Goal: Transaction & Acquisition: Book appointment/travel/reservation

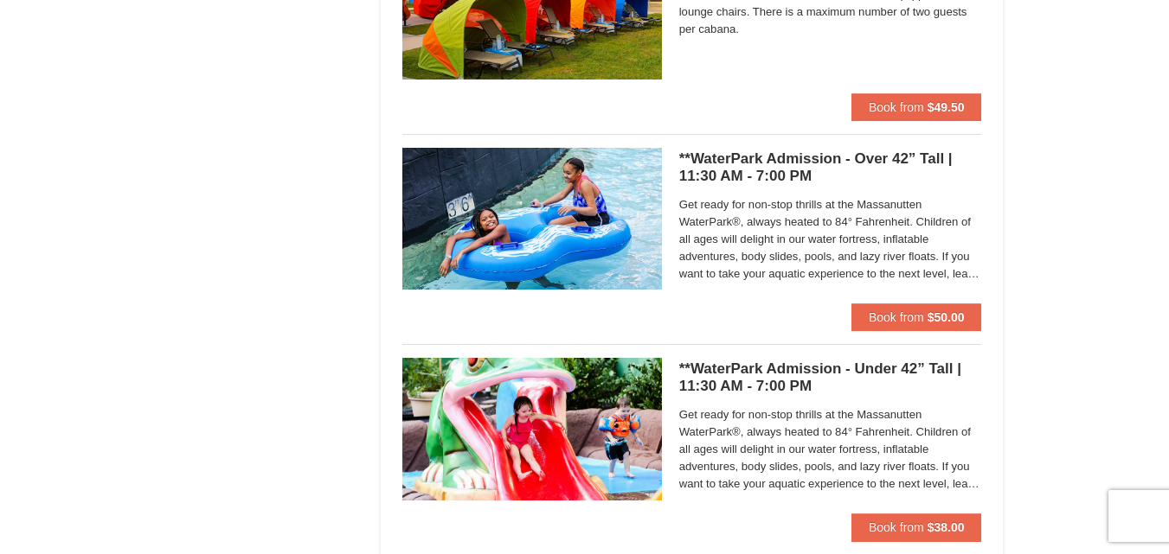
scroll to position [1096, 0]
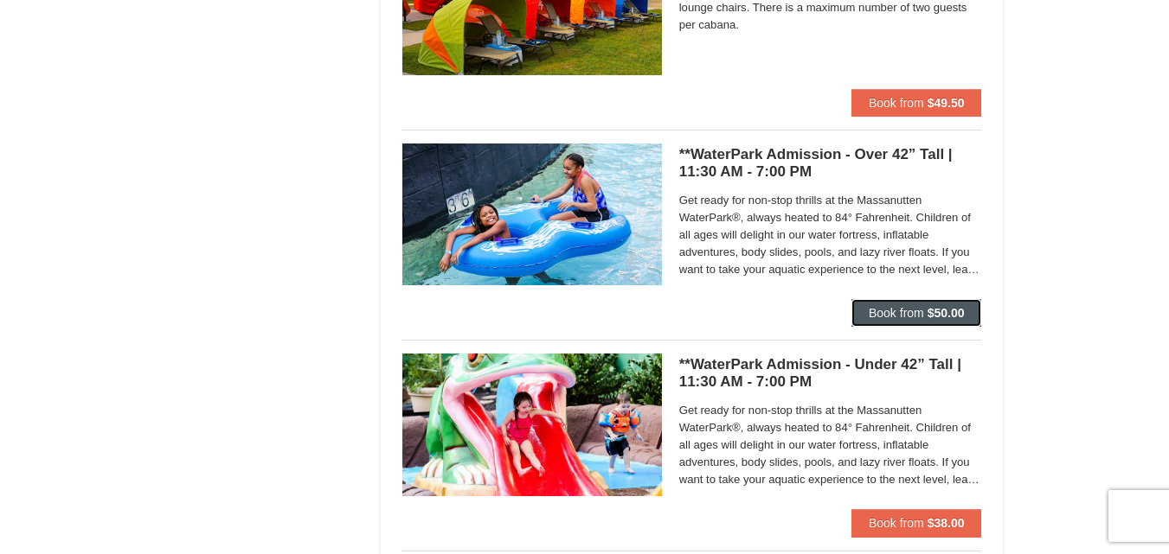
click at [891, 310] on span "Book from" at bounding box center [895, 313] width 55 height 14
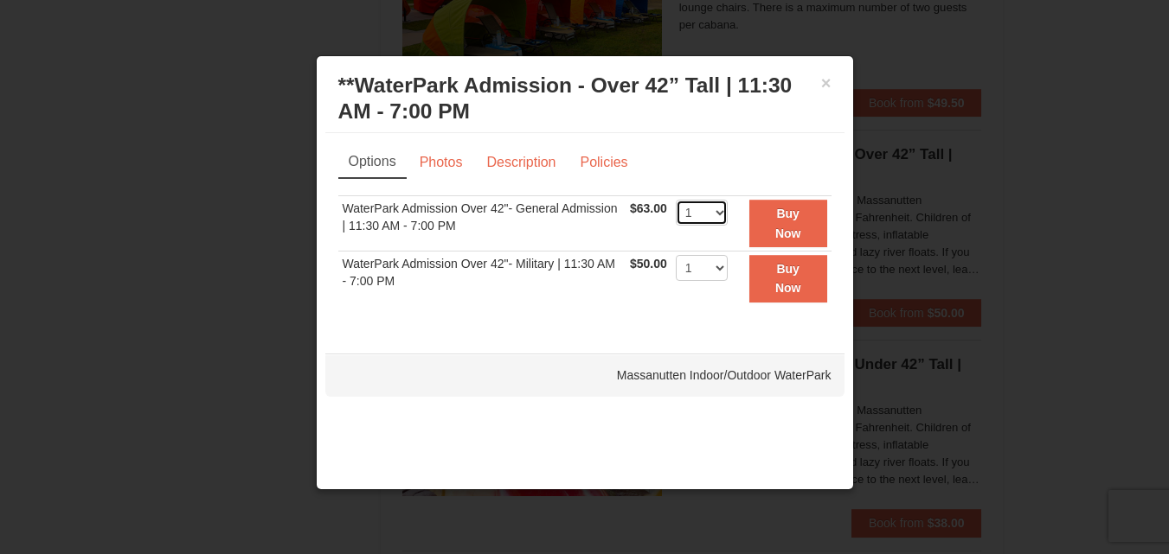
click at [720, 213] on select "1 2 3 4 5 6 7 8 9 10 11 12 13 14 15 16 17 18 19 20 21 22" at bounding box center [702, 213] width 52 height 26
select select "2"
click at [676, 200] on select "1 2 3 4 5 6 7 8 9 10 11 12 13 14 15 16 17 18 19 20 21 22" at bounding box center [702, 213] width 52 height 26
click at [794, 219] on strong "Buy Now" at bounding box center [788, 223] width 26 height 33
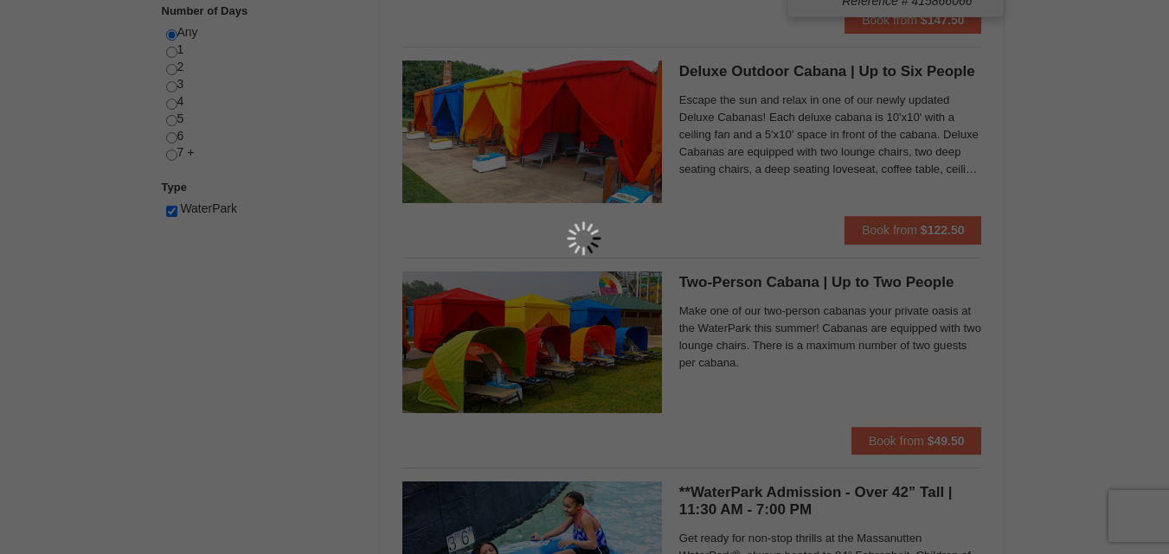
scroll to position [5, 0]
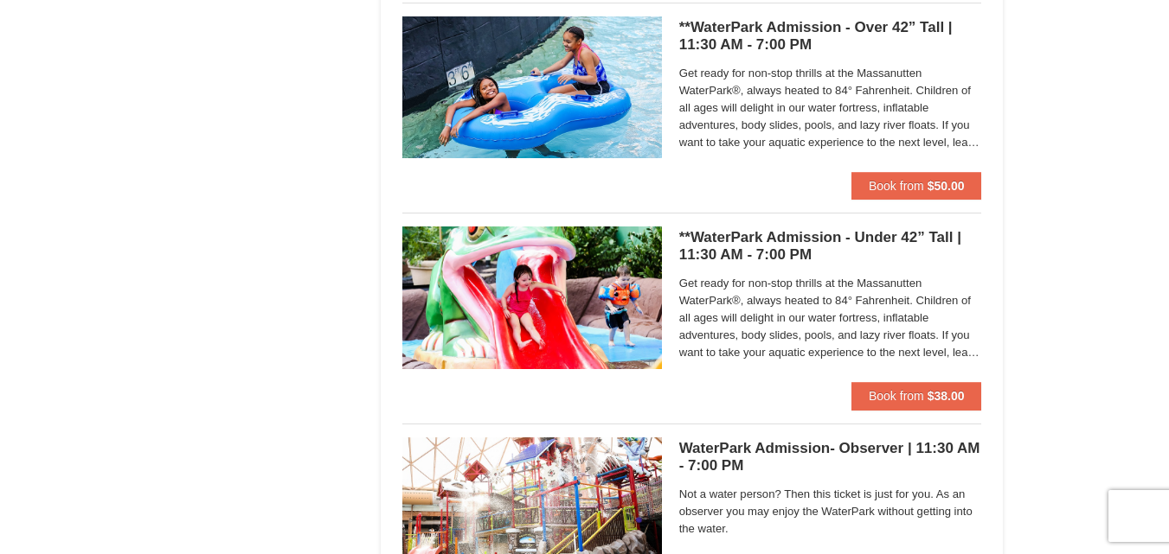
scroll to position [1286, 0]
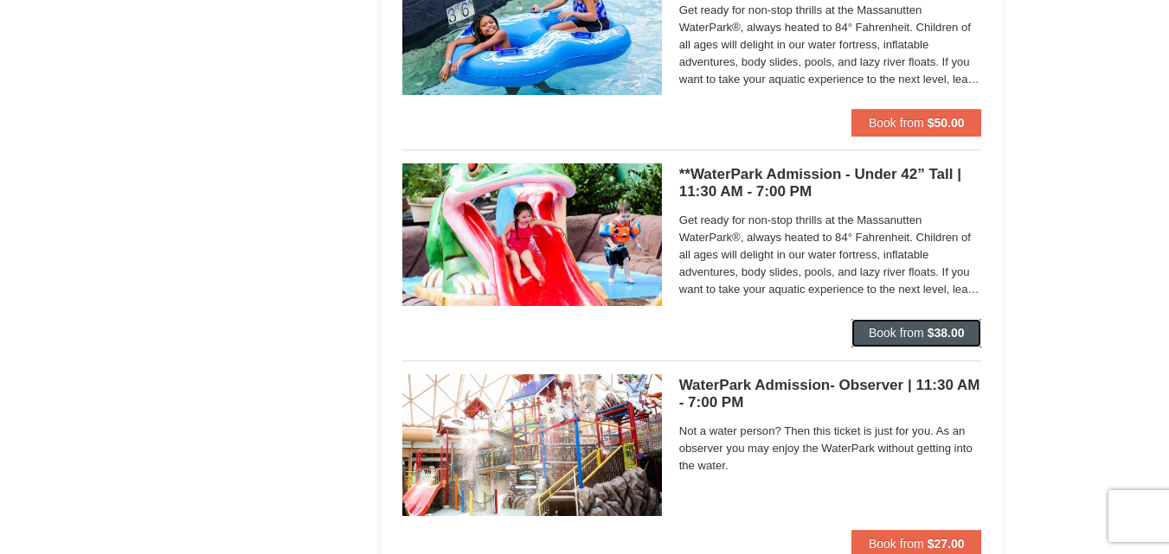
click at [880, 327] on span "Book from" at bounding box center [895, 333] width 55 height 14
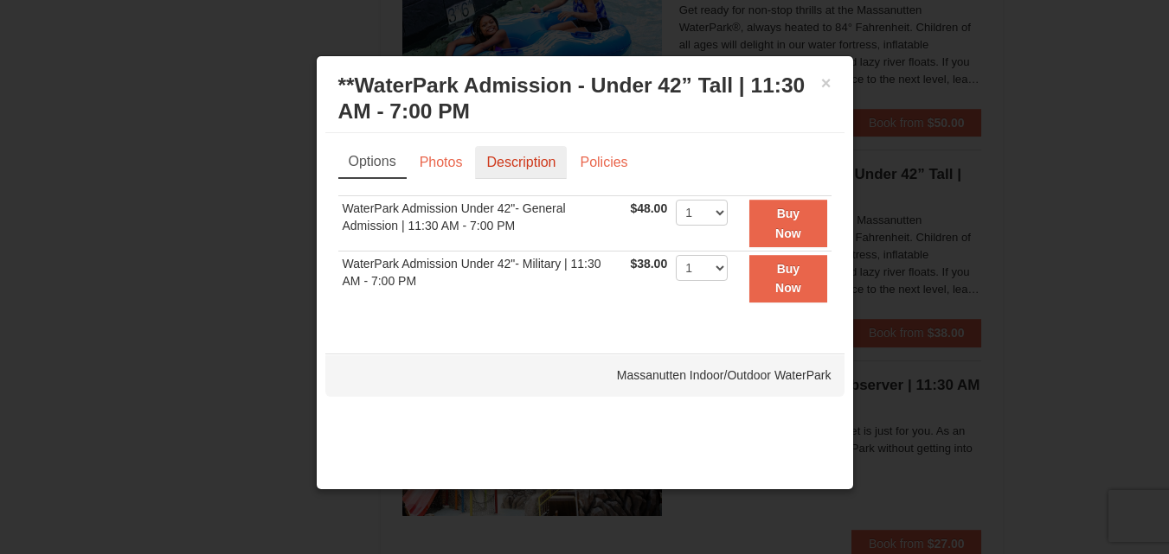
click at [539, 169] on link "Description" at bounding box center [521, 162] width 92 height 33
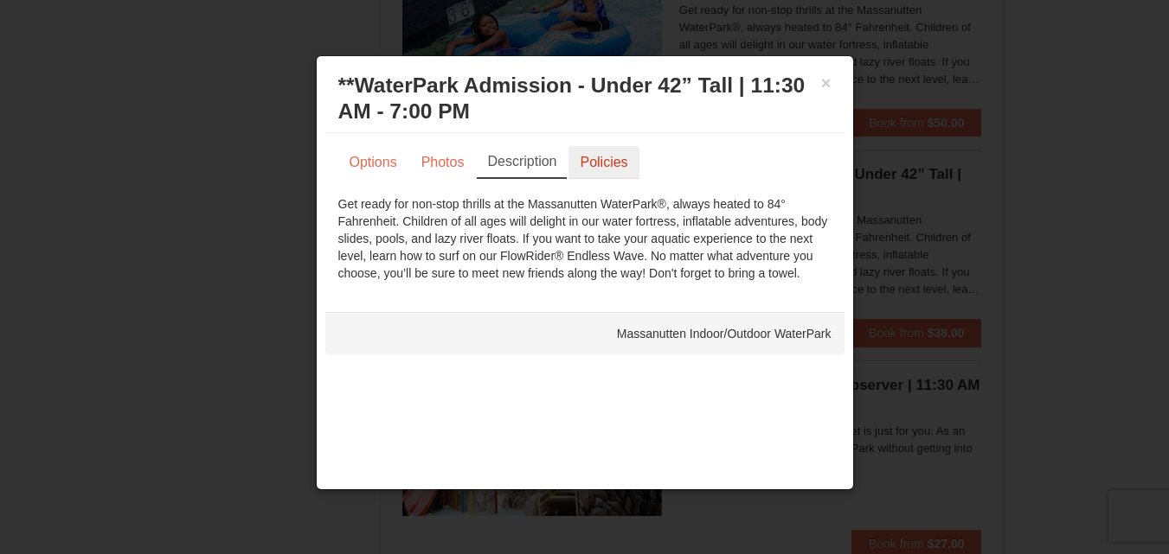
click at [581, 163] on link "Policies" at bounding box center [603, 162] width 70 height 33
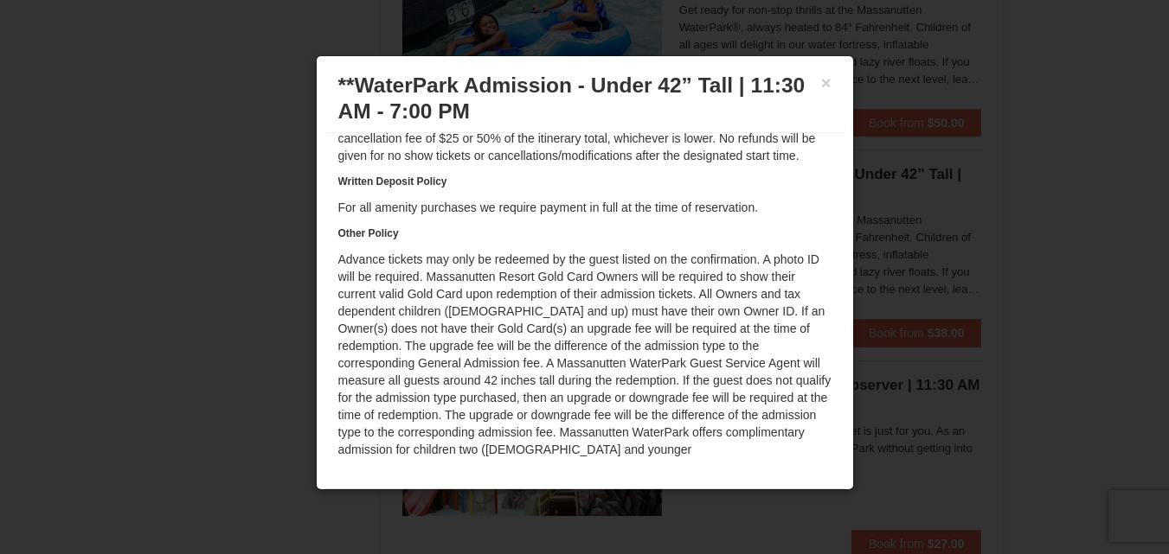
scroll to position [152, 0]
click at [821, 80] on button "×" at bounding box center [826, 82] width 10 height 17
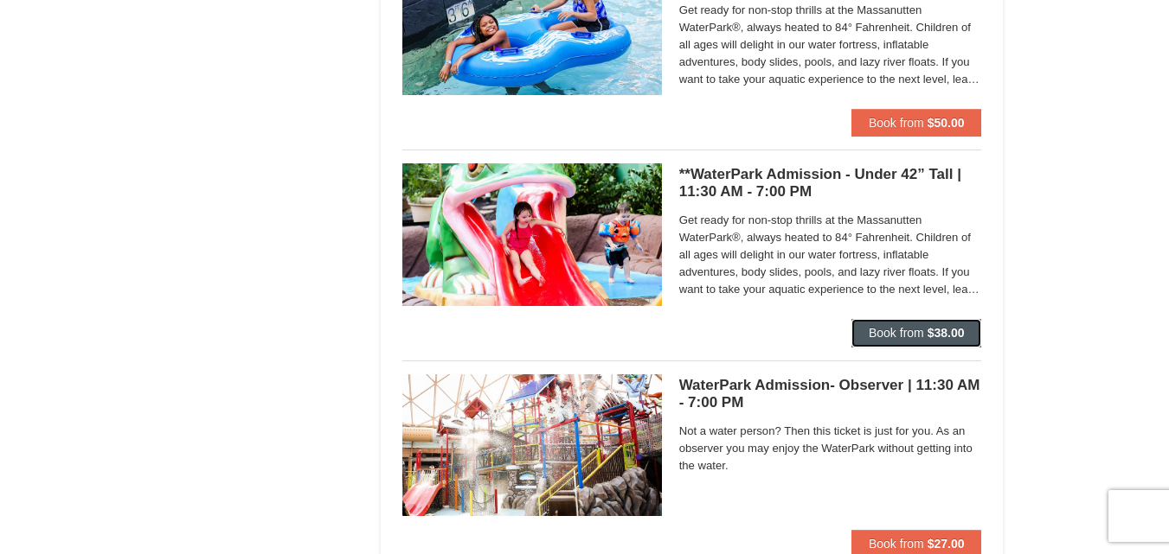
click at [933, 326] on strong "$38.00" at bounding box center [945, 333] width 37 height 14
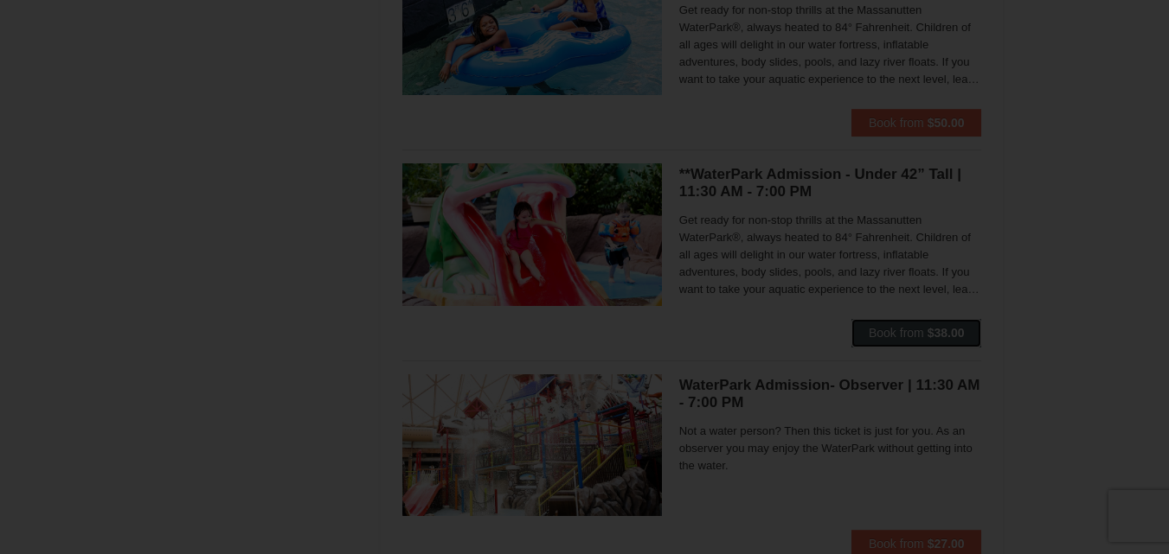
scroll to position [0, 0]
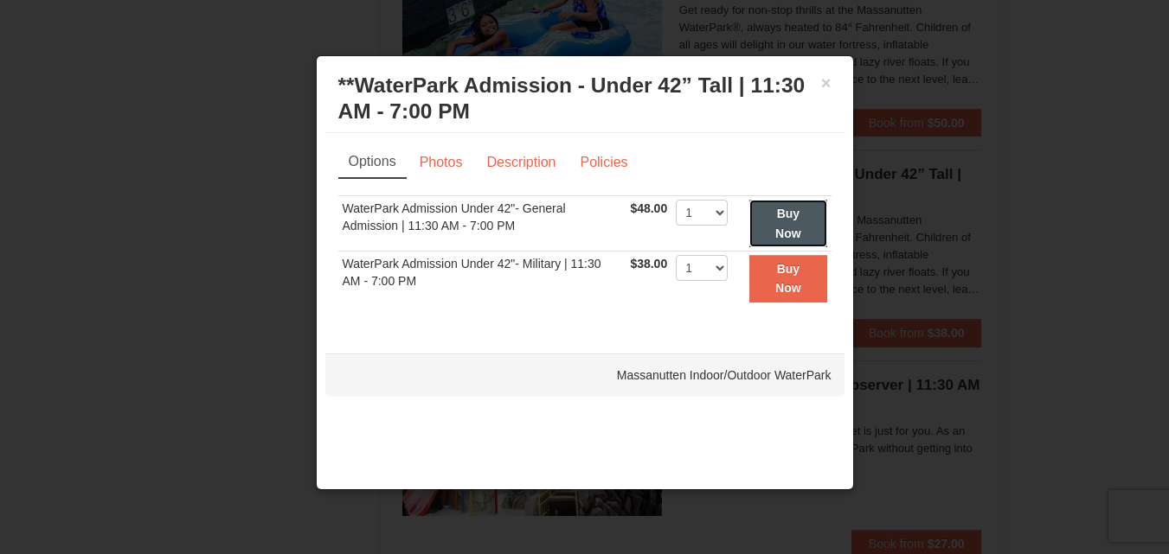
click at [782, 230] on strong "Buy Now" at bounding box center [788, 223] width 26 height 33
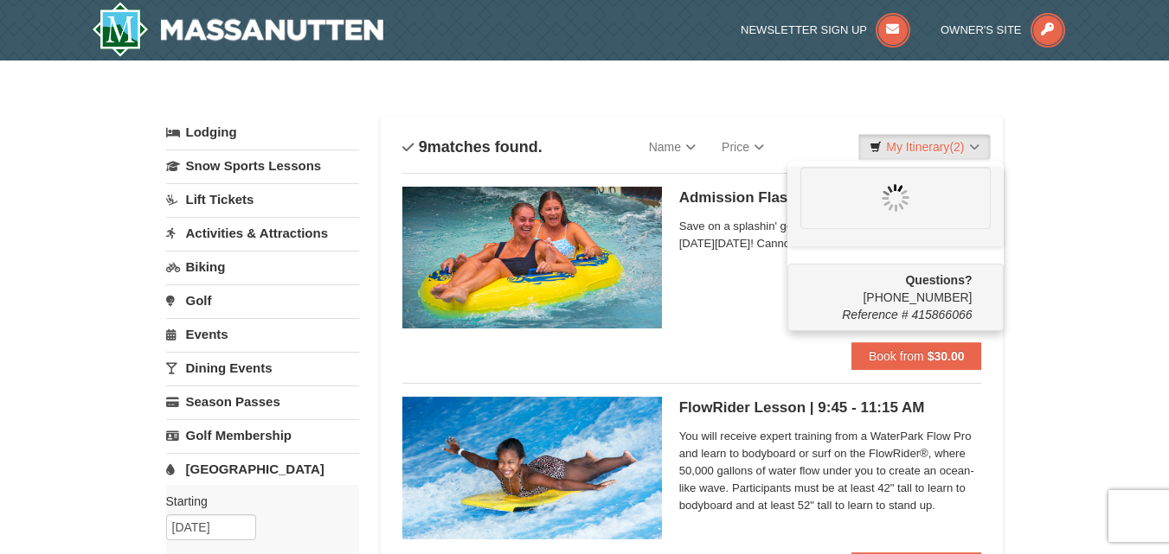
scroll to position [5, 0]
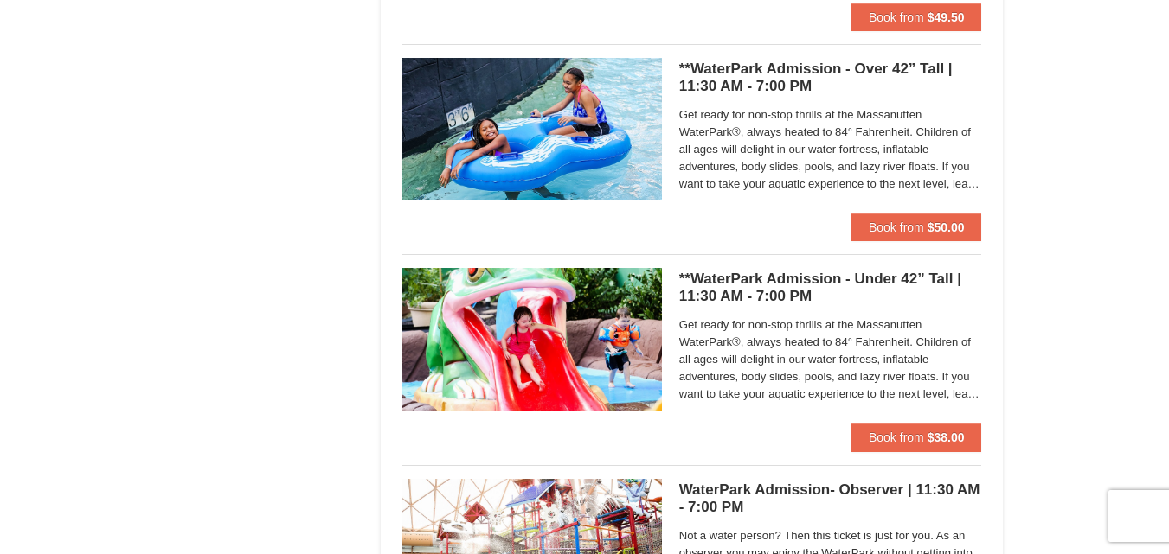
scroll to position [1186, 0]
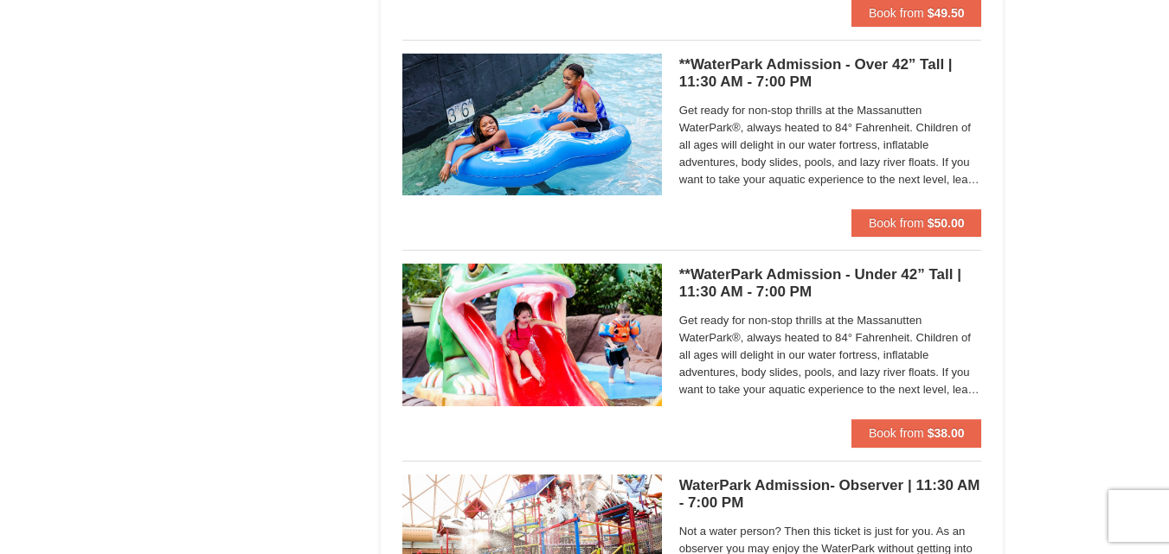
click at [862, 63] on h5 "**WaterPark Admission - Over 42” Tall | 11:30 AM - 7:00 PM Massanutten Indoor/O…" at bounding box center [830, 73] width 303 height 35
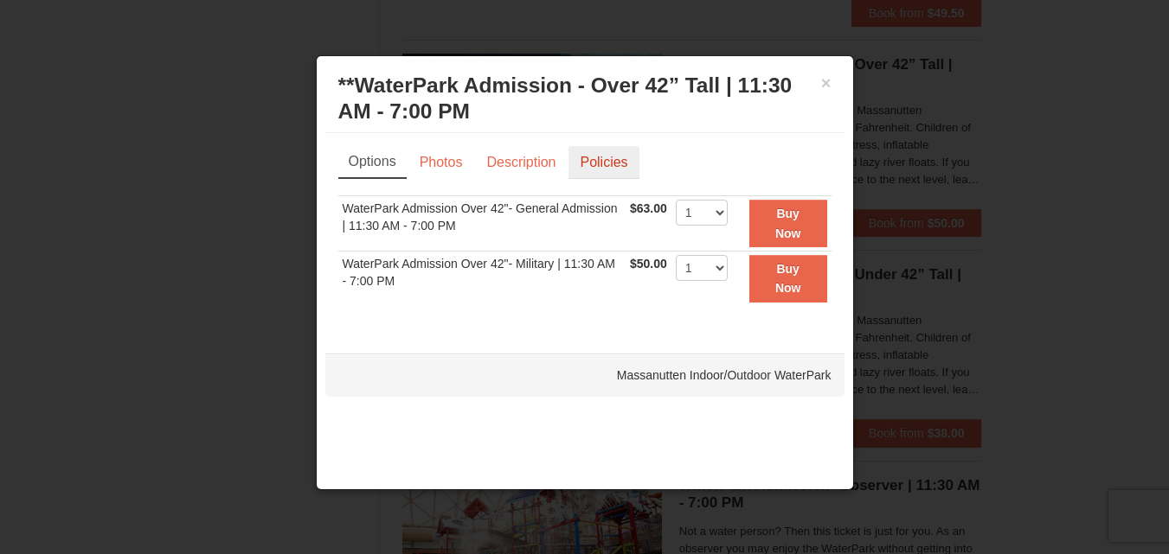
click at [596, 154] on link "Policies" at bounding box center [603, 162] width 70 height 33
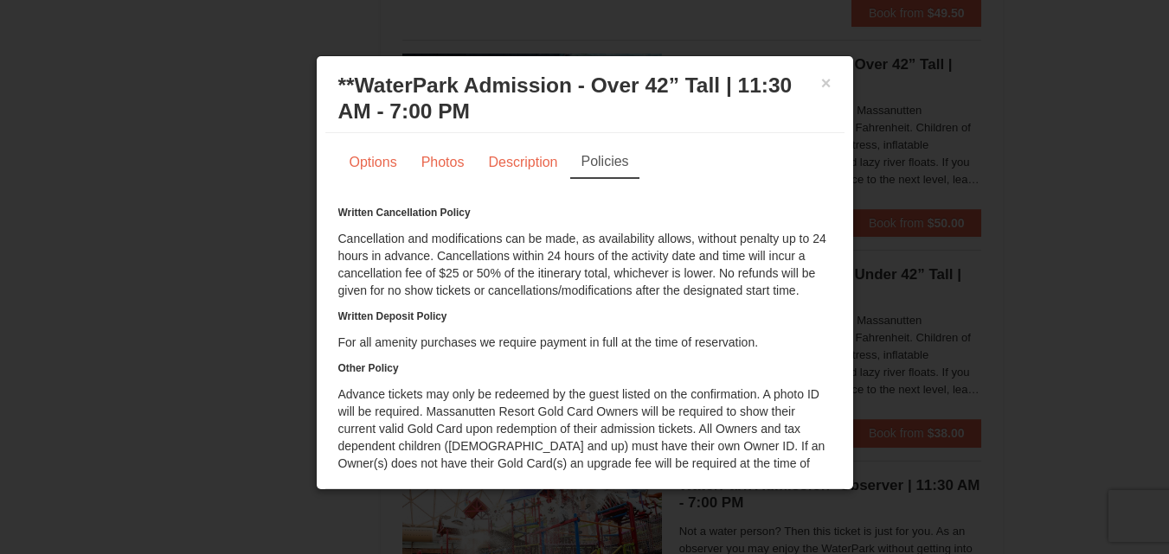
click at [427, 181] on div "Options Photos Description Policies Sorry, no matches found. Please remove some…" at bounding box center [584, 369] width 493 height 447
click at [452, 156] on link "Photos" at bounding box center [443, 162] width 66 height 33
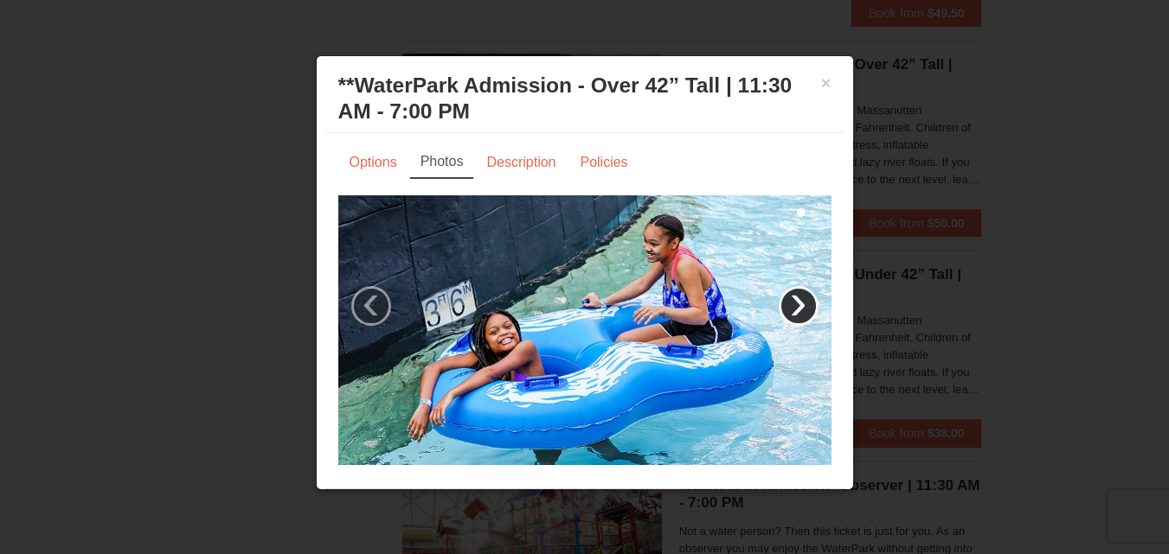
click at [782, 304] on link "›" at bounding box center [798, 306] width 40 height 40
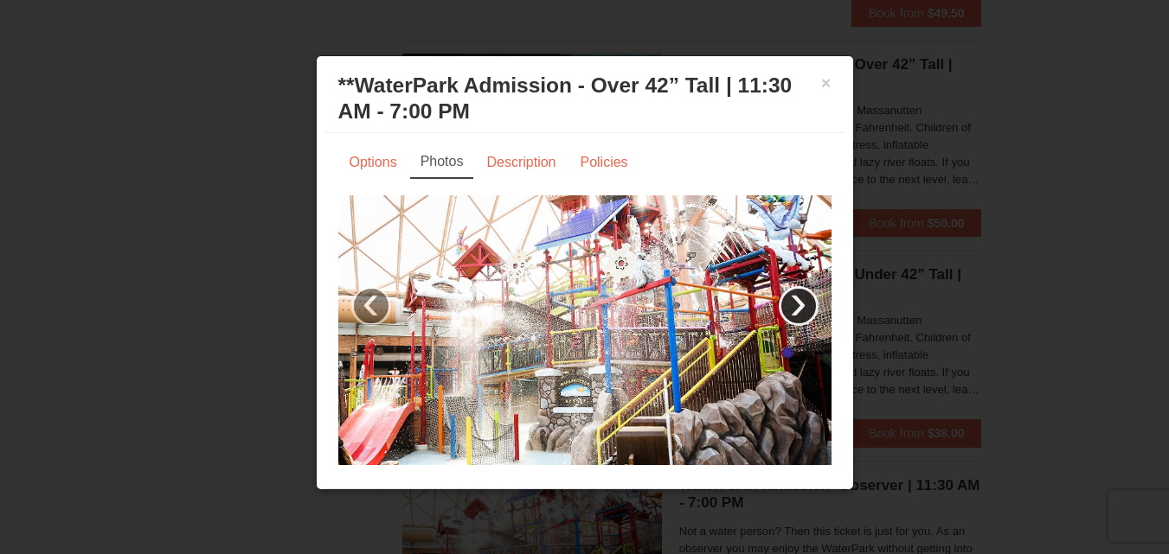
click at [782, 304] on link "›" at bounding box center [798, 306] width 40 height 40
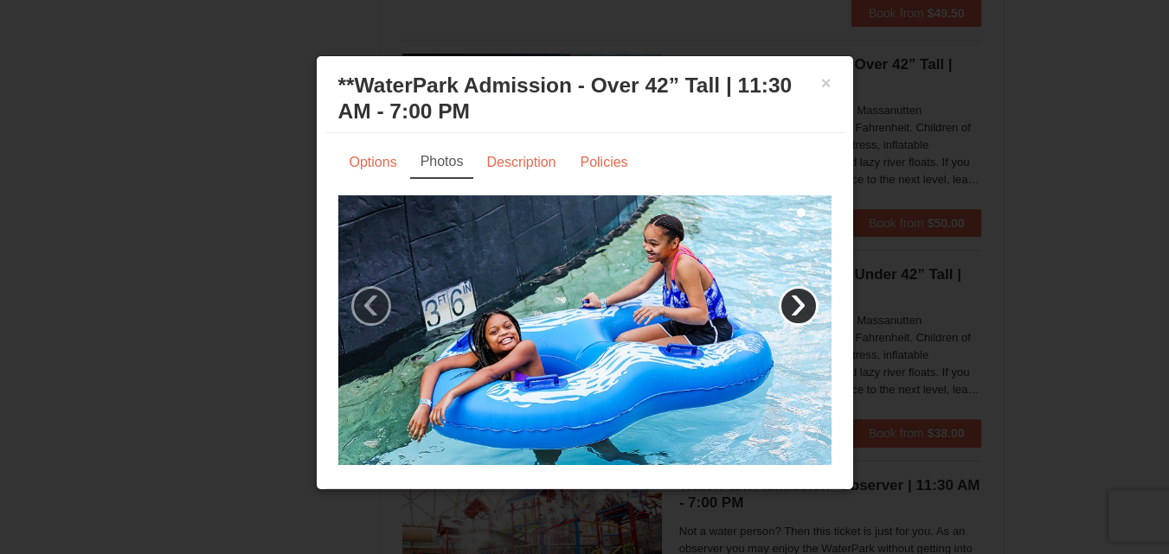
click at [782, 304] on link "›" at bounding box center [798, 306] width 40 height 40
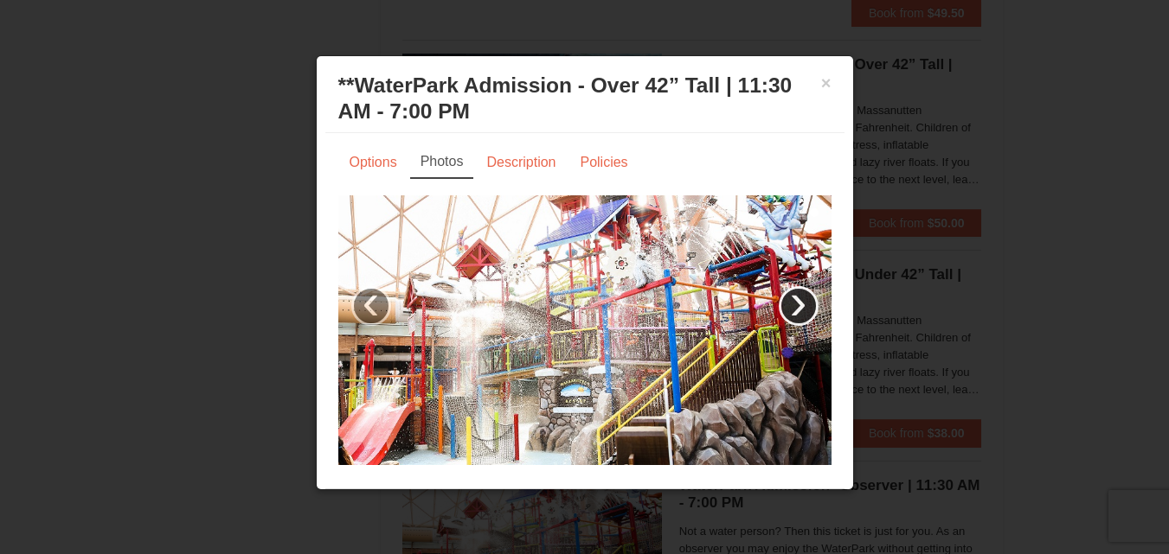
click at [782, 304] on link "›" at bounding box center [798, 306] width 40 height 40
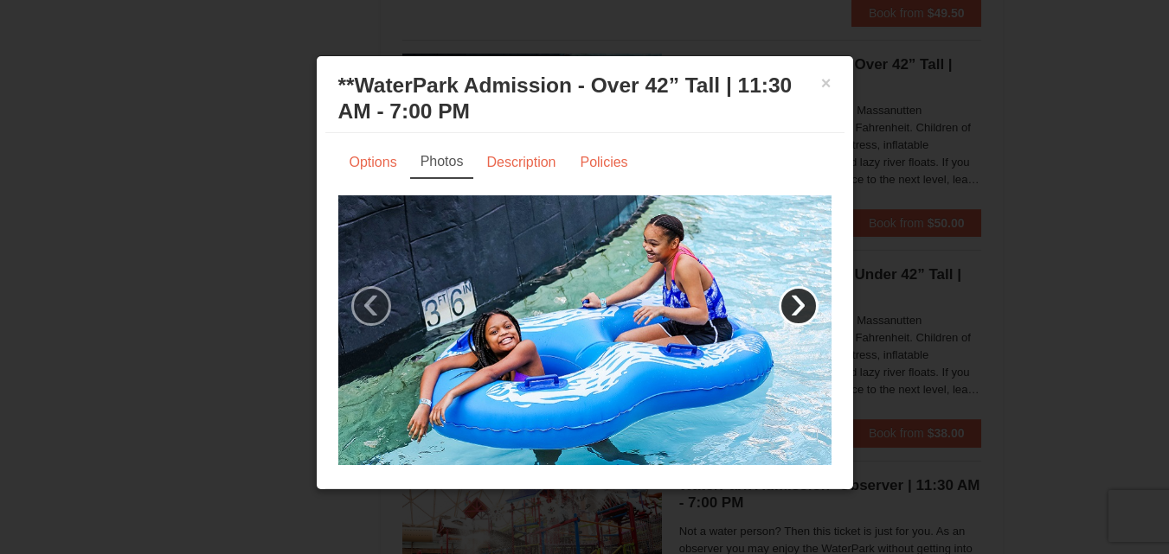
click at [782, 304] on link "›" at bounding box center [798, 306] width 40 height 40
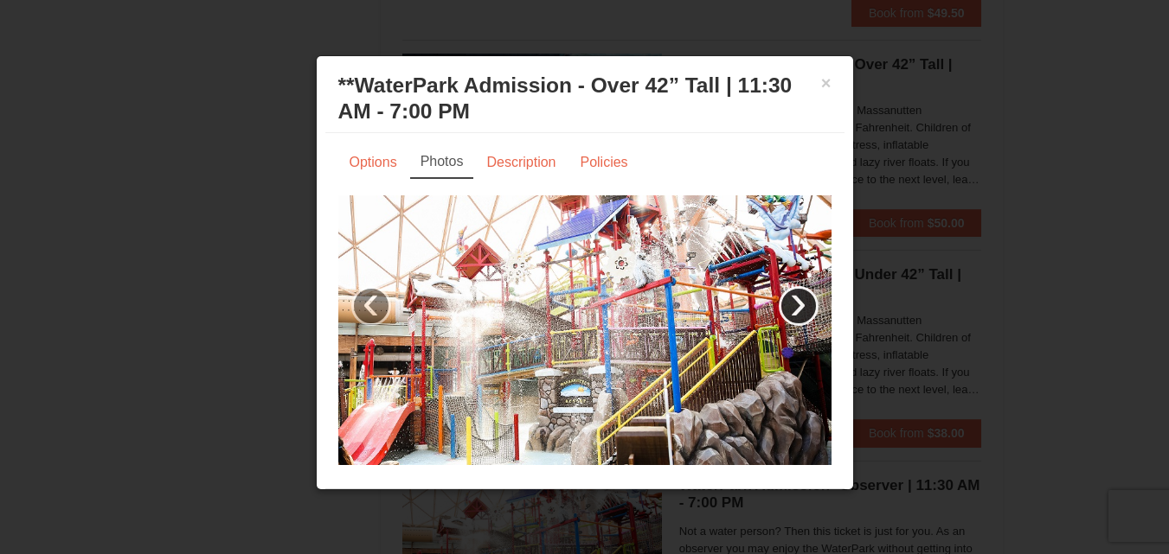
click at [782, 304] on link "›" at bounding box center [798, 306] width 40 height 40
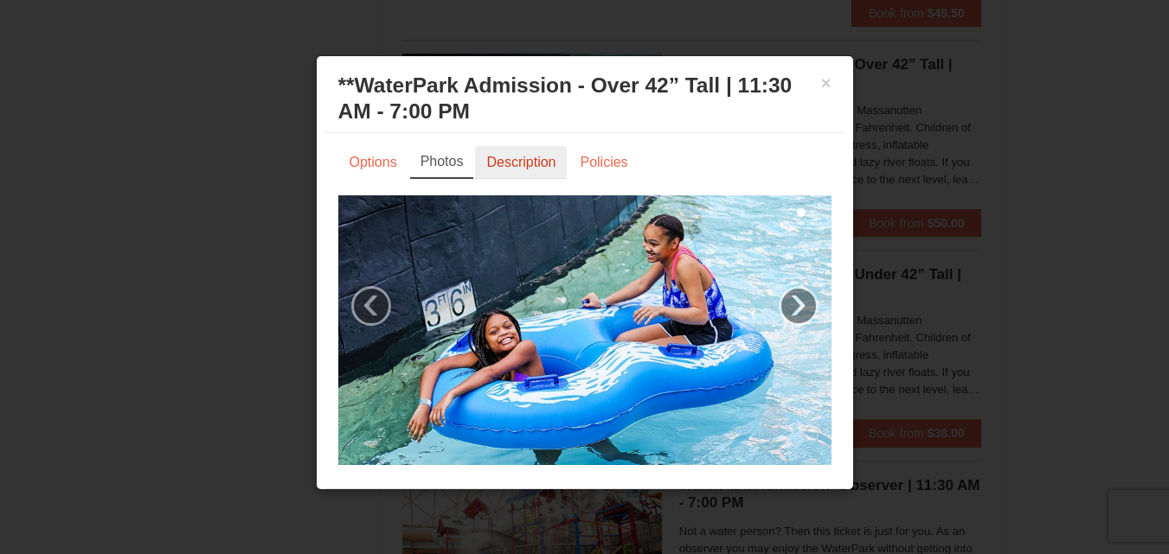
click at [518, 159] on link "Description" at bounding box center [521, 162] width 92 height 33
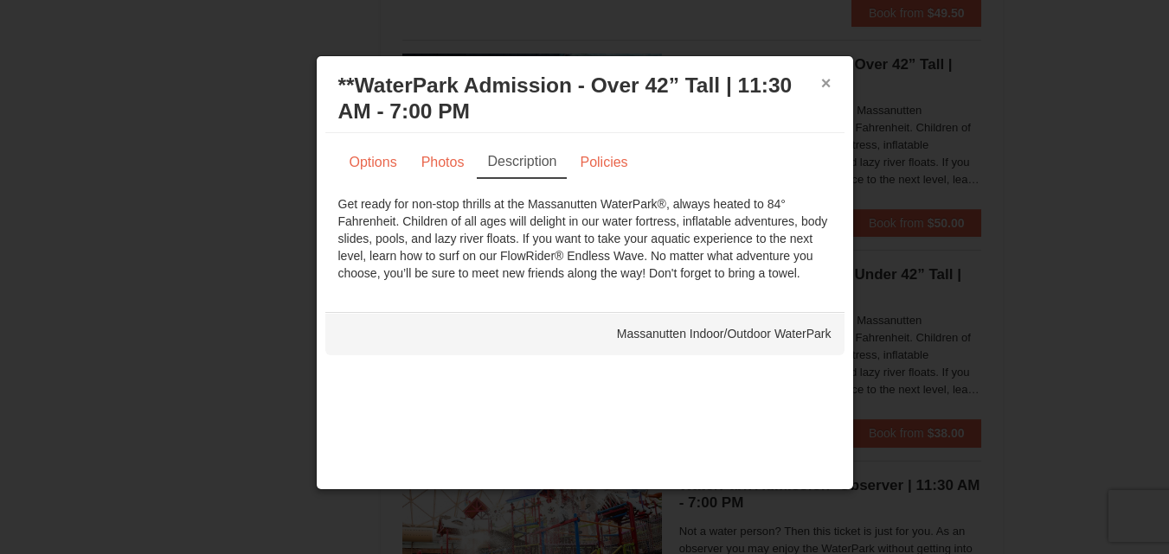
click at [822, 80] on button "×" at bounding box center [826, 82] width 10 height 17
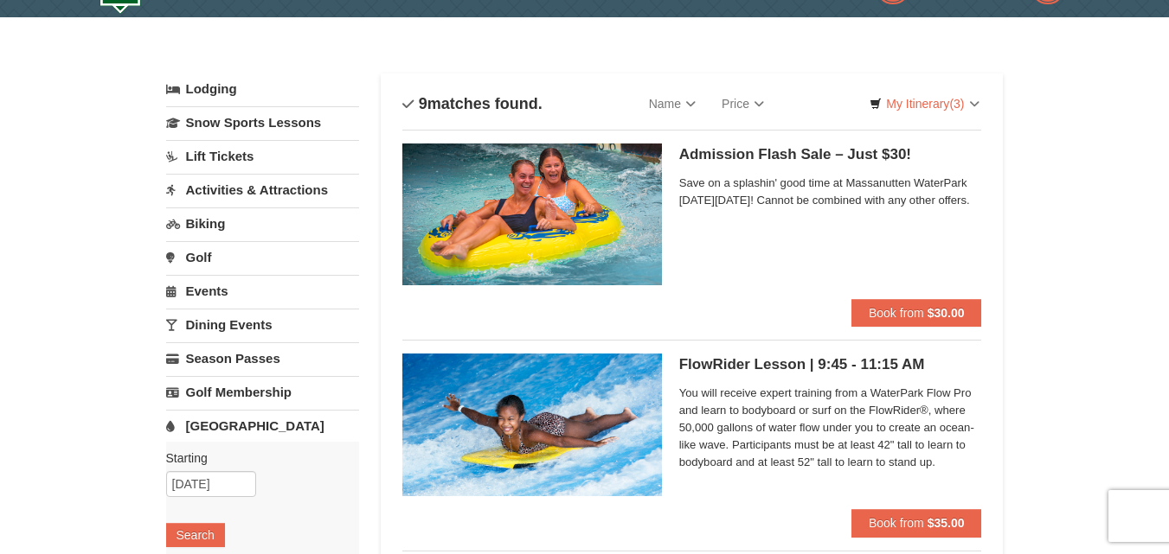
scroll to position [0, 0]
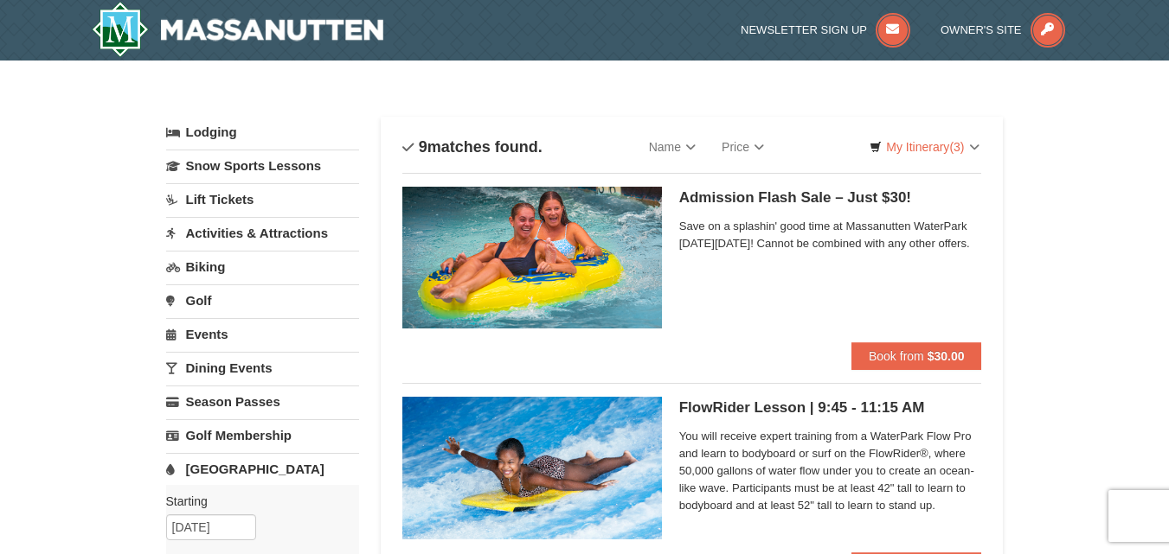
click at [324, 228] on link "Activities & Attractions" at bounding box center [262, 233] width 193 height 32
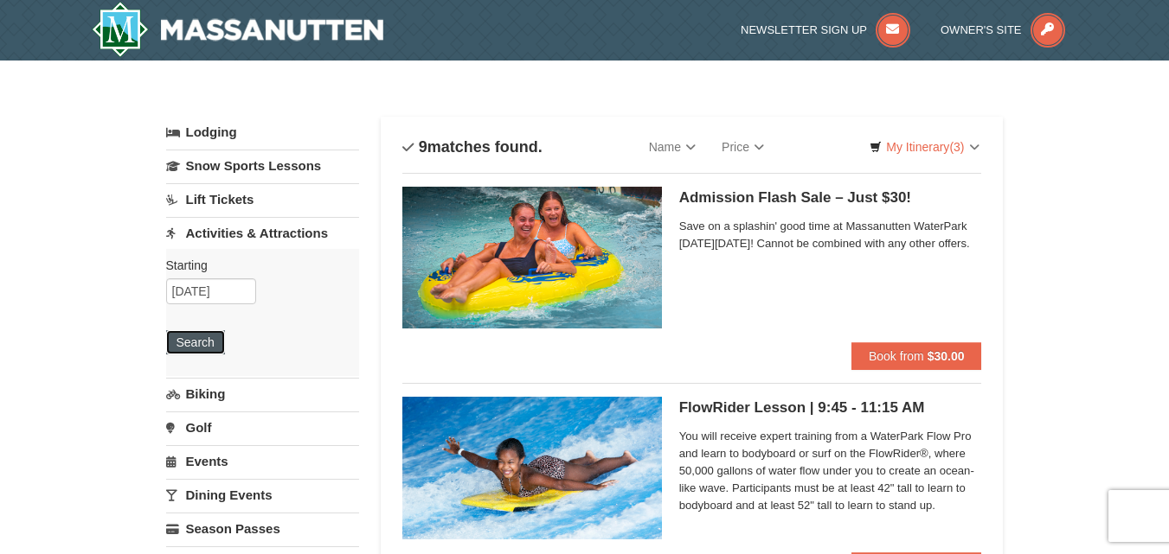
click at [208, 336] on button "Search" at bounding box center [195, 342] width 59 height 24
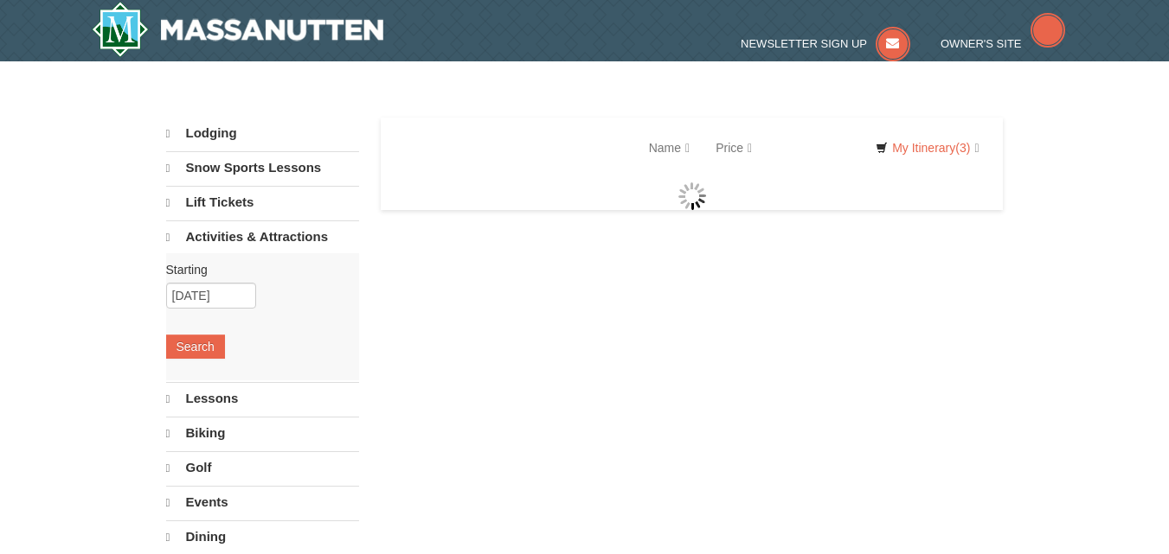
select select "9"
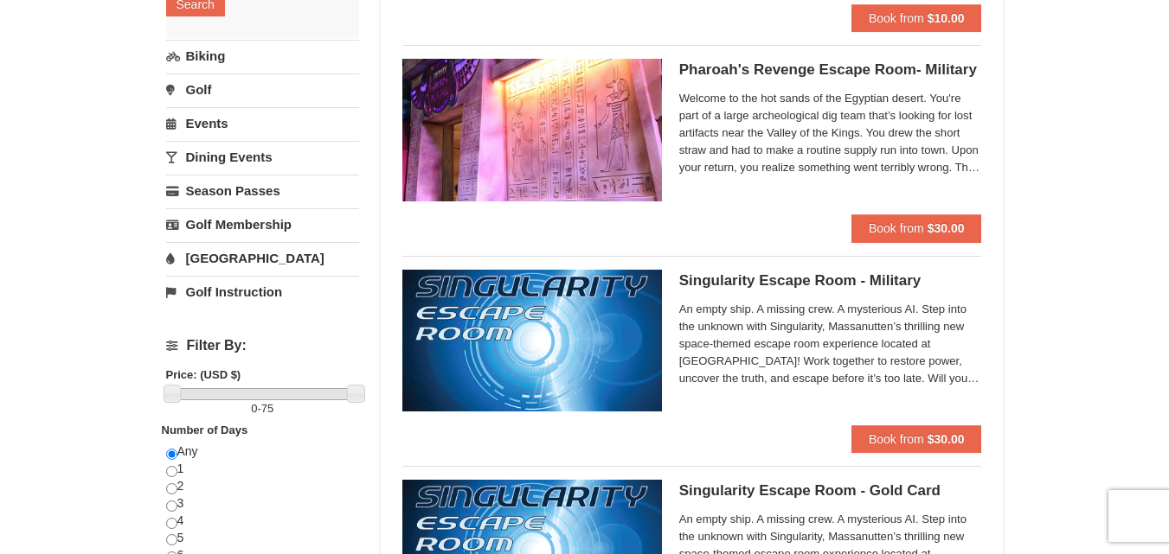
scroll to position [329, 0]
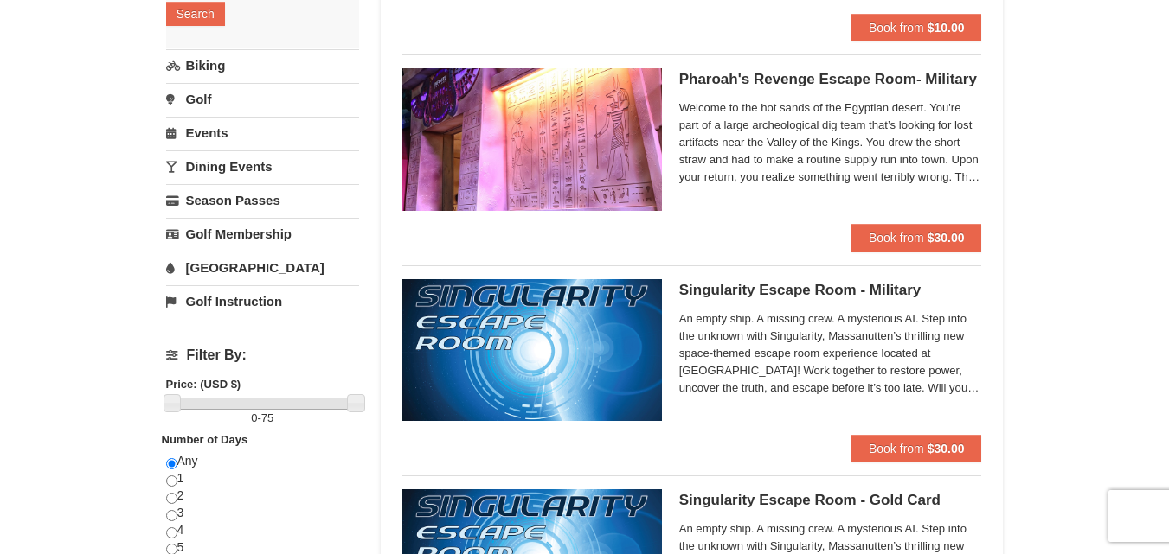
drag, startPoint x: 1175, startPoint y: 172, endPoint x: 1181, endPoint y: 73, distance: 99.7
click at [216, 75] on link "Biking" at bounding box center [262, 65] width 193 height 32
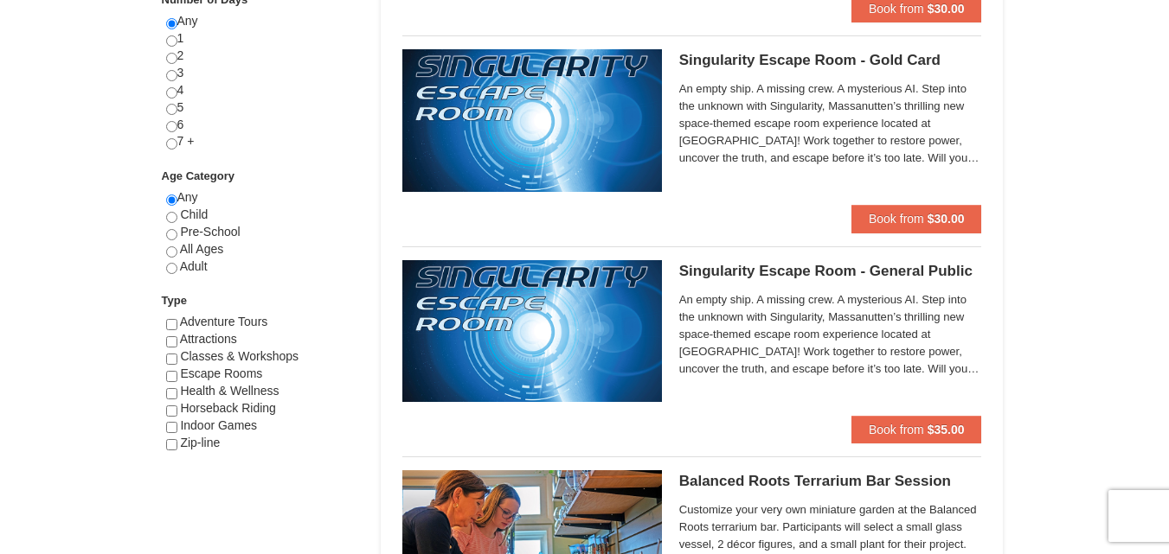
scroll to position [964, 0]
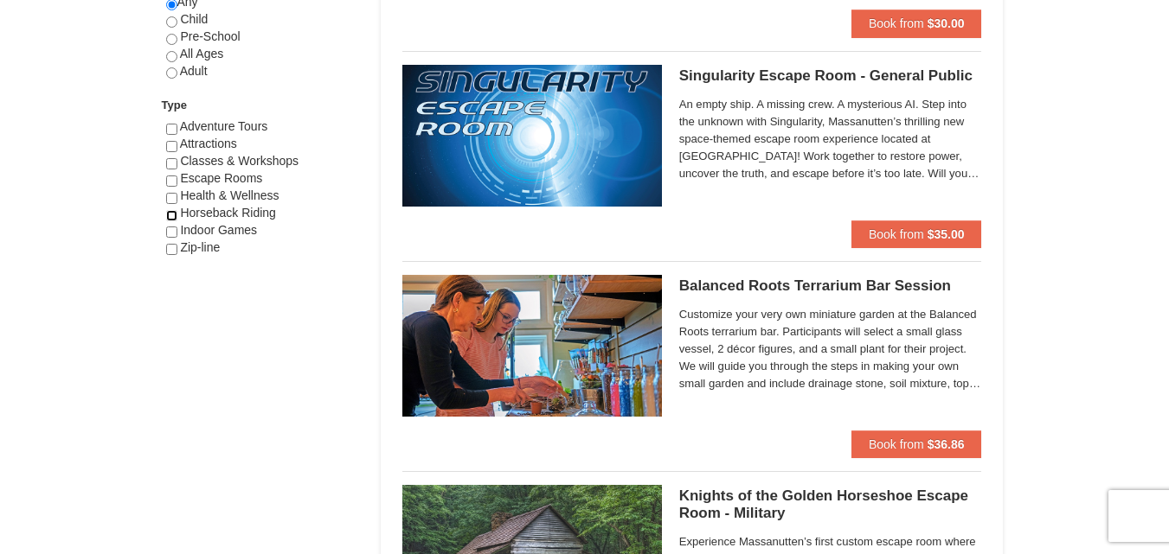
click at [170, 218] on input "checkbox" at bounding box center [171, 215] width 11 height 11
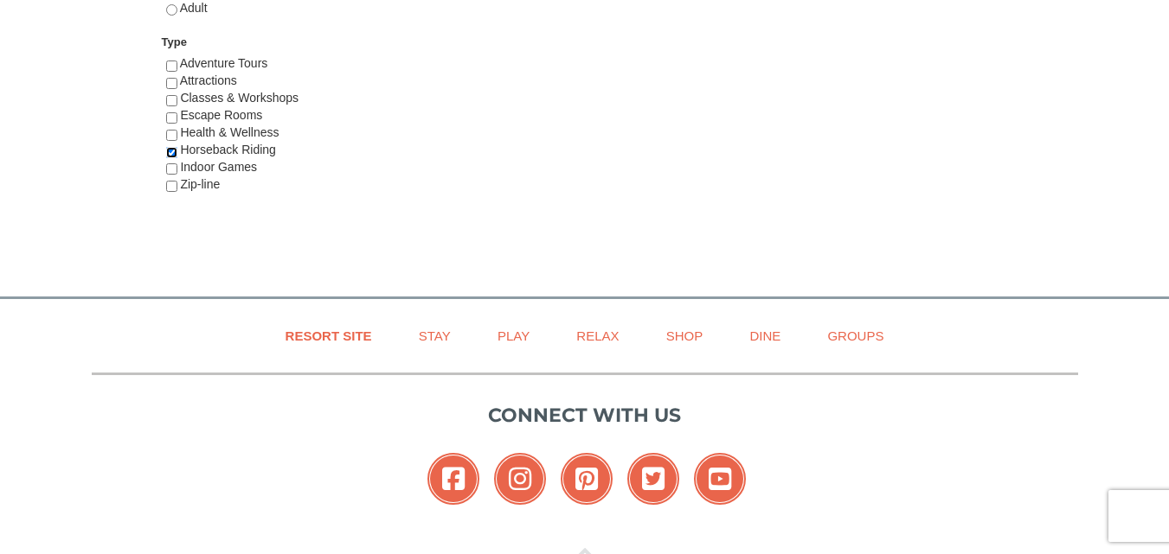
scroll to position [1016, 0]
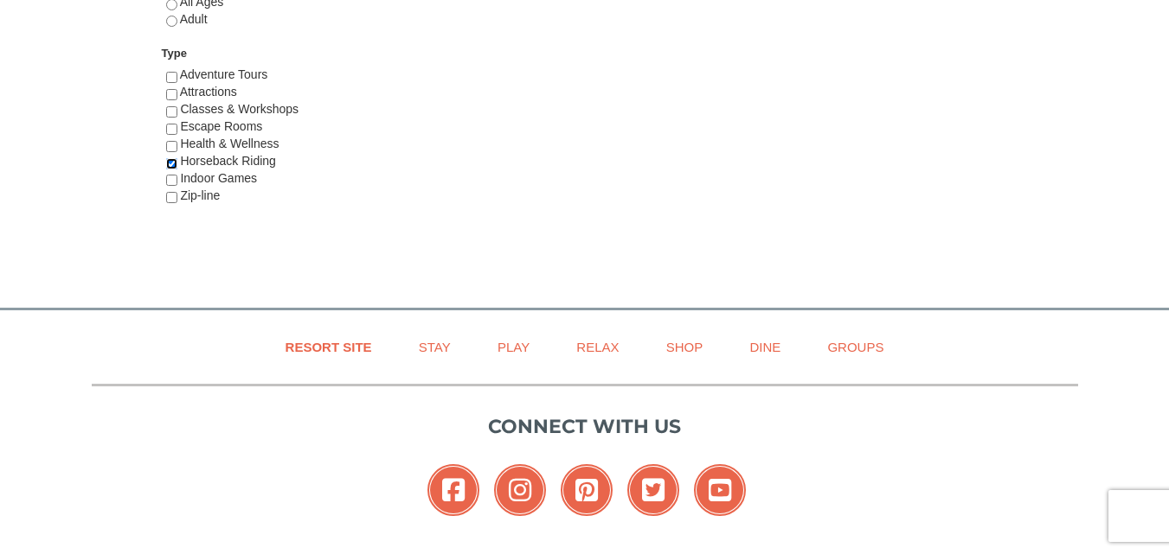
click at [166, 165] on input "checkbox" at bounding box center [171, 163] width 11 height 11
checkbox input "false"
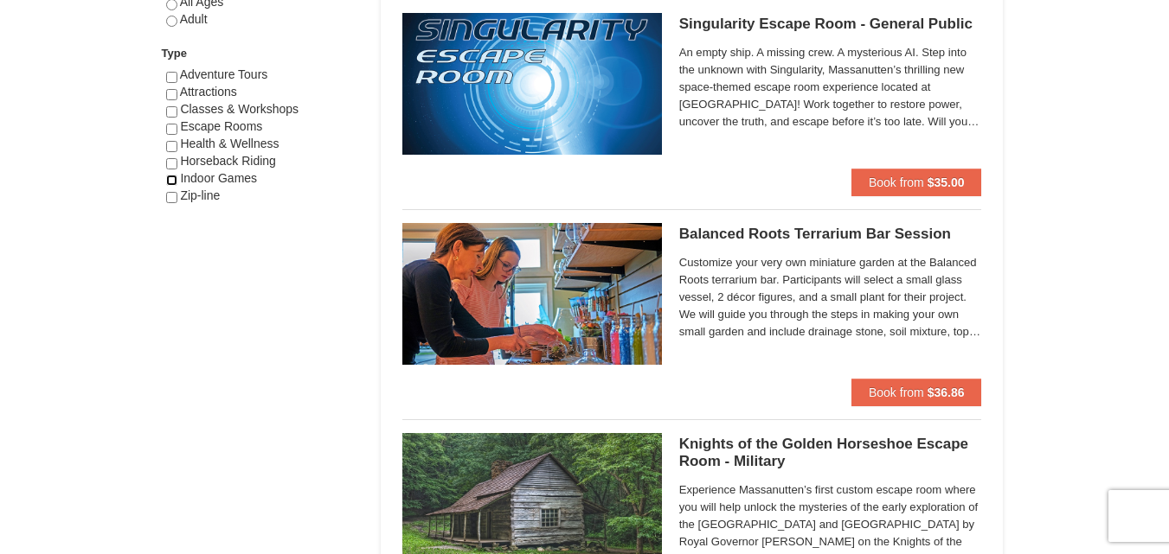
click at [173, 177] on input "checkbox" at bounding box center [171, 180] width 11 height 11
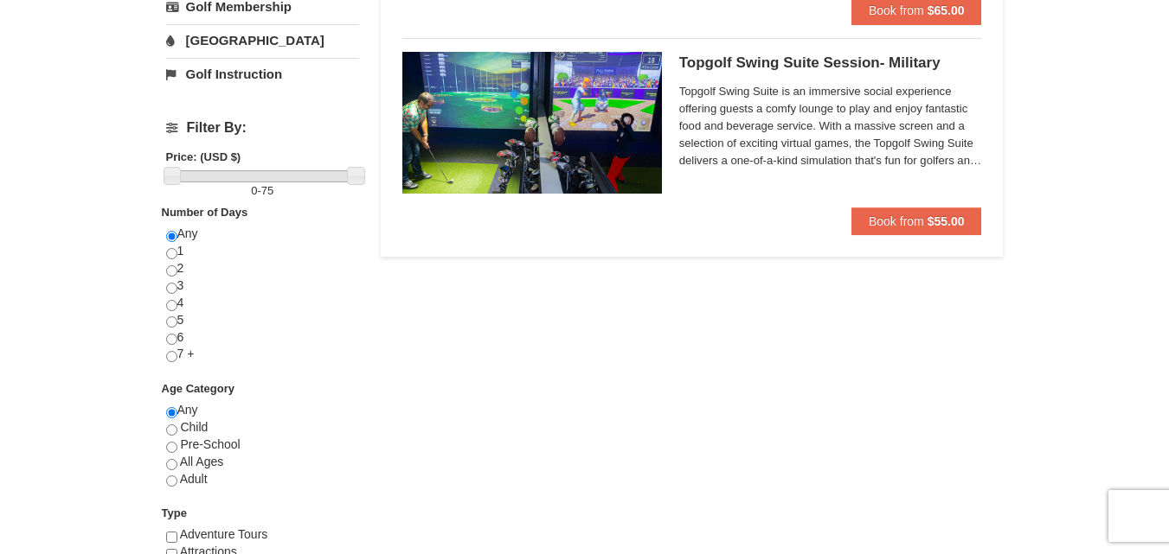
scroll to position [642, 0]
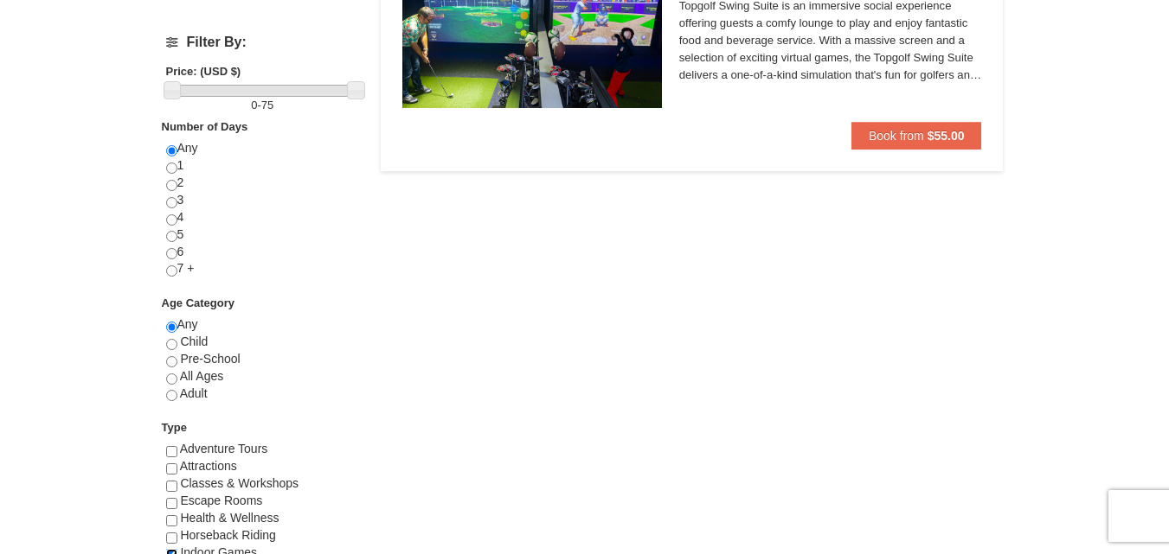
click at [171, 551] on input "checkbox" at bounding box center [171, 554] width 11 height 11
checkbox input "false"
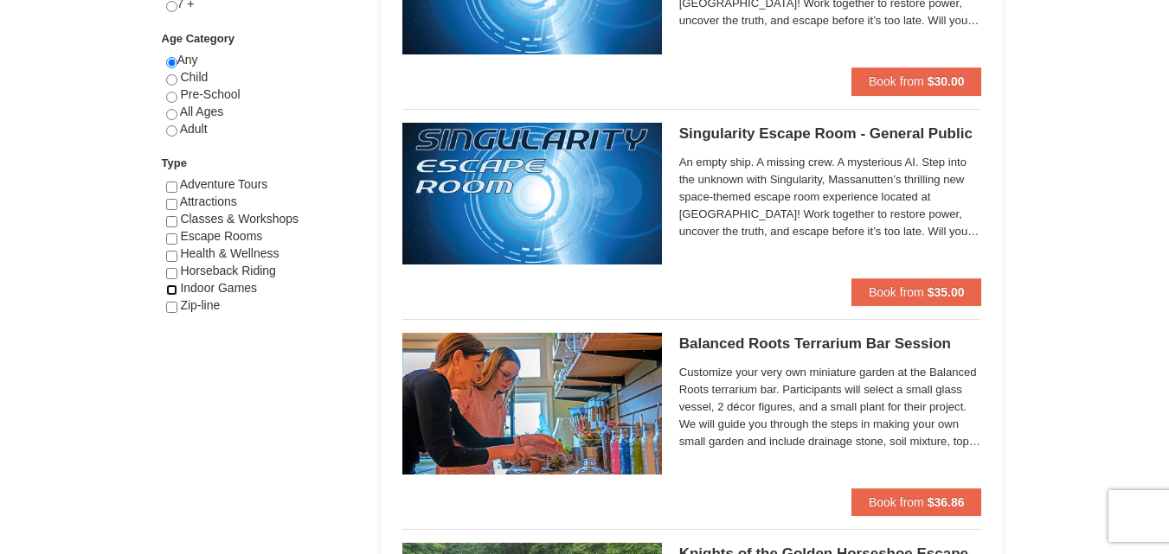
scroll to position [887, 0]
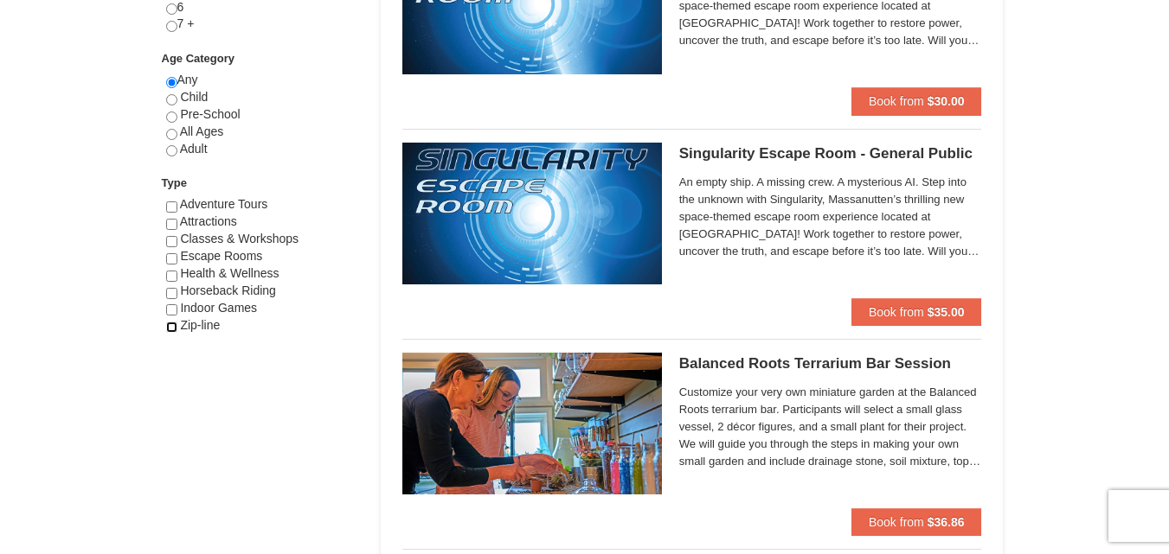
click at [168, 324] on input "checkbox" at bounding box center [171, 327] width 11 height 11
checkbox input "true"
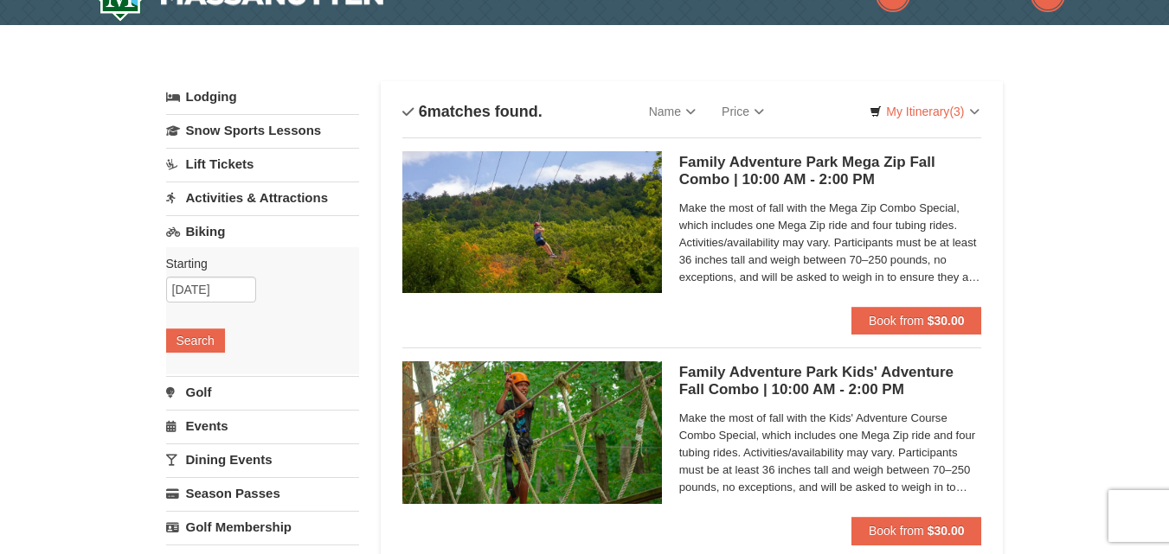
scroll to position [0, 0]
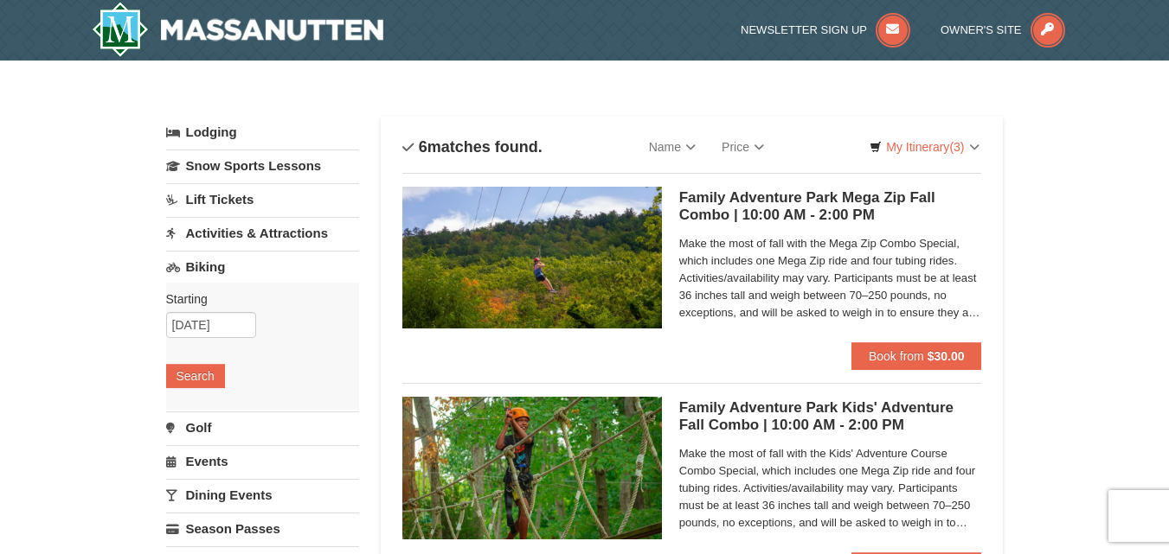
click at [759, 197] on h5 "Family Adventure Park Mega Zip Fall Combo | 10:00 AM - 2:00 PM Massanutten Fami…" at bounding box center [830, 206] width 303 height 35
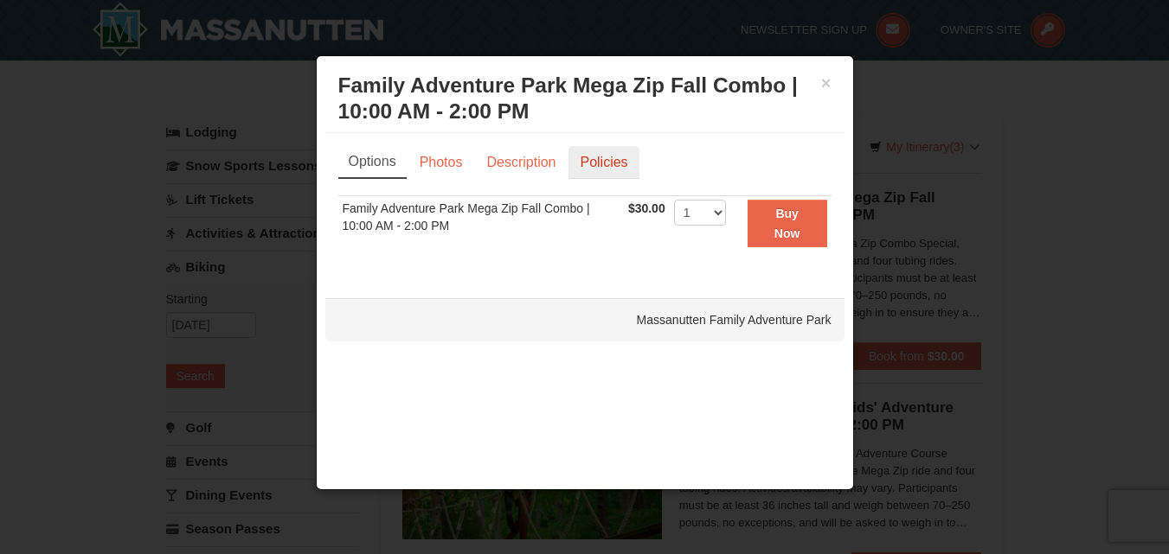
click at [595, 165] on link "Policies" at bounding box center [603, 162] width 70 height 33
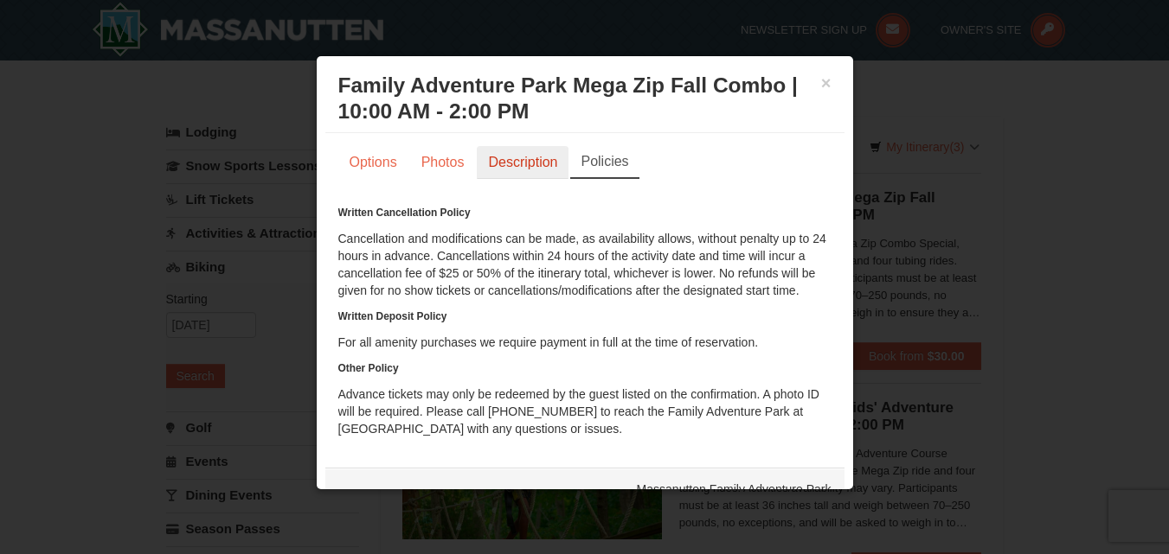
click at [526, 157] on link "Description" at bounding box center [523, 162] width 92 height 33
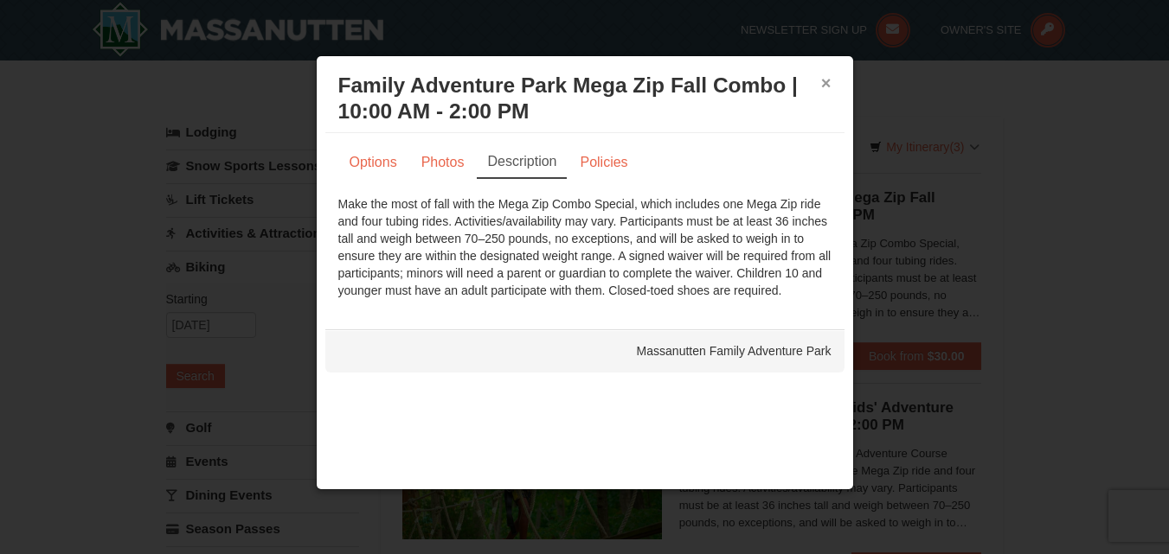
click at [830, 87] on button "×" at bounding box center [826, 82] width 10 height 17
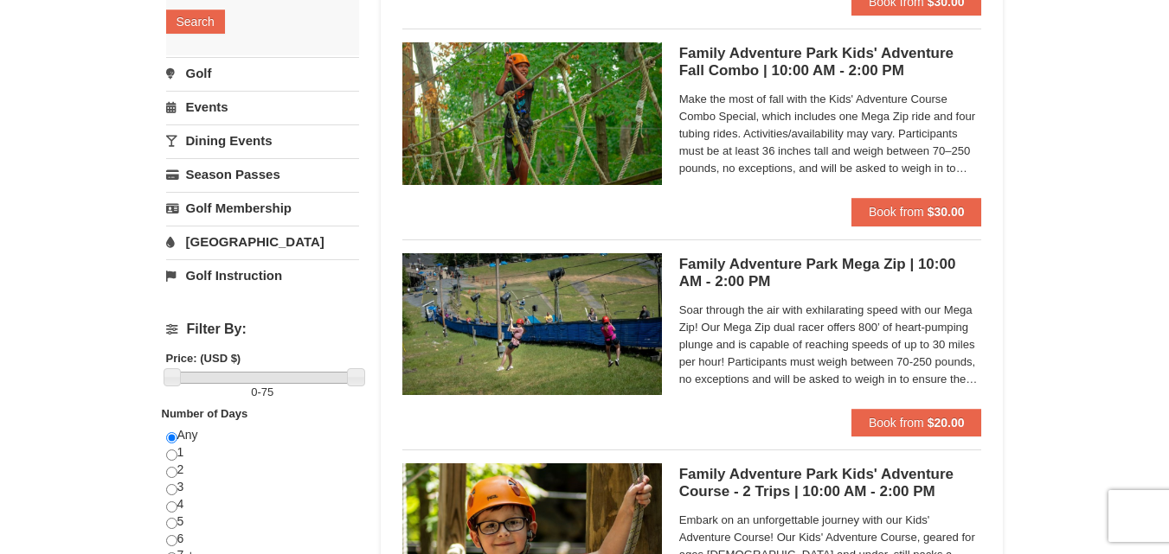
scroll to position [370, 0]
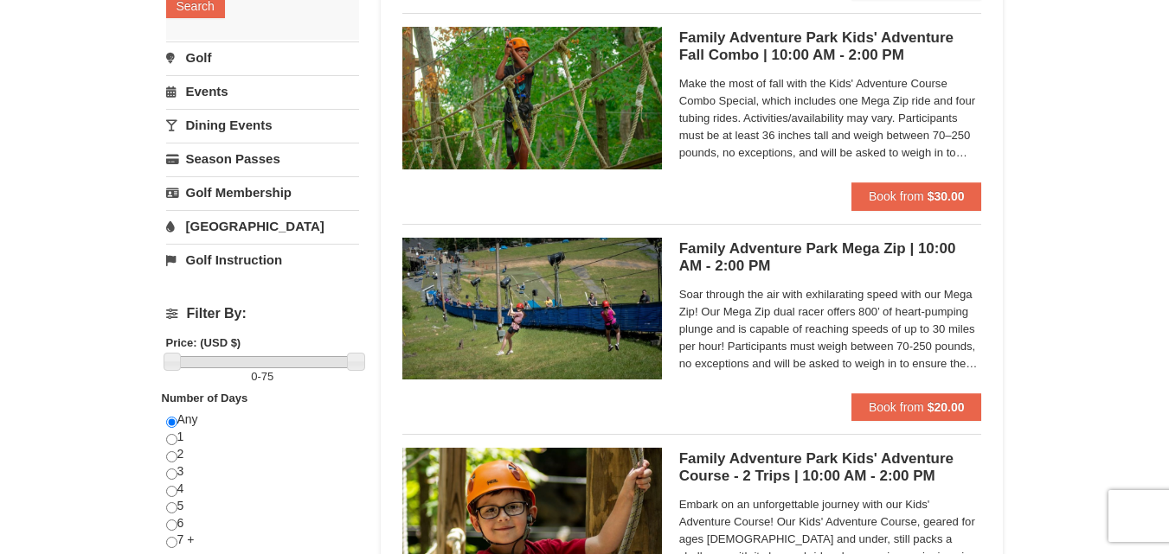
click at [887, 255] on h5 "Family Adventure Park Mega Zip | 10:00 AM - 2:00 PM Massanutten Family Adventur…" at bounding box center [830, 257] width 303 height 35
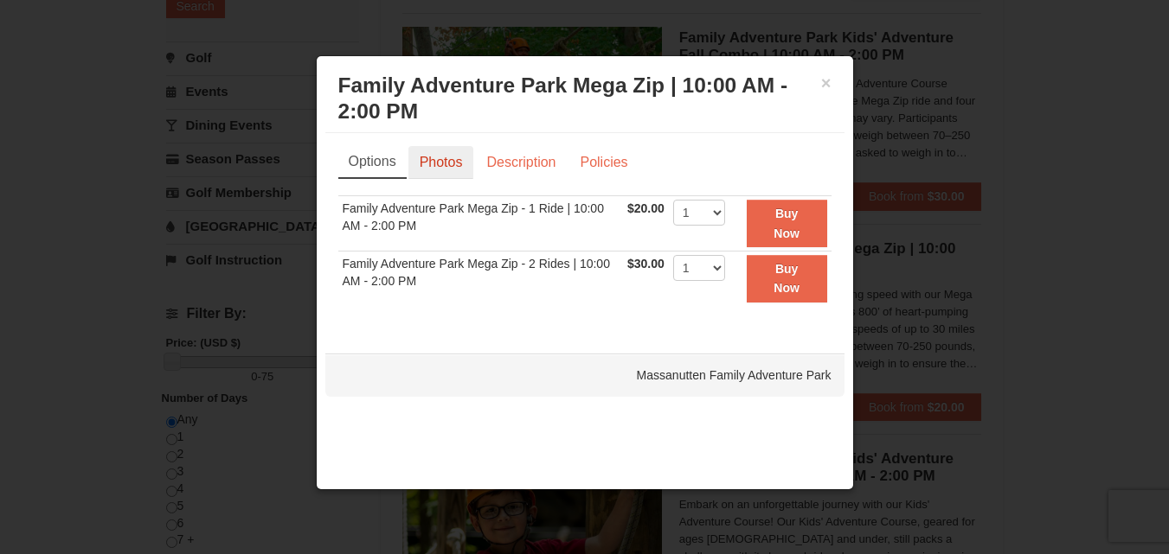
click at [421, 170] on link "Photos" at bounding box center [441, 162] width 66 height 33
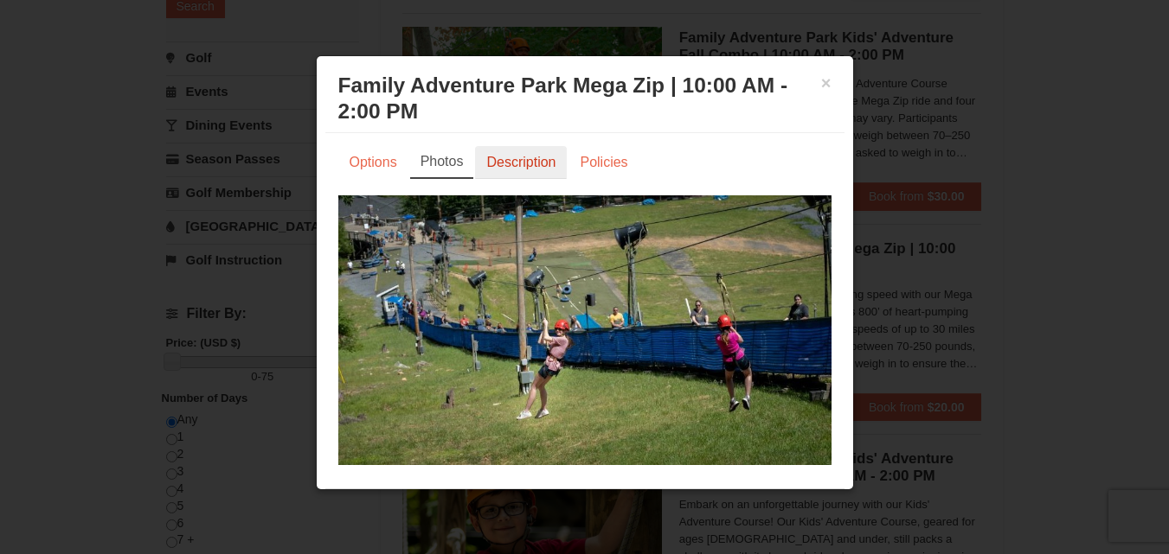
click at [490, 165] on link "Description" at bounding box center [521, 162] width 92 height 33
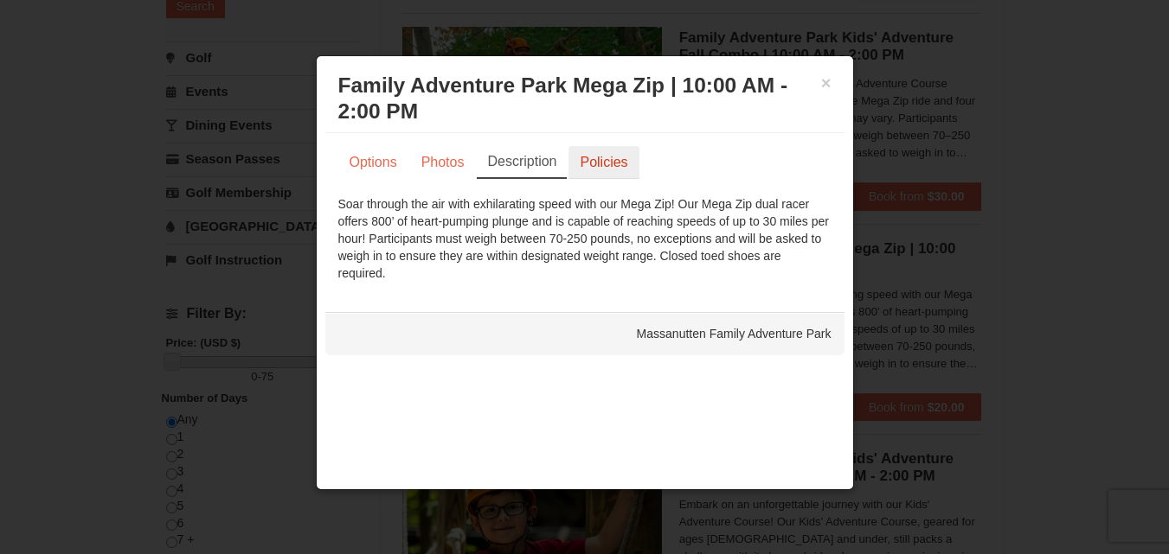
click at [587, 163] on link "Policies" at bounding box center [603, 162] width 70 height 33
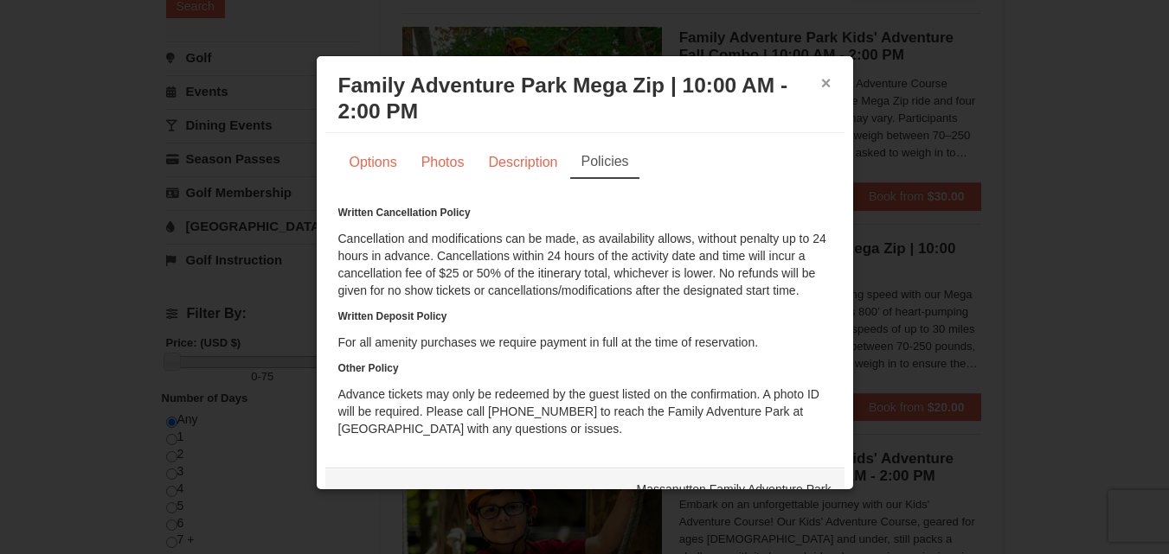
click at [821, 79] on button "×" at bounding box center [826, 82] width 10 height 17
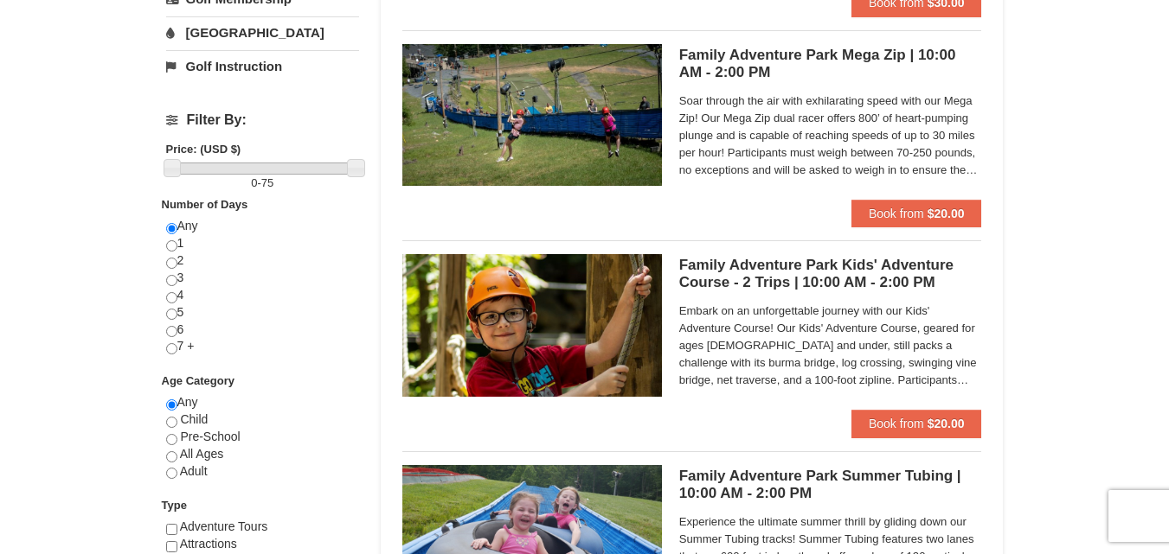
scroll to position [814, 0]
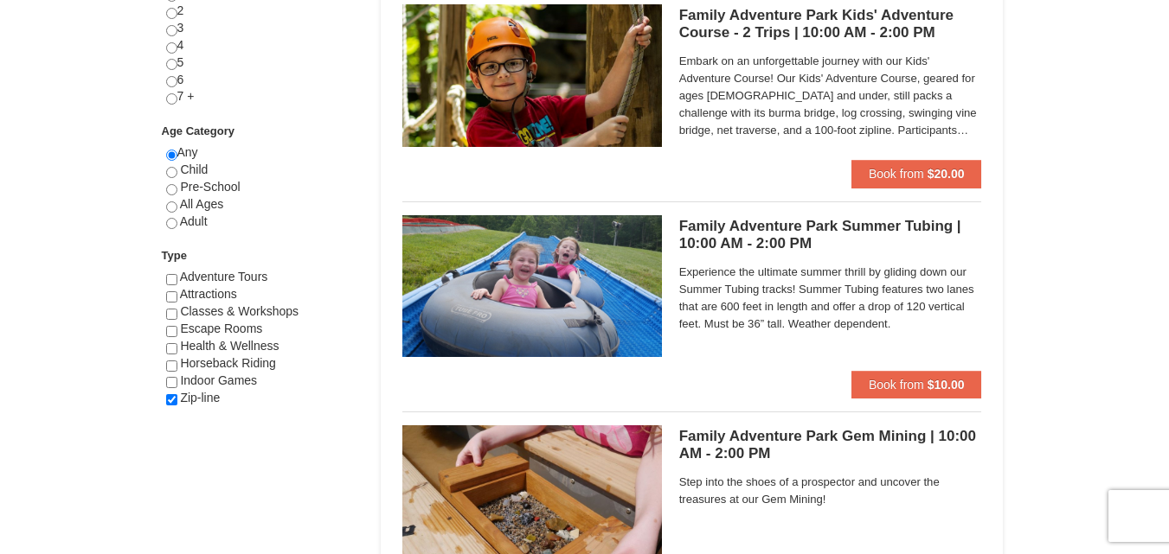
click at [841, 221] on h5 "Family Adventure Park Summer Tubing | 10:00 AM - 2:00 PM Massanutten Family Adv…" at bounding box center [830, 235] width 303 height 35
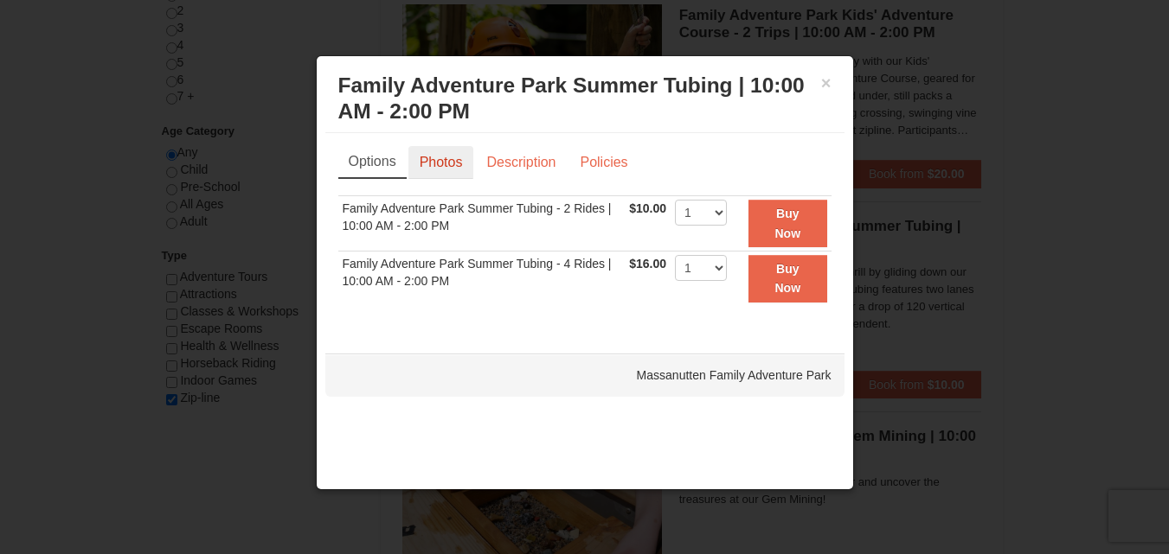
click at [452, 168] on link "Photos" at bounding box center [441, 162] width 66 height 33
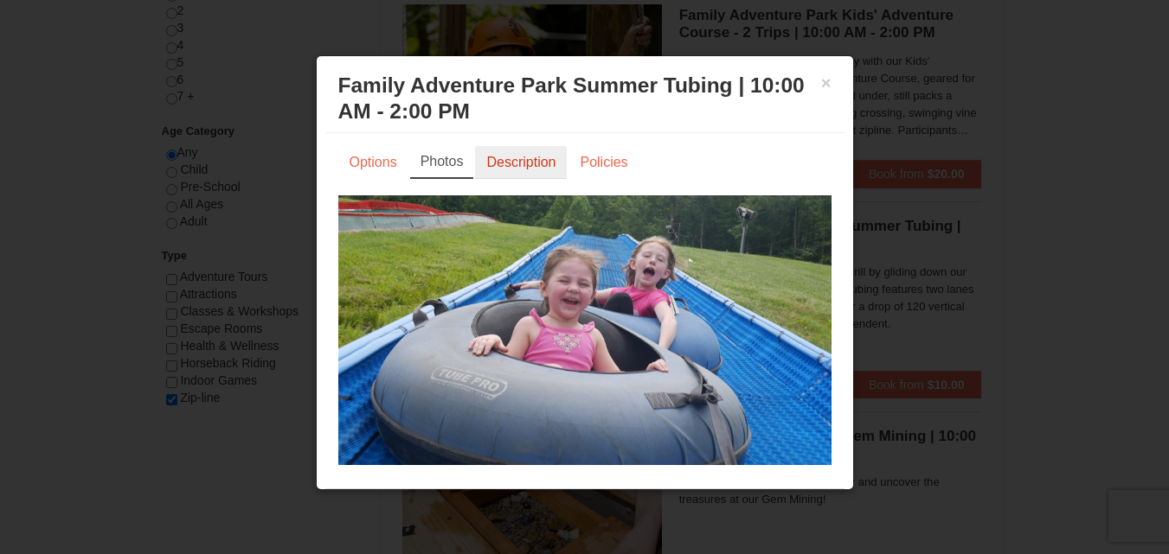
click at [502, 163] on link "Description" at bounding box center [521, 162] width 92 height 33
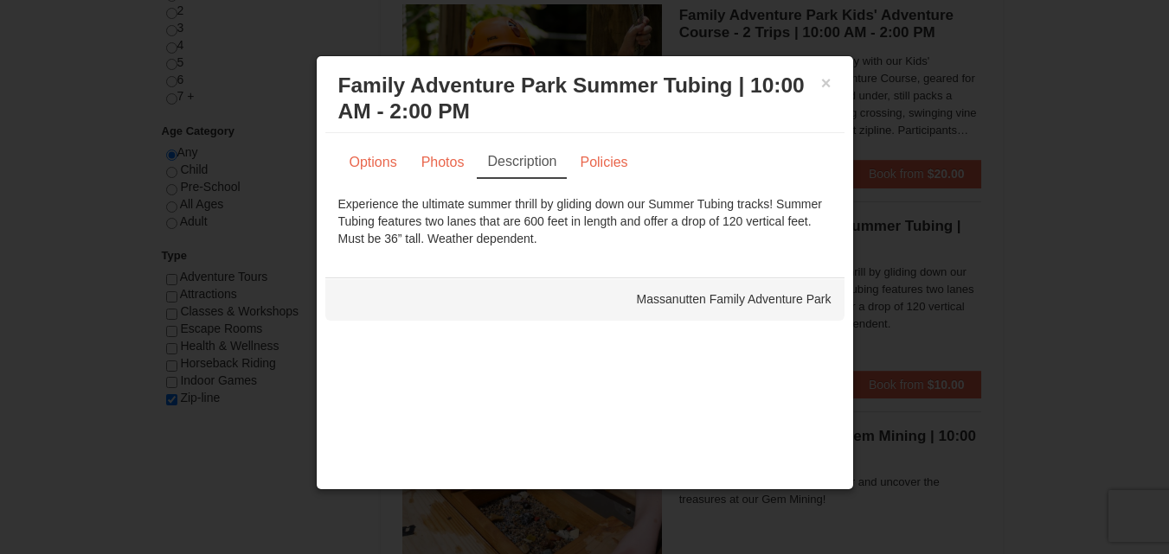
click at [565, 156] on link "Description" at bounding box center [522, 162] width 90 height 33
click at [597, 163] on link "Policies" at bounding box center [603, 162] width 70 height 33
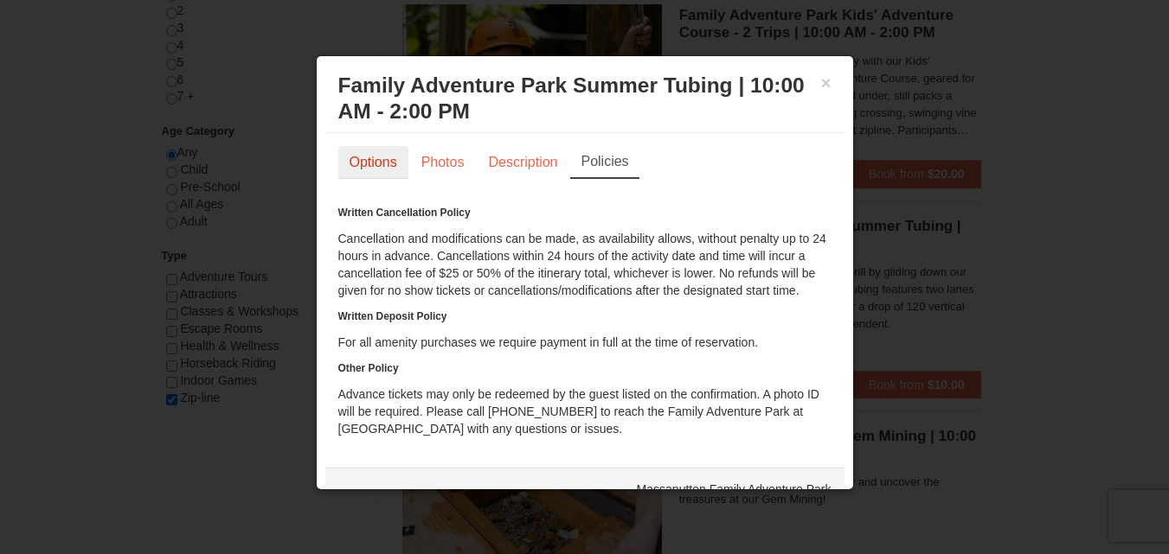
click at [390, 170] on link "Options" at bounding box center [373, 162] width 70 height 33
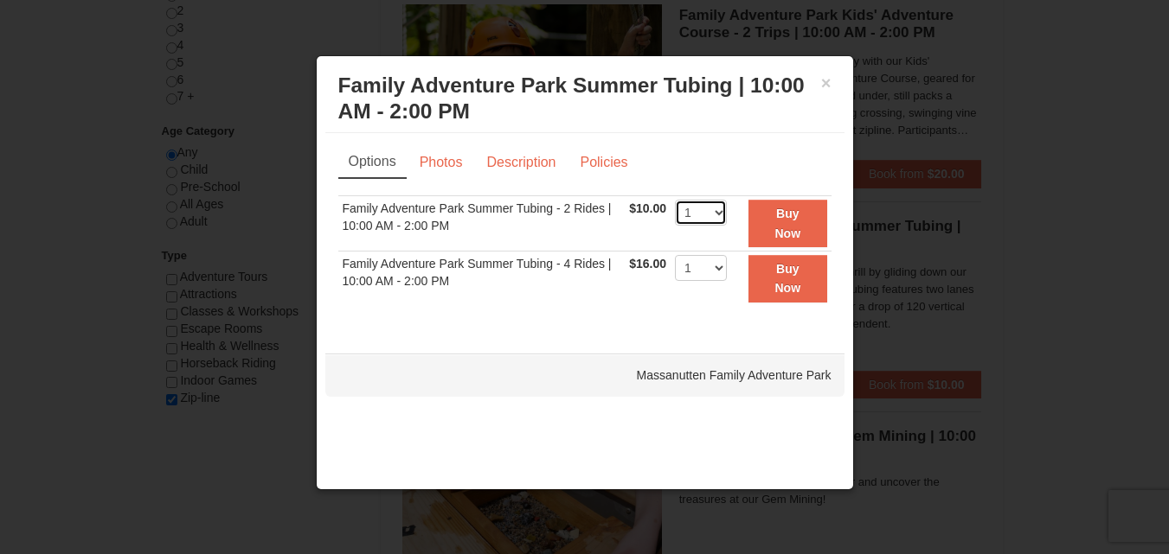
click at [723, 215] on select "1 2 3 4 5 6 7 8 9 10 11 12 13 14 15 16 17 18 19 20 21 22" at bounding box center [701, 213] width 52 height 26
click at [590, 160] on link "Policies" at bounding box center [603, 162] width 70 height 33
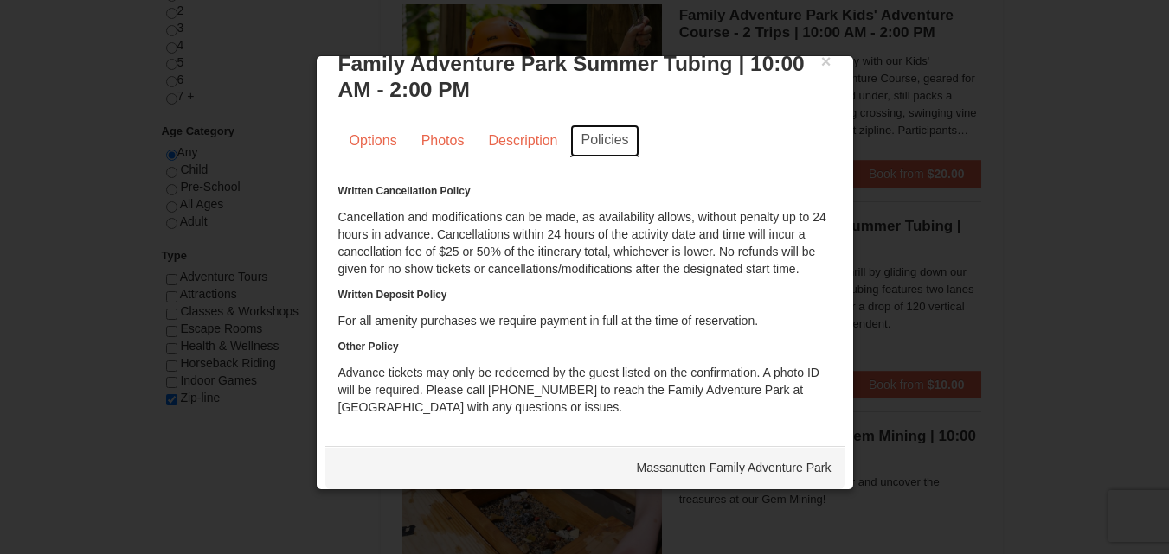
scroll to position [24, 0]
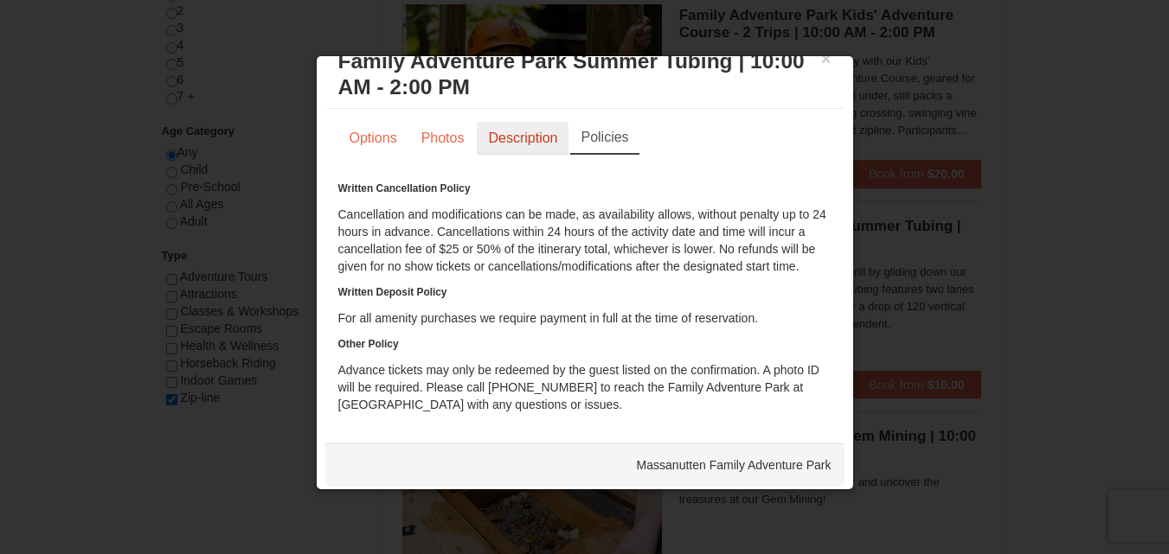
click at [527, 139] on link "Description" at bounding box center [523, 138] width 92 height 33
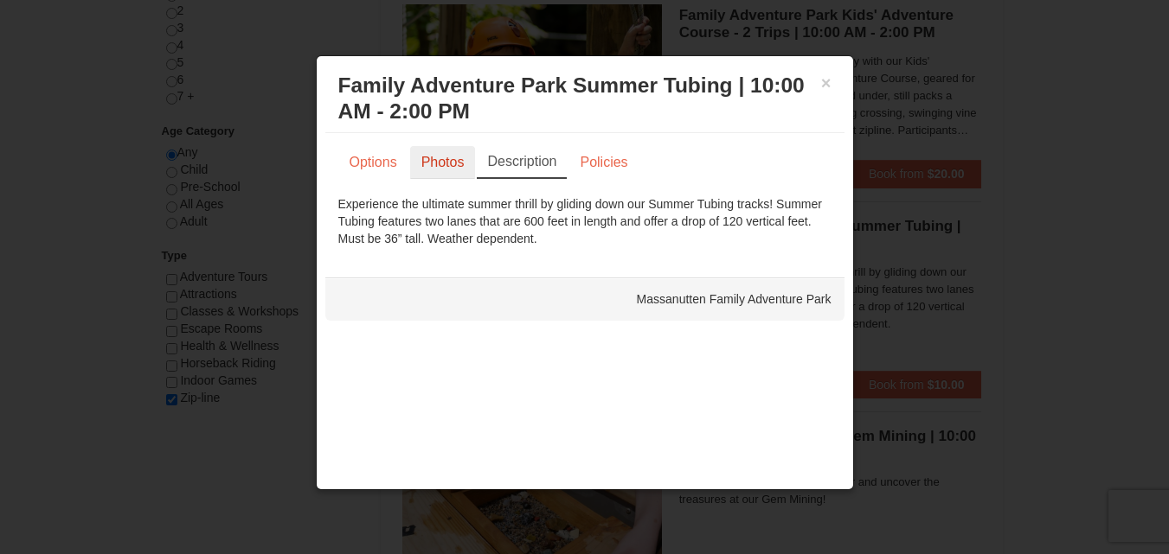
click at [456, 155] on link "Photos" at bounding box center [443, 162] width 66 height 33
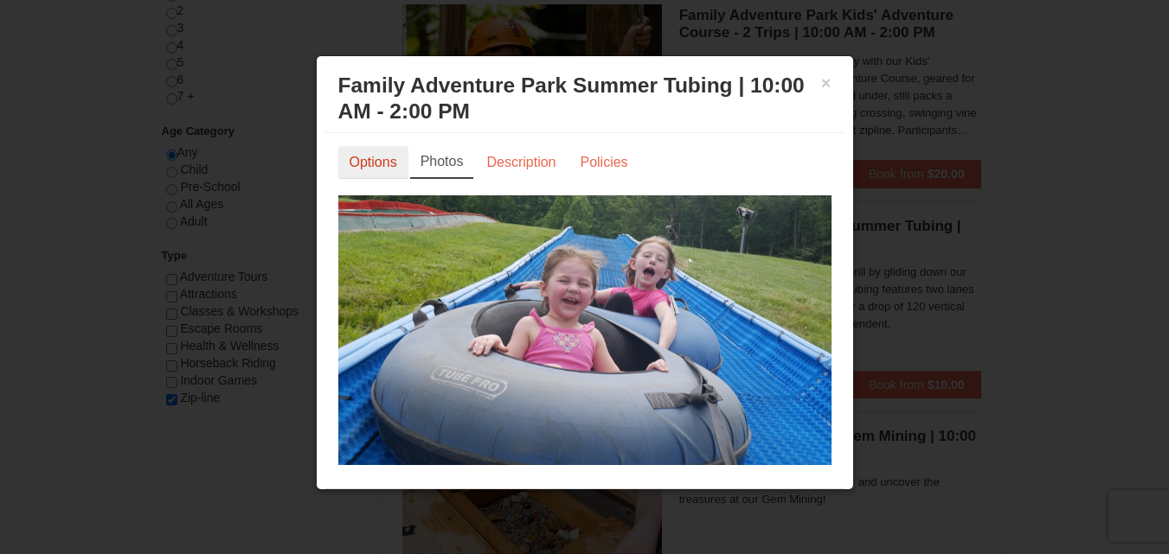
click at [391, 167] on link "Options" at bounding box center [373, 162] width 70 height 33
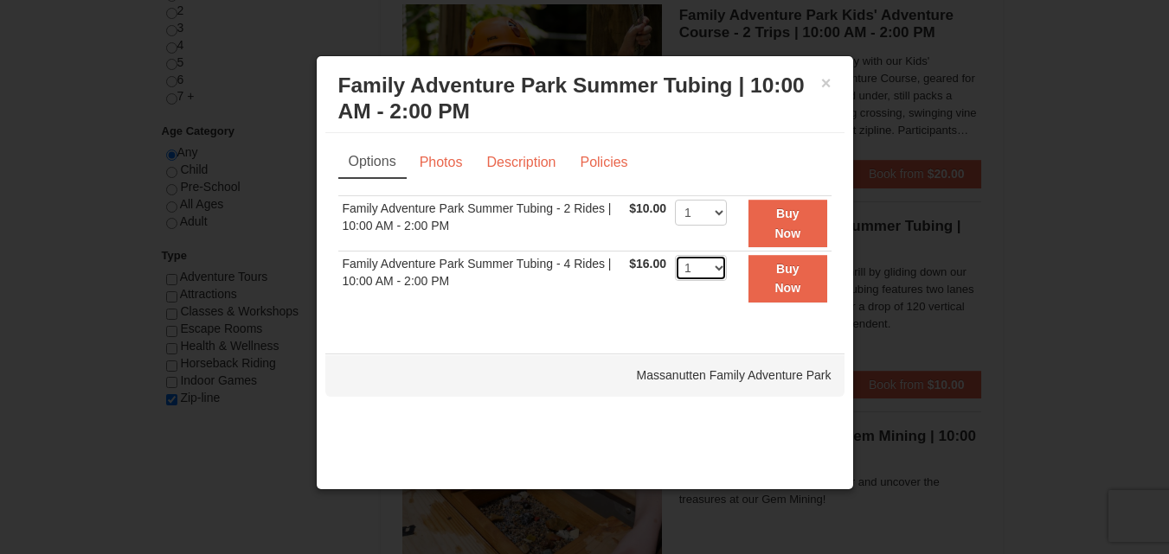
click at [714, 258] on select "1 2 3 4 5 6 7 8 9 10 11 12 13 14 15 16 17 18 19 20 21 22" at bounding box center [701, 268] width 52 height 26
select select "2"
click at [675, 255] on select "1 2 3 4 5 6 7 8 9 10 11 12 13 14 15 16 17 18 19 20 21 22" at bounding box center [701, 268] width 52 height 26
click at [785, 264] on strong "Buy Now" at bounding box center [788, 278] width 26 height 33
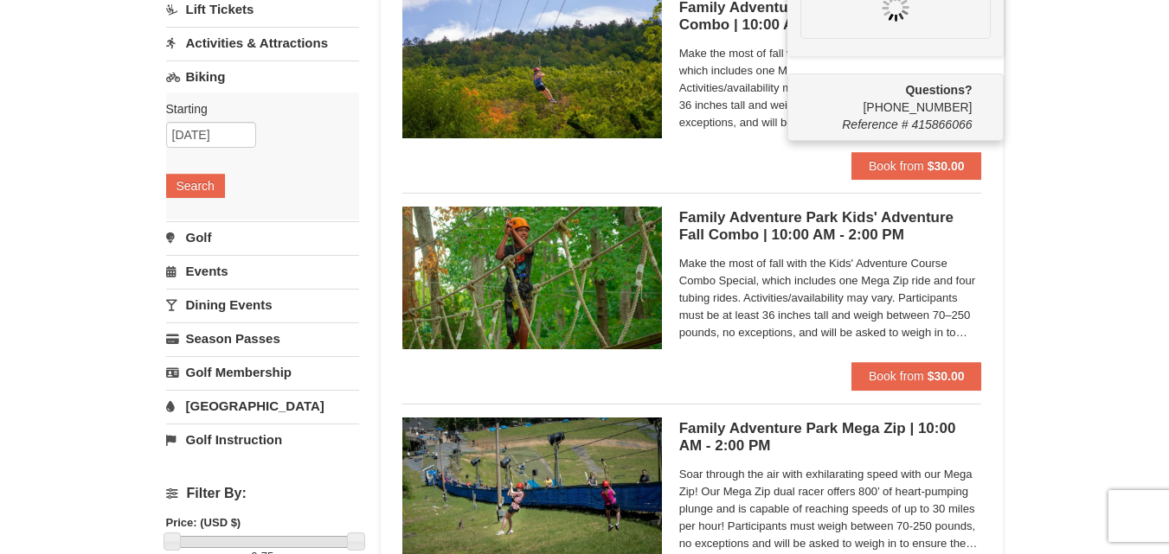
scroll to position [177, 0]
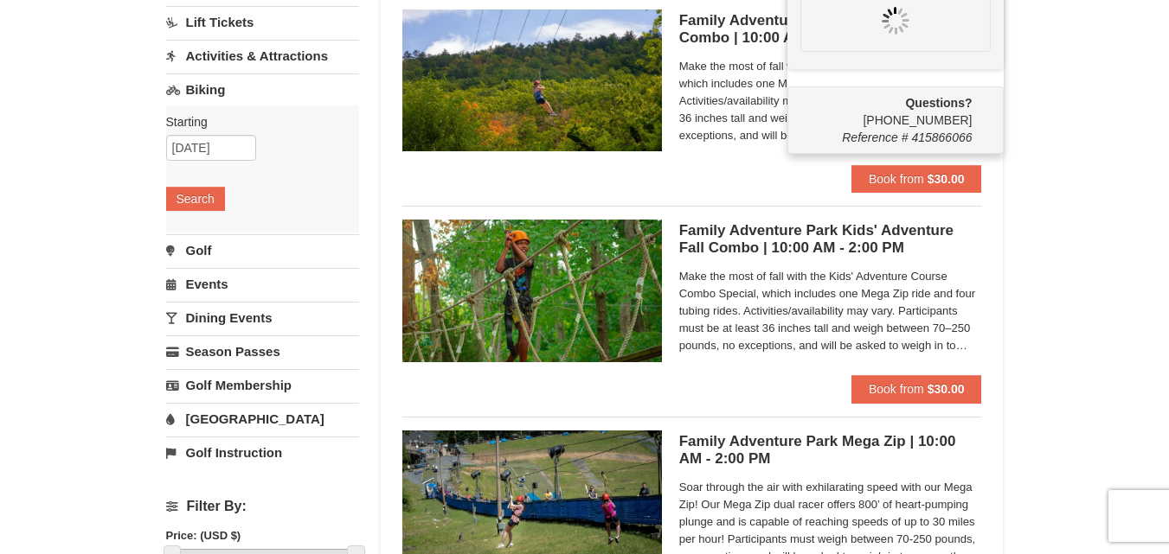
click at [757, 445] on h5 "Family Adventure Park Mega Zip | 10:00 AM - 2:00 PM Massanutten Family Adventur…" at bounding box center [830, 450] width 303 height 35
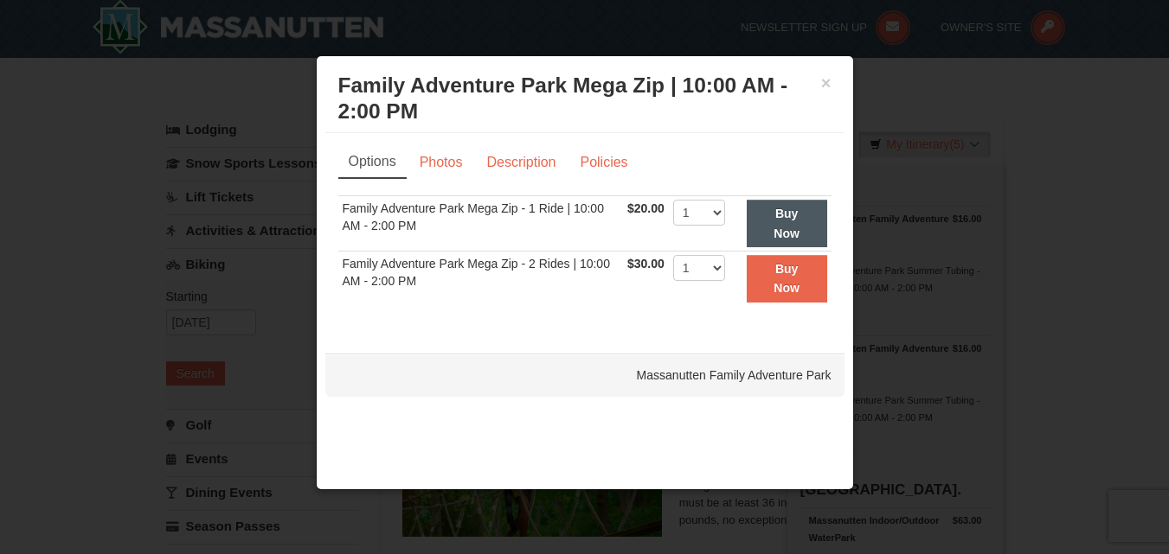
scroll to position [0, 0]
click at [767, 223] on button "Buy Now" at bounding box center [786, 224] width 80 height 48
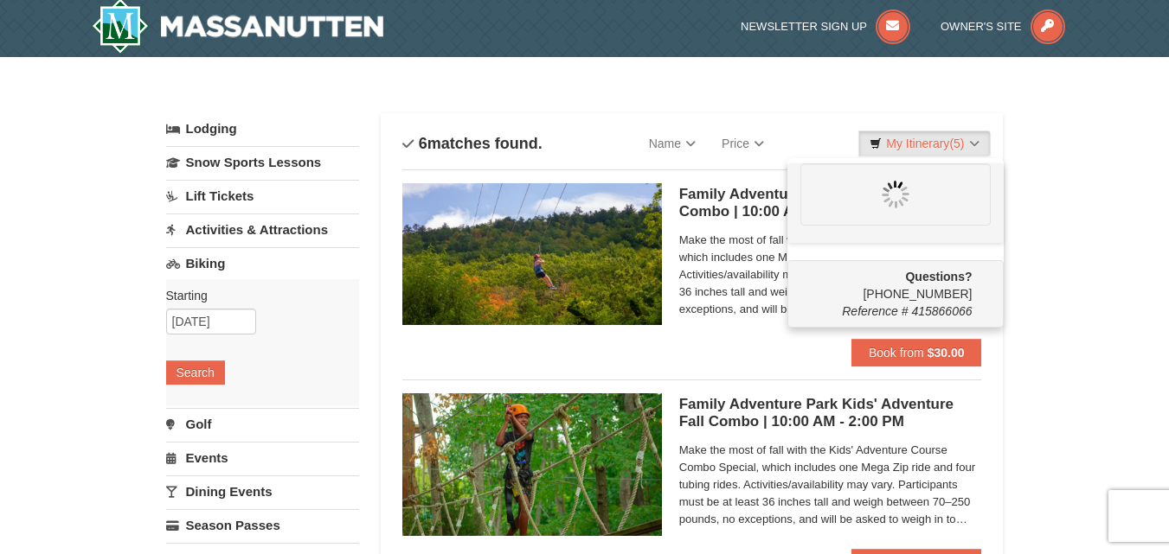
scroll to position [5, 0]
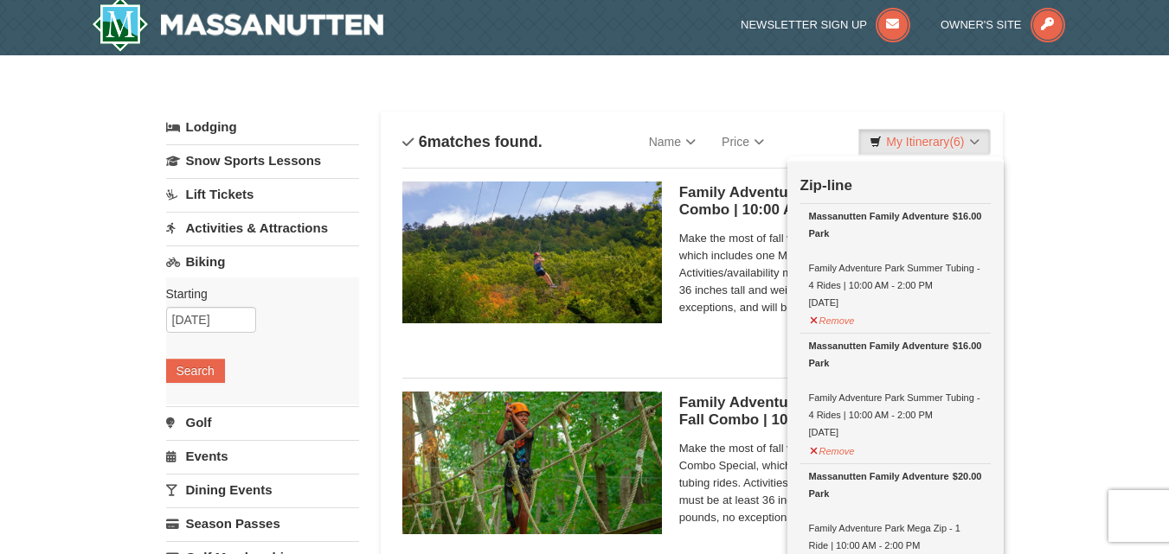
click at [317, 228] on link "Activities & Attractions" at bounding box center [262, 228] width 193 height 32
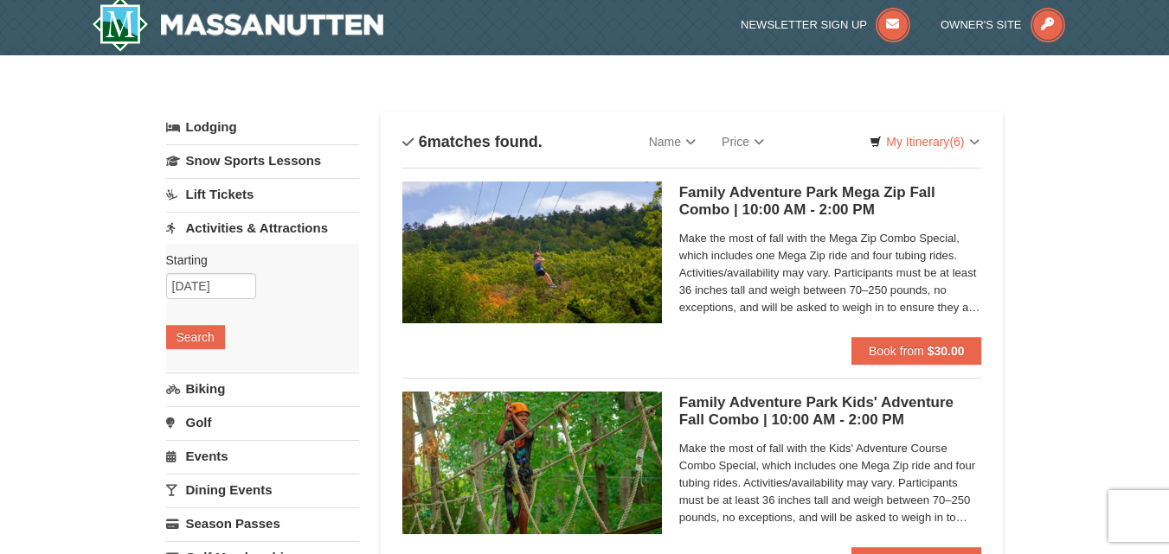
click at [247, 196] on link "Lift Tickets" at bounding box center [262, 194] width 193 height 32
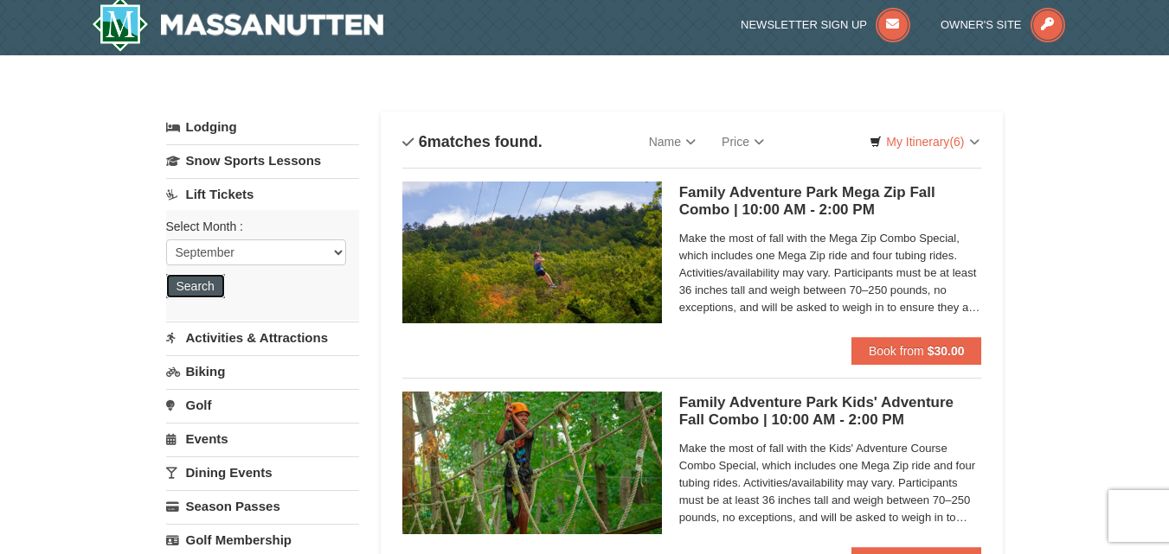
click at [202, 276] on button "Search" at bounding box center [195, 286] width 59 height 24
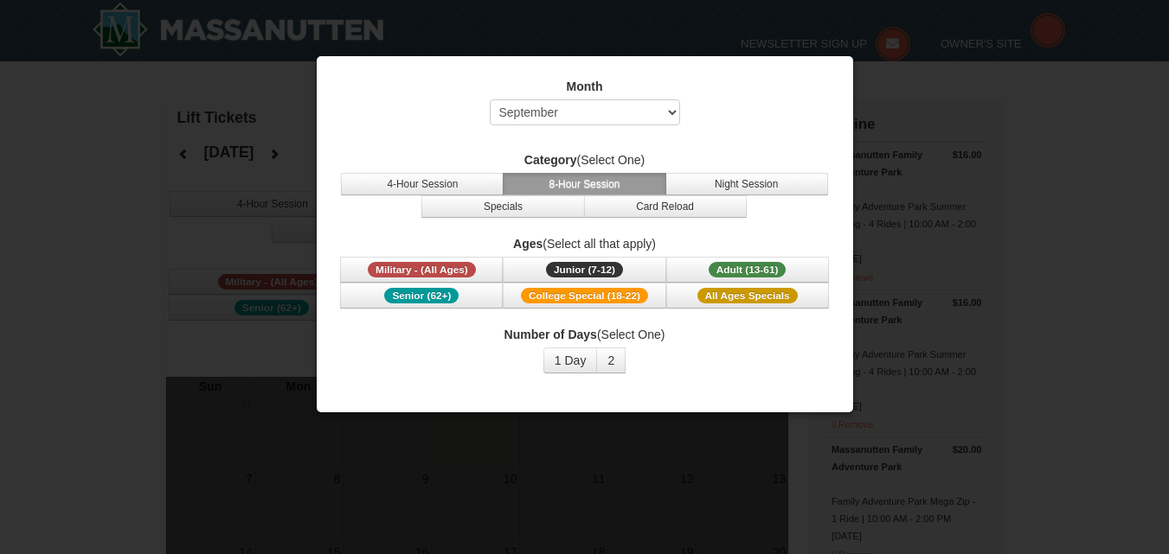
select select "9"
click at [60, 193] on div at bounding box center [584, 277] width 1169 height 554
click at [583, 359] on button "1 Day" at bounding box center [570, 361] width 54 height 26
click at [614, 361] on button "2" at bounding box center [610, 361] width 29 height 26
click at [822, 80] on label "Month" at bounding box center [584, 86] width 493 height 17
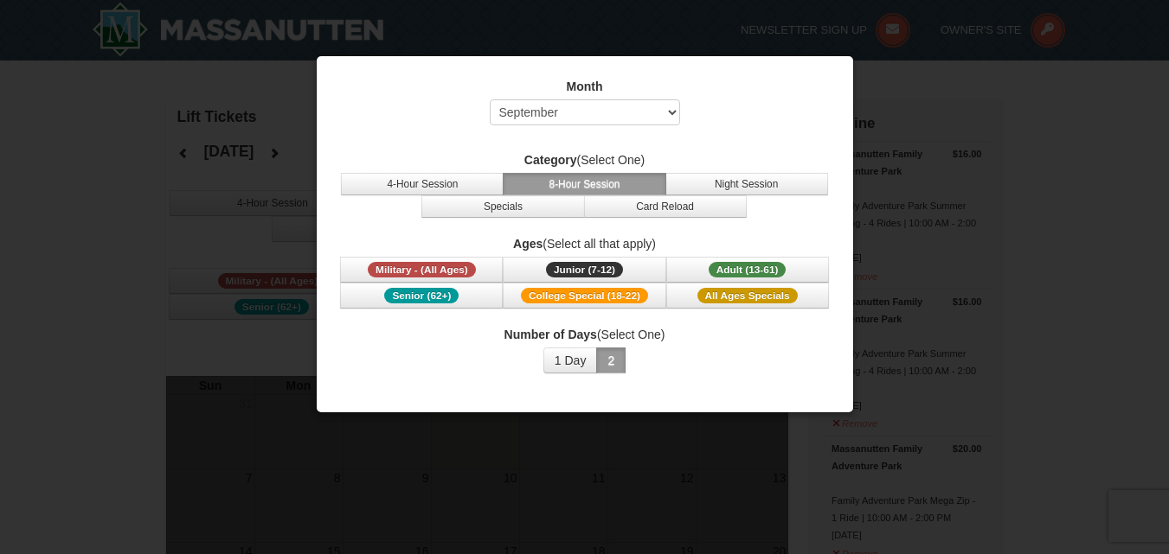
click at [153, 152] on div at bounding box center [584, 277] width 1169 height 554
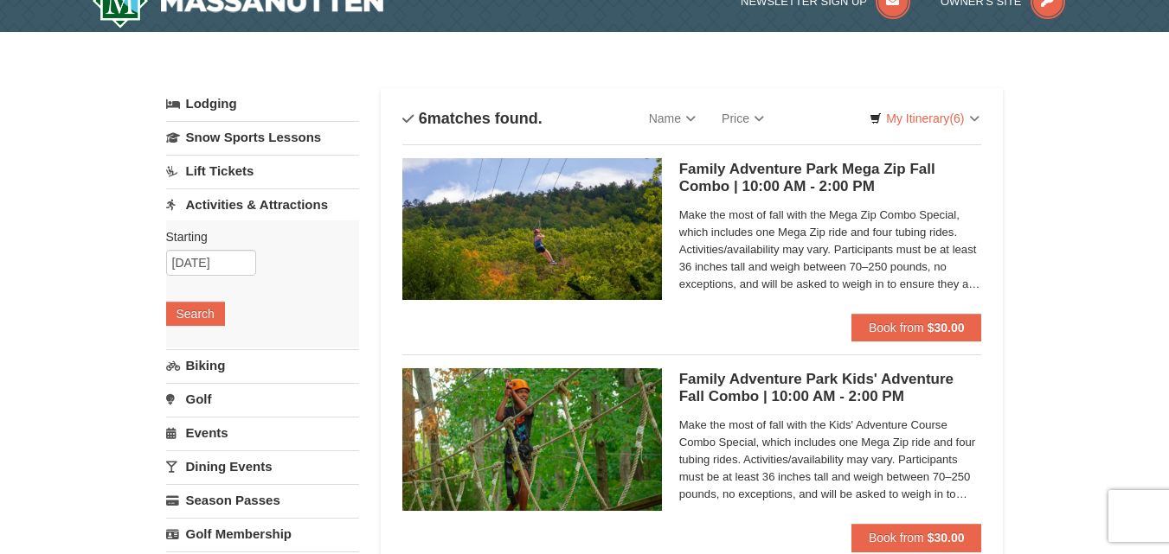
scroll to position [5, 0]
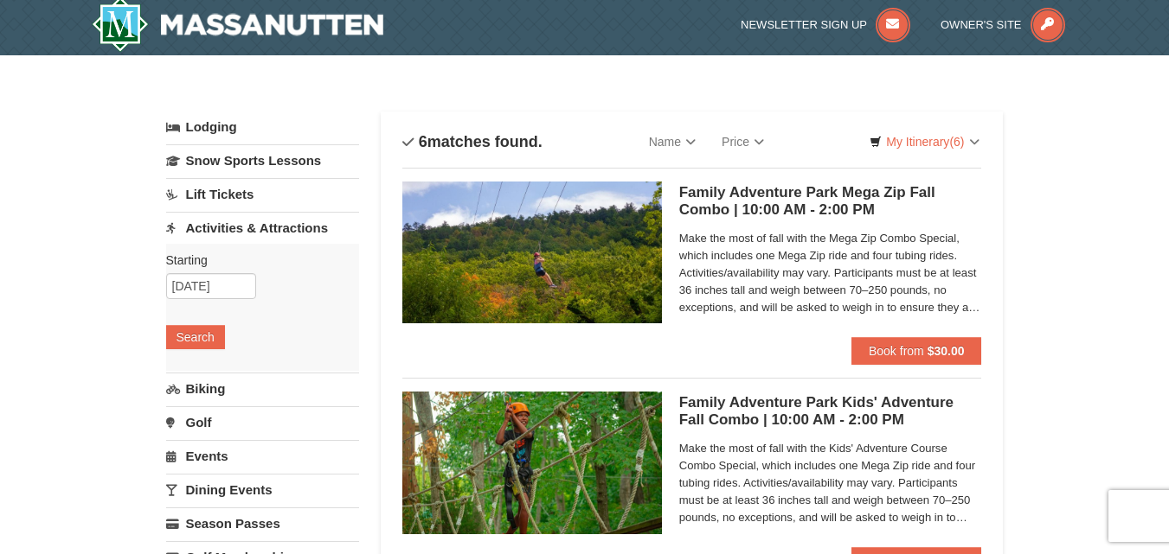
click at [202, 427] on link "Golf" at bounding box center [262, 423] width 193 height 32
click at [202, 408] on button "Search" at bounding box center [195, 405] width 59 height 24
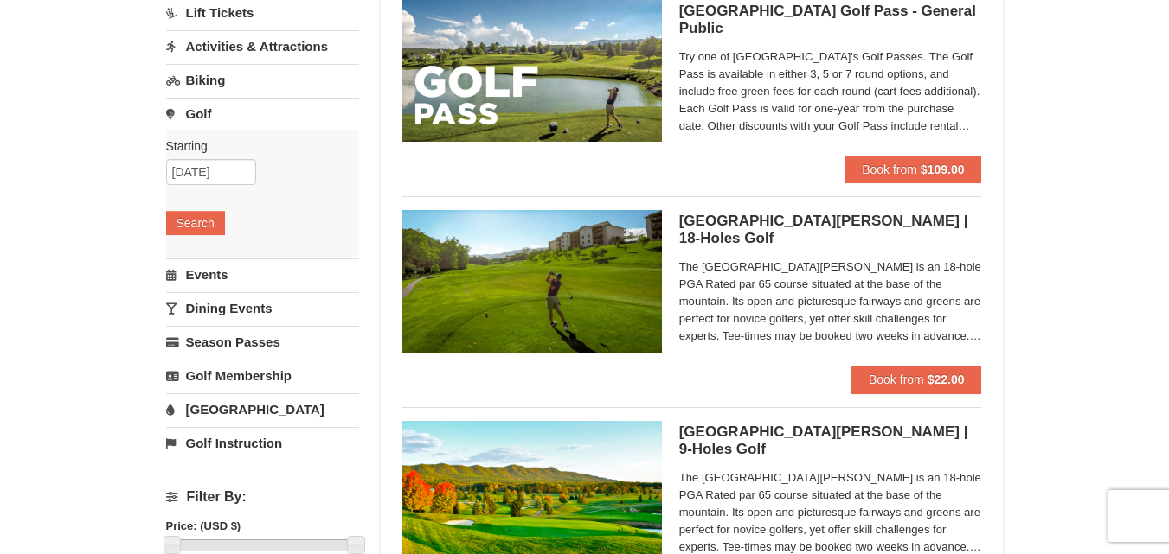
scroll to position [35, 0]
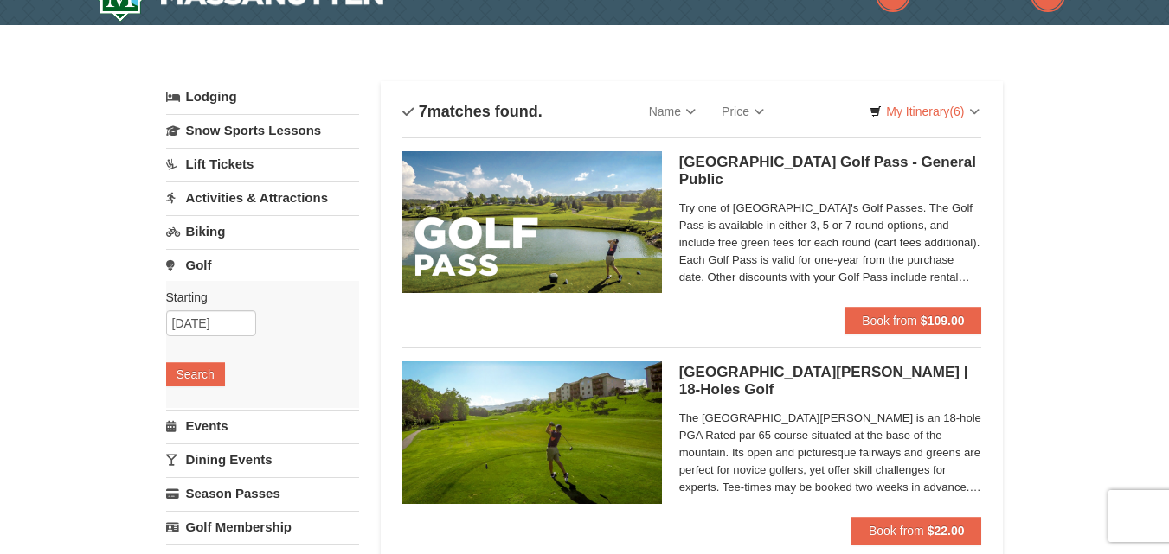
click at [208, 426] on link "Events" at bounding box center [262, 426] width 193 height 32
click at [224, 158] on link "Lift Tickets" at bounding box center [262, 164] width 193 height 32
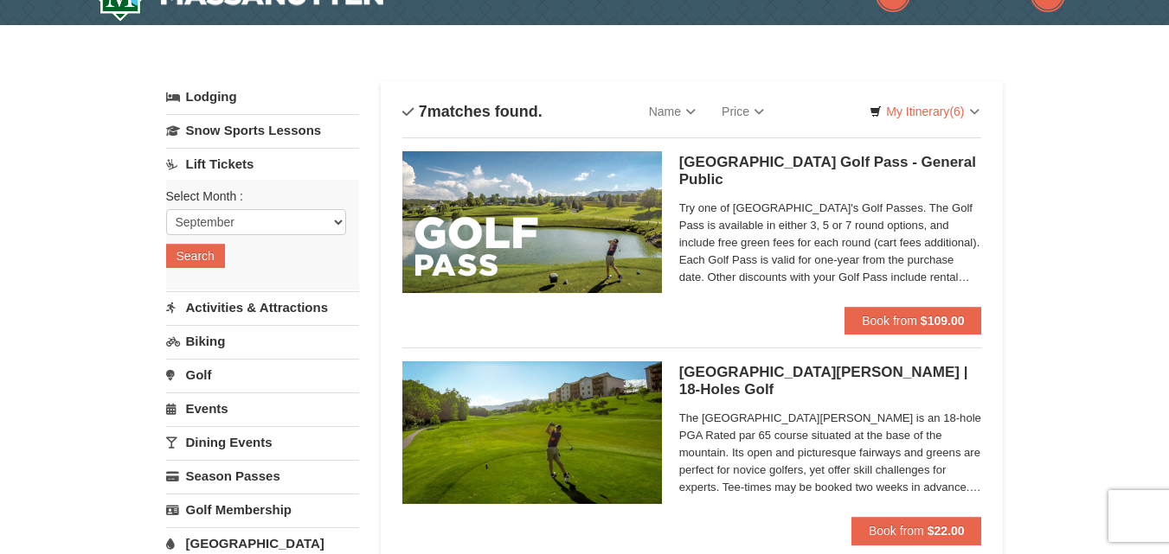
scroll to position [0, 0]
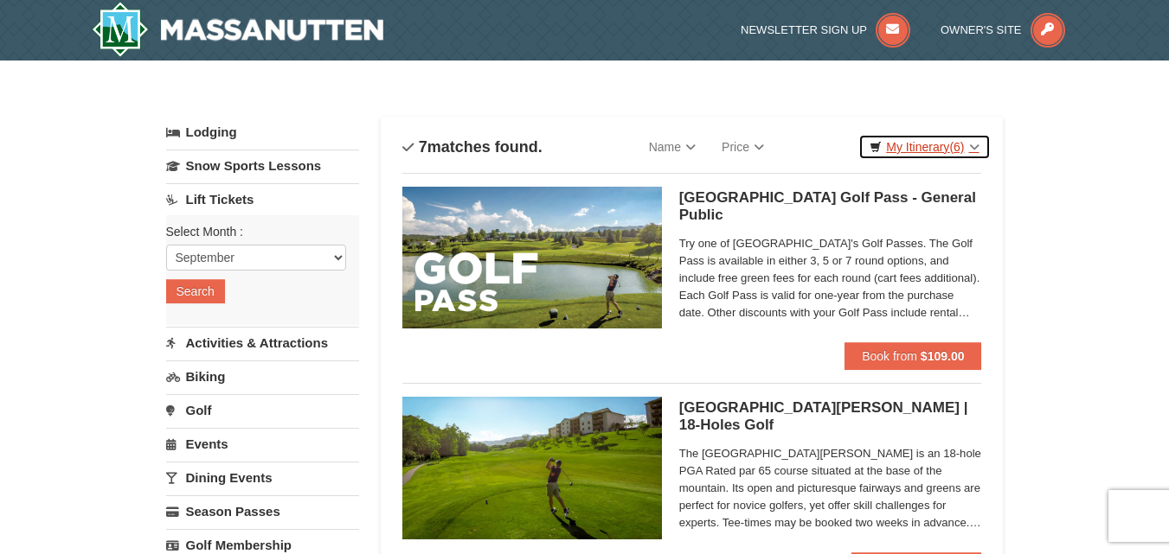
click at [935, 137] on link "My Itinerary (6)" at bounding box center [923, 147] width 131 height 26
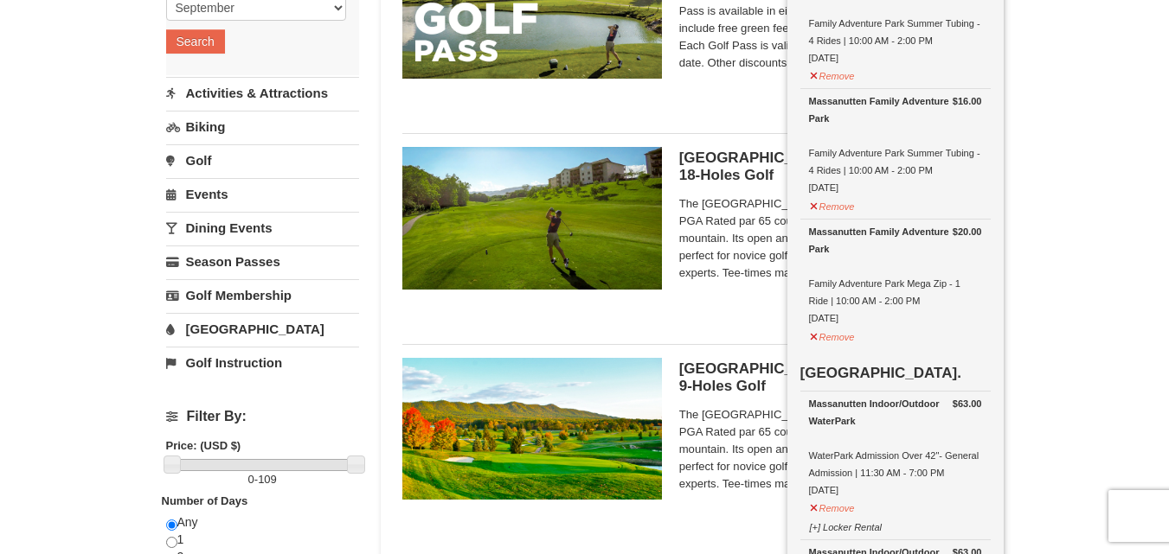
scroll to position [253, 0]
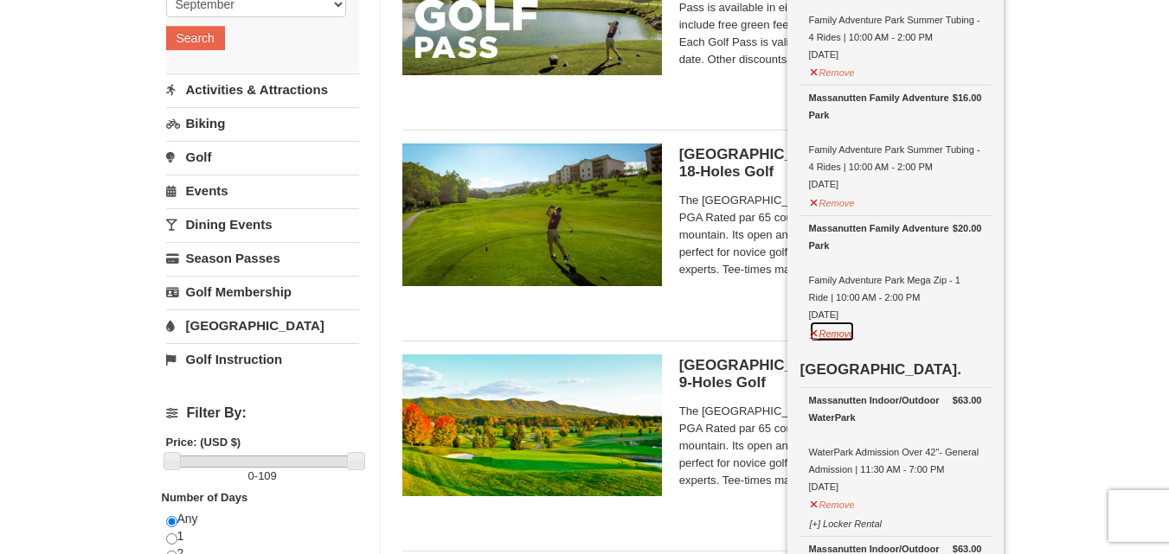
click at [836, 337] on button "Remove" at bounding box center [832, 332] width 47 height 22
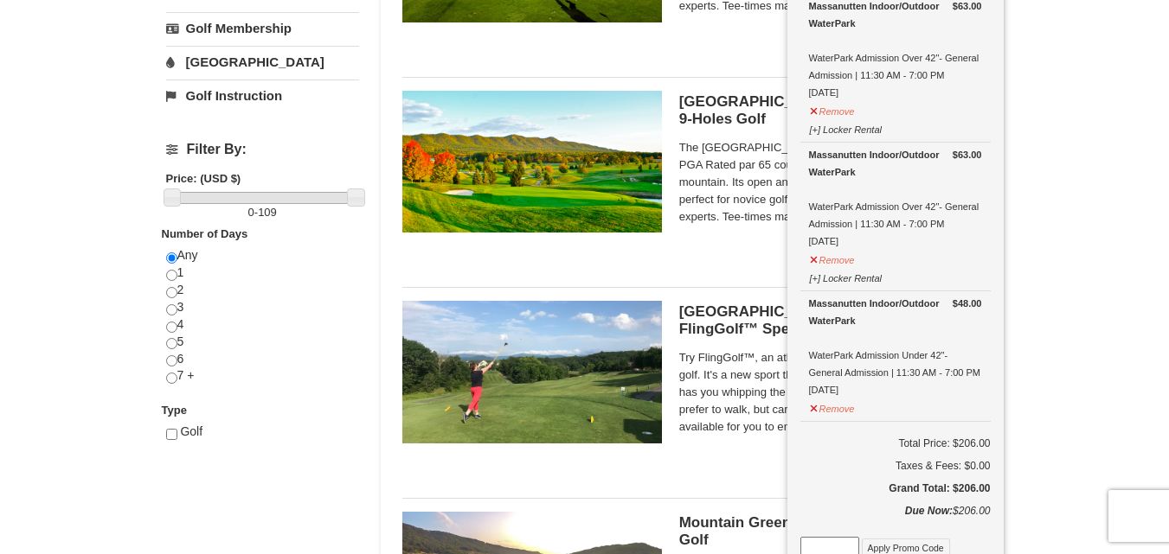
scroll to position [728, 0]
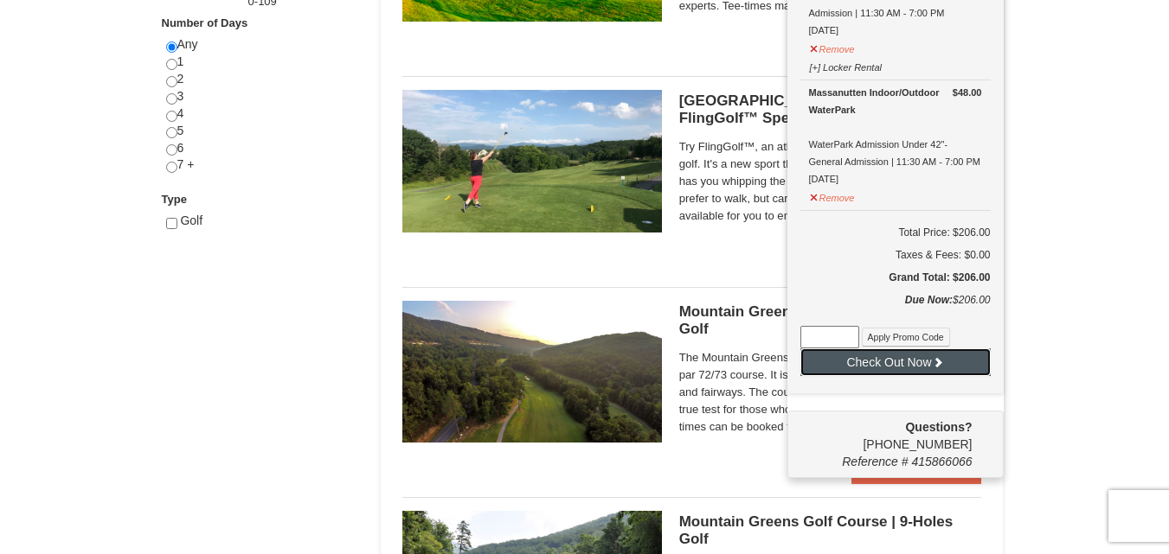
click at [917, 375] on button "Check Out Now" at bounding box center [895, 363] width 190 height 28
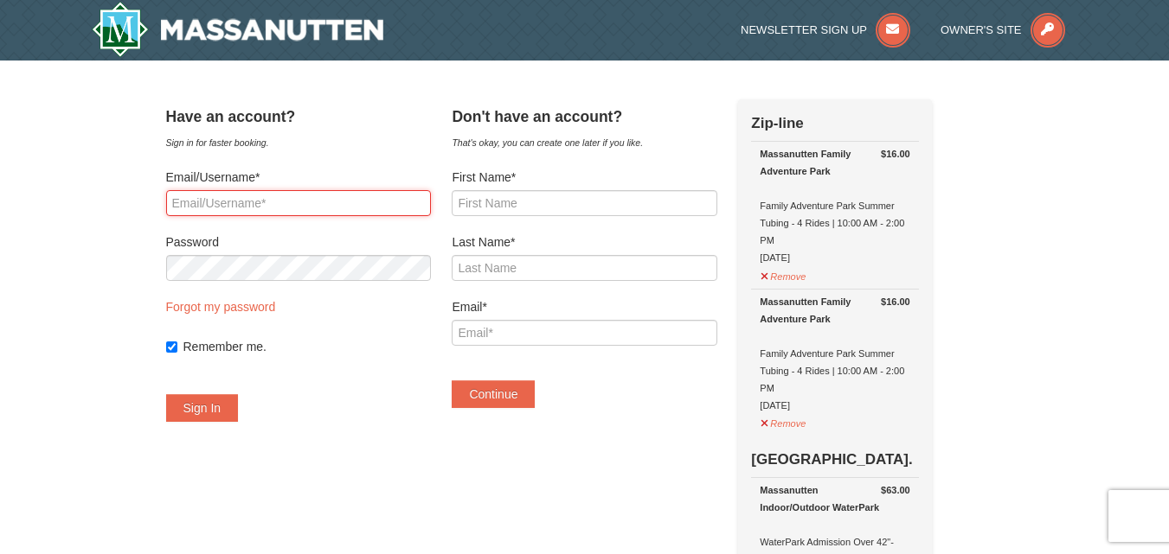
click at [323, 196] on input "Email/Username*" at bounding box center [298, 203] width 265 height 26
type input "[EMAIL_ADDRESS][DOMAIN_NAME]"
click at [290, 254] on div "Password" at bounding box center [298, 258] width 265 height 48
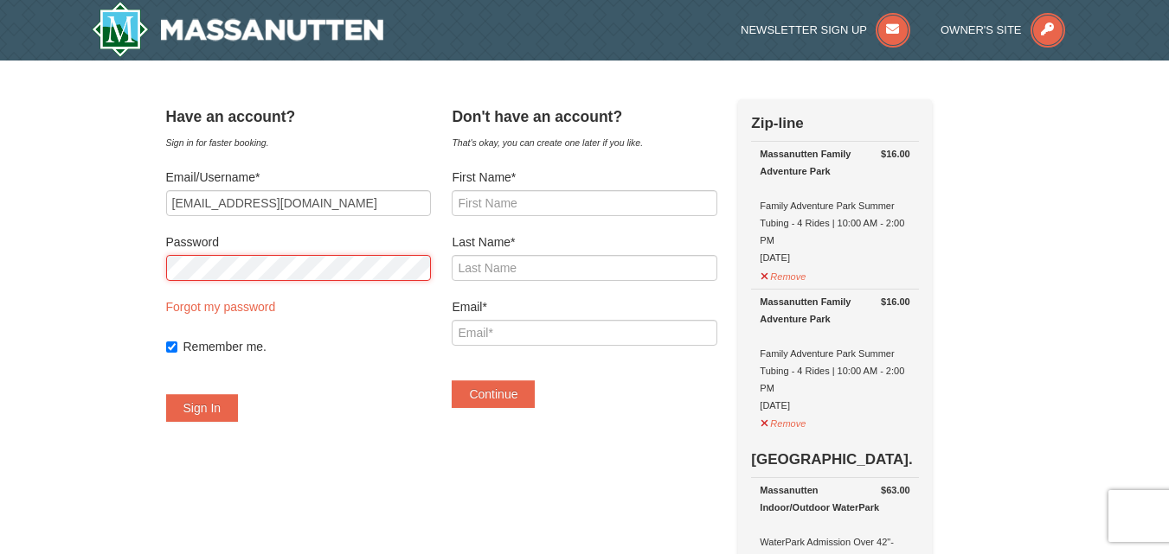
click at [166, 394] on button "Sign In" at bounding box center [202, 408] width 73 height 28
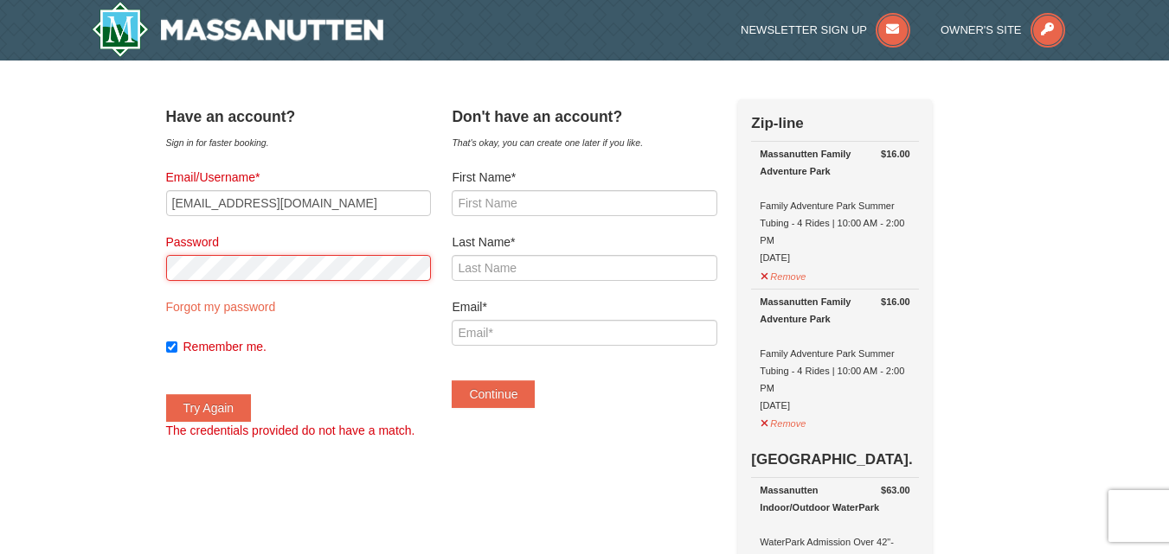
click at [166, 394] on button "Try Again" at bounding box center [209, 408] width 86 height 28
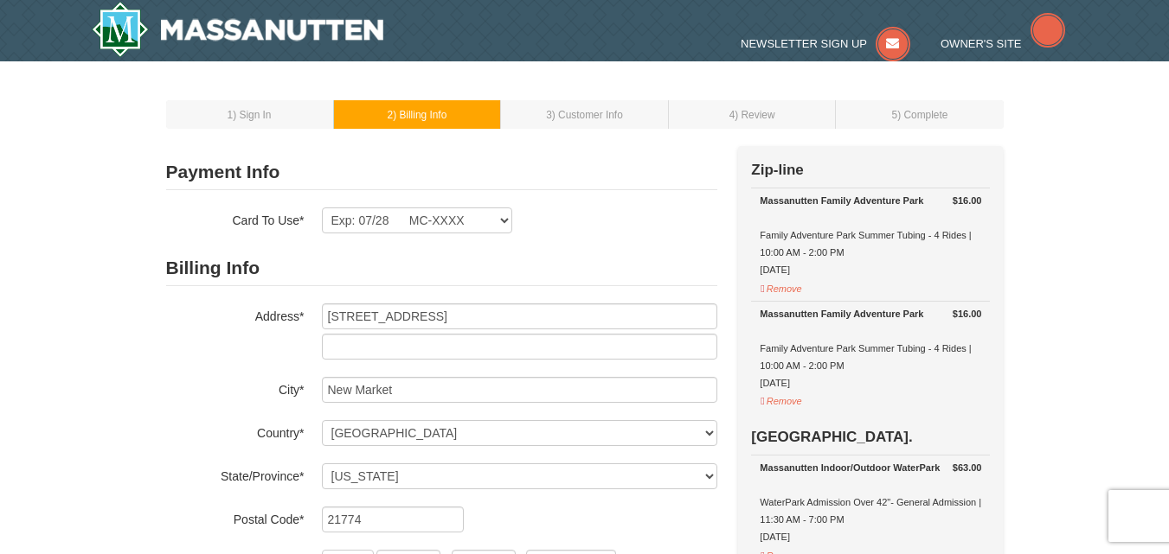
select select "MD"
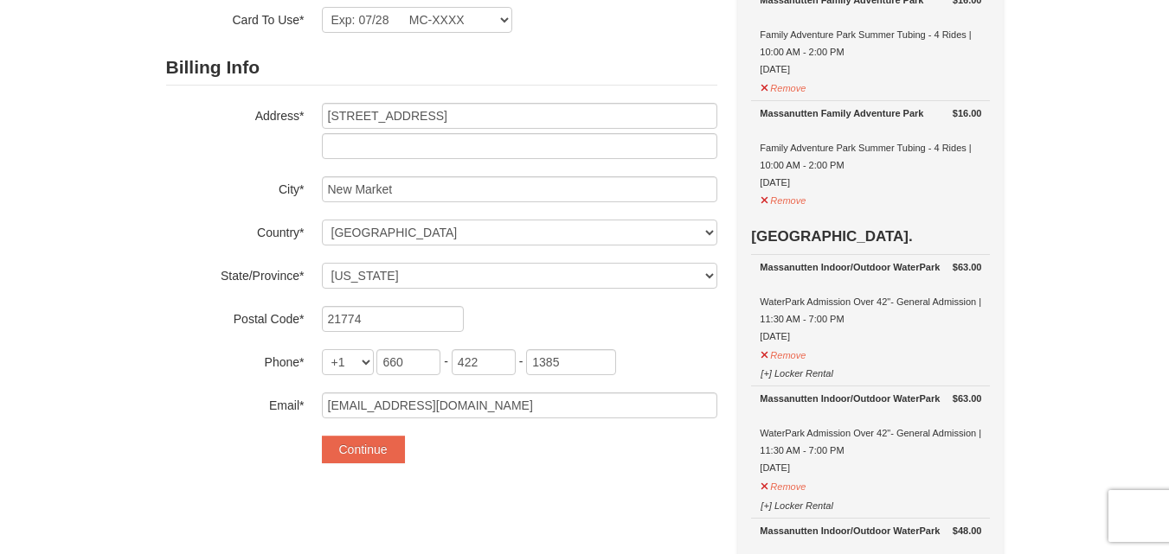
scroll to position [142, 0]
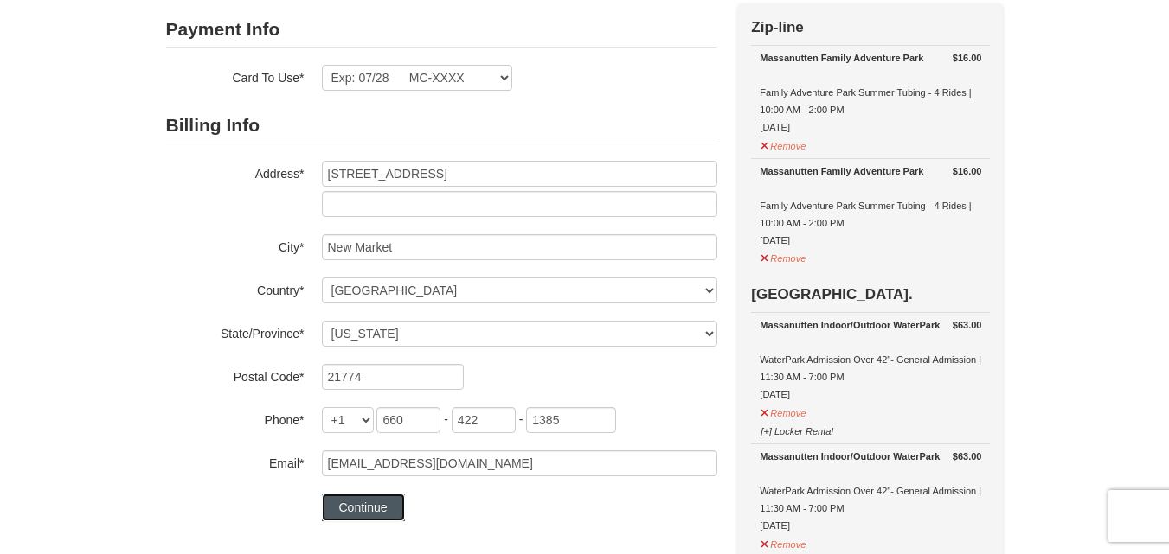
click at [369, 511] on button "Continue" at bounding box center [363, 508] width 83 height 28
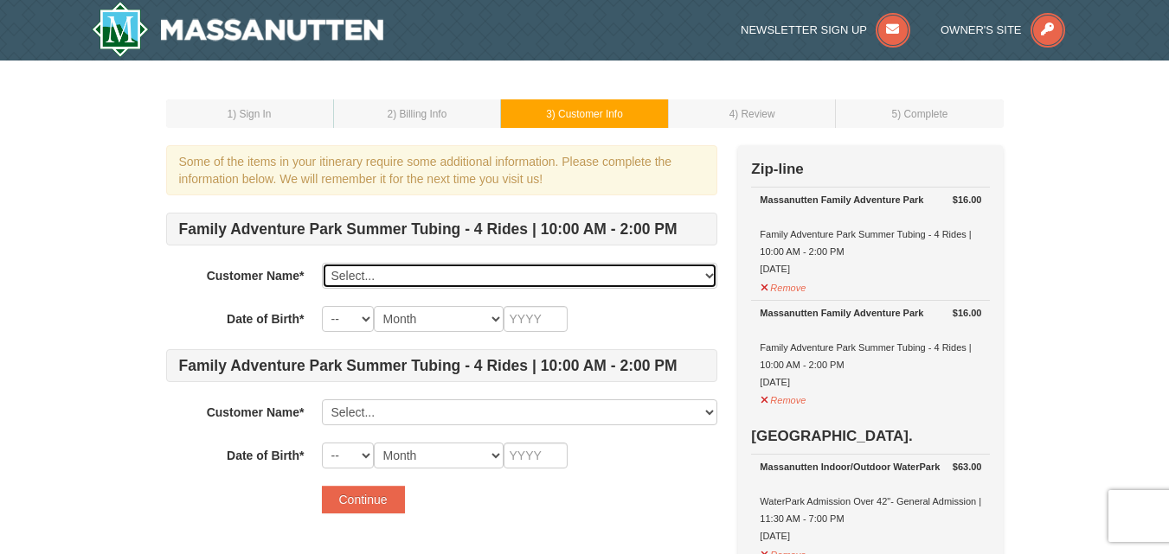
click at [481, 277] on select "Select... Jincy Johnson Add New..." at bounding box center [519, 276] width 395 height 26
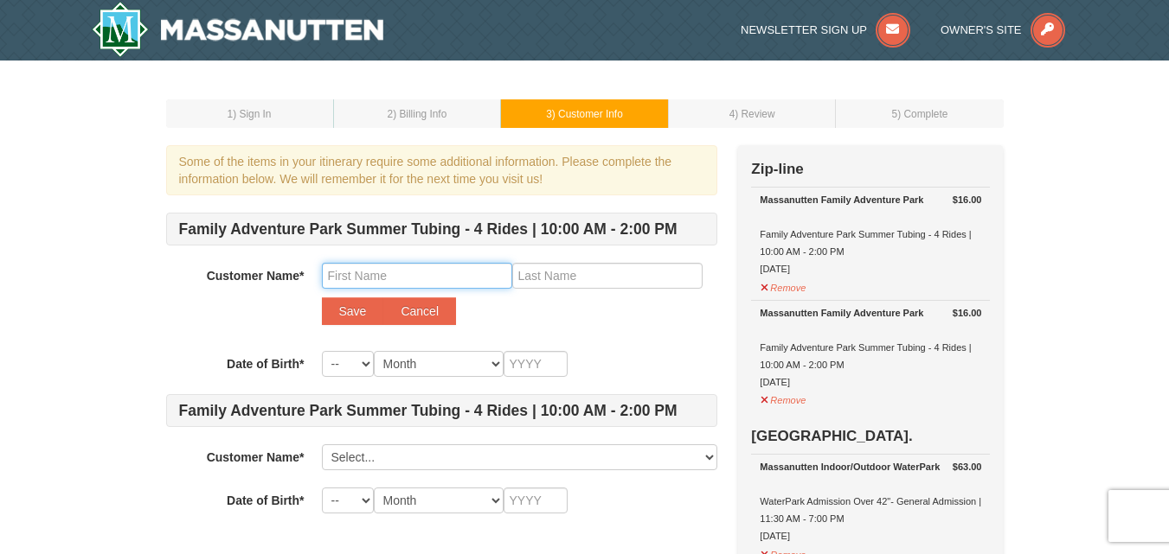
click at [474, 278] on input "text" at bounding box center [417, 276] width 190 height 26
type input "Sushant"
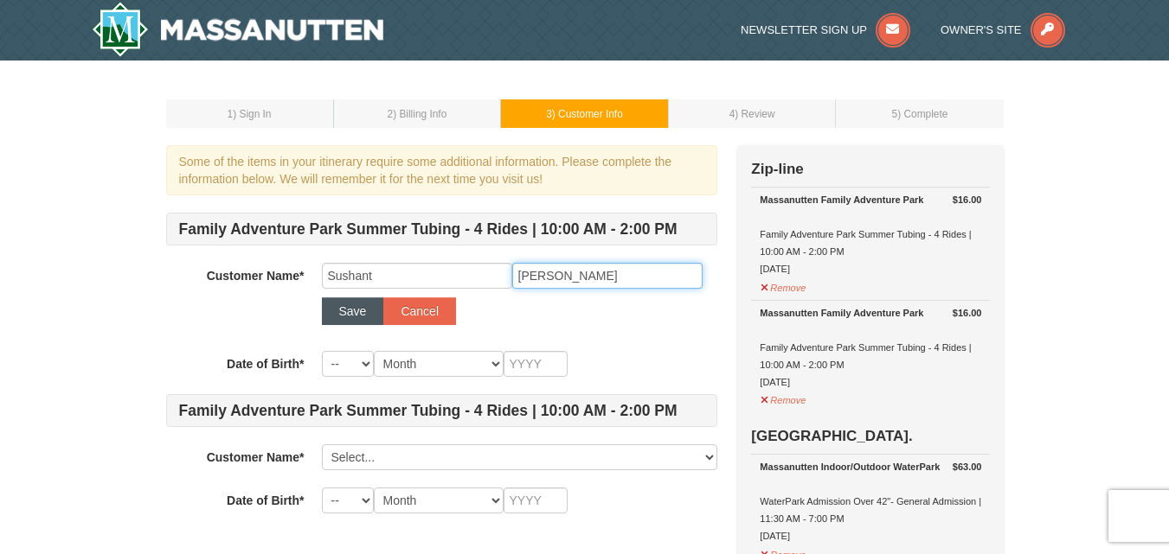
type input "Jambhale"
click at [356, 316] on button "Save" at bounding box center [353, 312] width 62 height 28
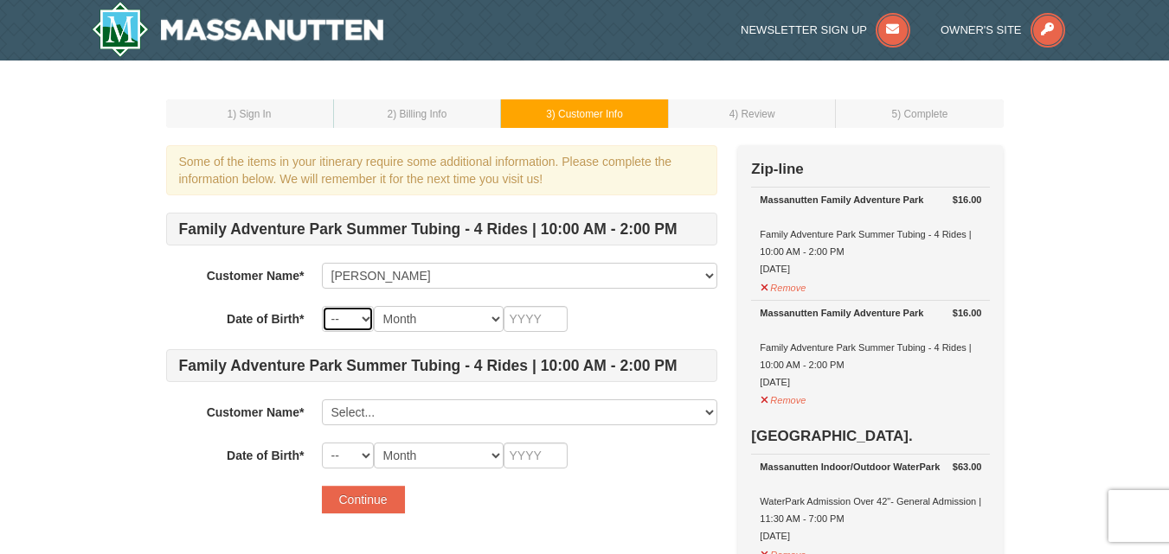
click at [356, 325] on select "-- 01 02 03 04 05 06 07 08 09 10 11 12 13 14 15 16 17 18 19 20 21 22 23 24 25 2…" at bounding box center [348, 319] width 52 height 26
select select "20"
click at [322, 306] on select "-- 01 02 03 04 05 06 07 08 09 10 11 12 13 14 15 16 17 18 19 20 21 22 23 24 25 2…" at bounding box center [348, 319] width 52 height 26
click at [404, 310] on select "Month January February March April May June July August September October Novem…" at bounding box center [439, 319] width 130 height 26
select select "08"
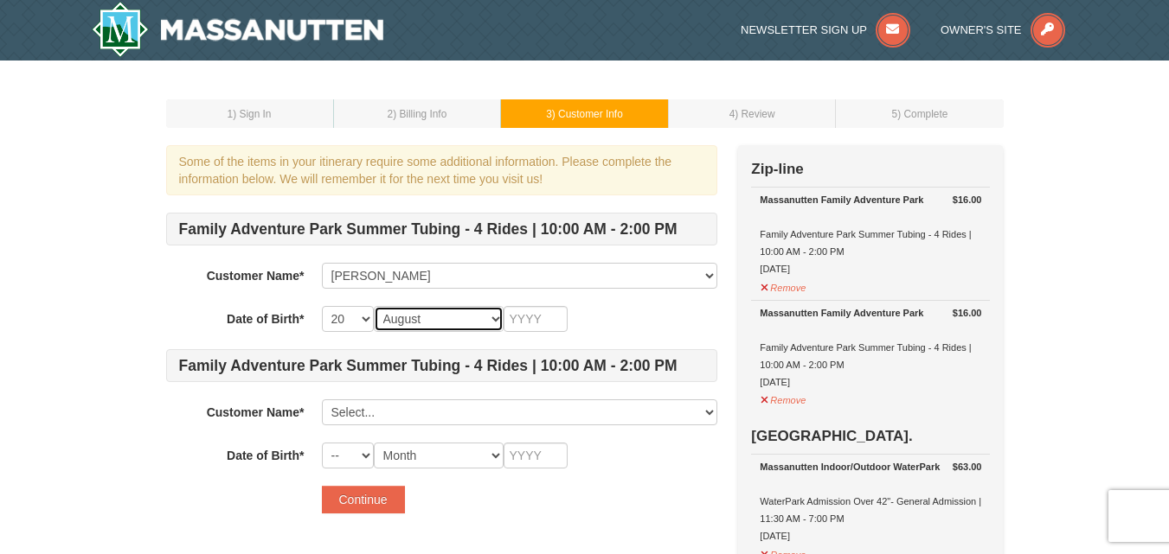
click at [374, 306] on select "Month January February March April May June July August September October Novem…" at bounding box center [439, 319] width 130 height 26
click at [524, 326] on input "text" at bounding box center [535, 319] width 64 height 26
type input "1986"
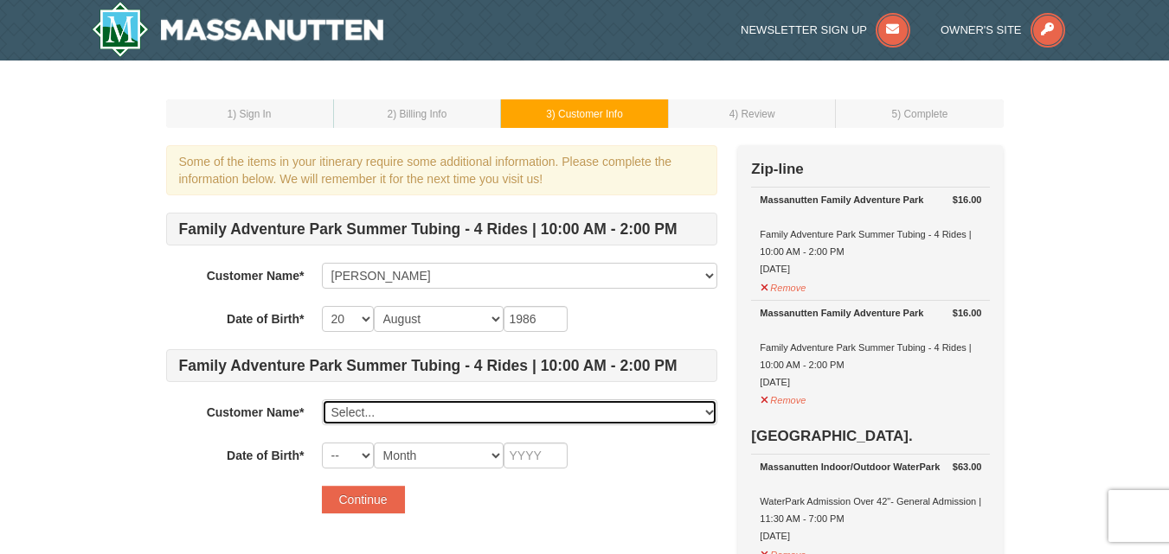
click at [446, 411] on select "Select... Jincy Johnson Sushant Jambhale Add New..." at bounding box center [519, 413] width 395 height 26
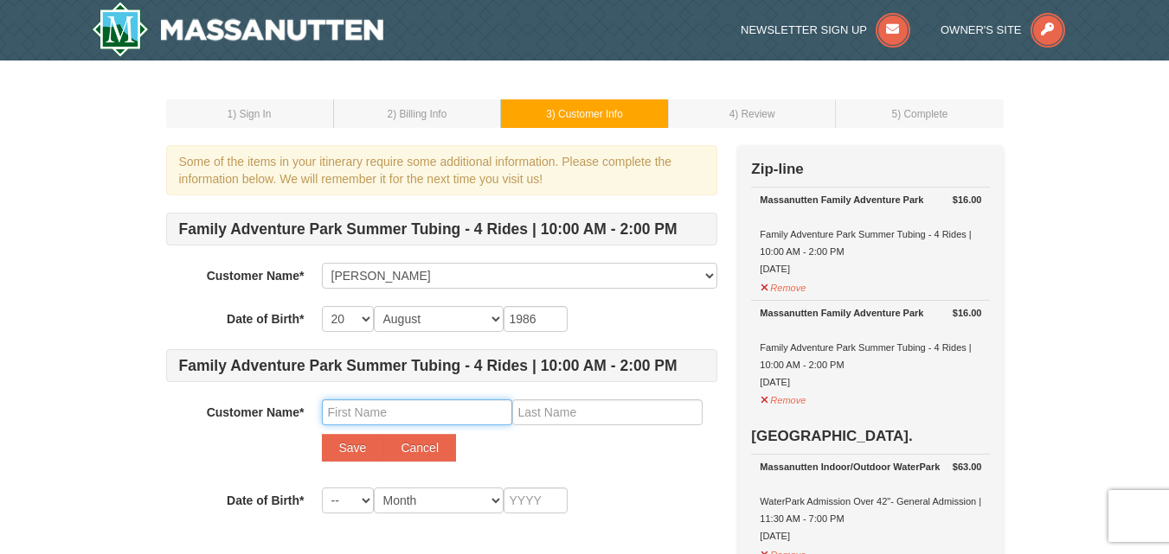
click at [412, 405] on input "text" at bounding box center [417, 413] width 190 height 26
type input "Ayesha"
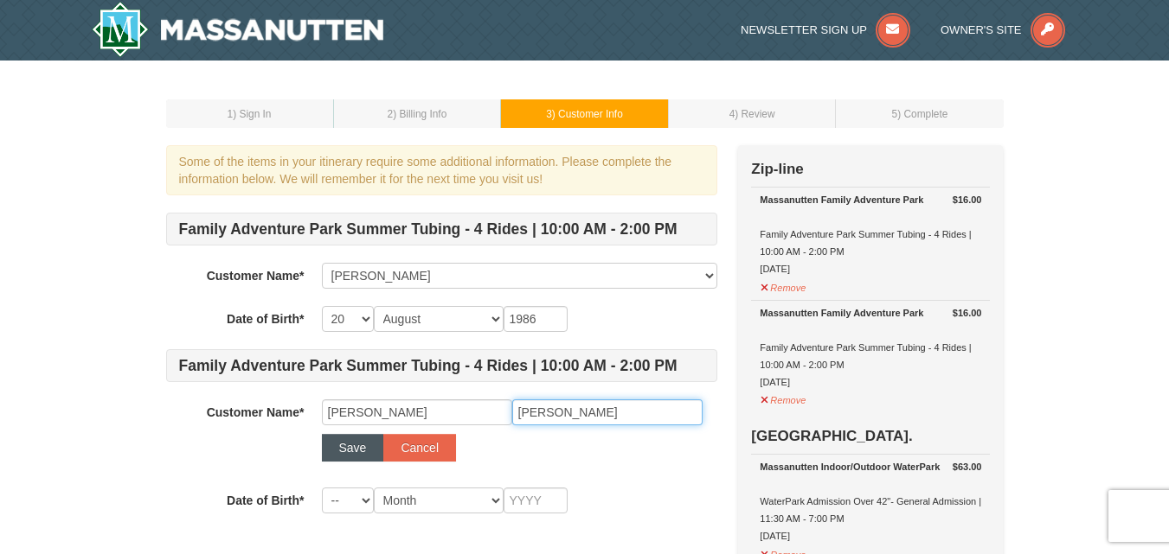
type input "Jambhale"
click at [364, 442] on button "Save" at bounding box center [353, 448] width 62 height 28
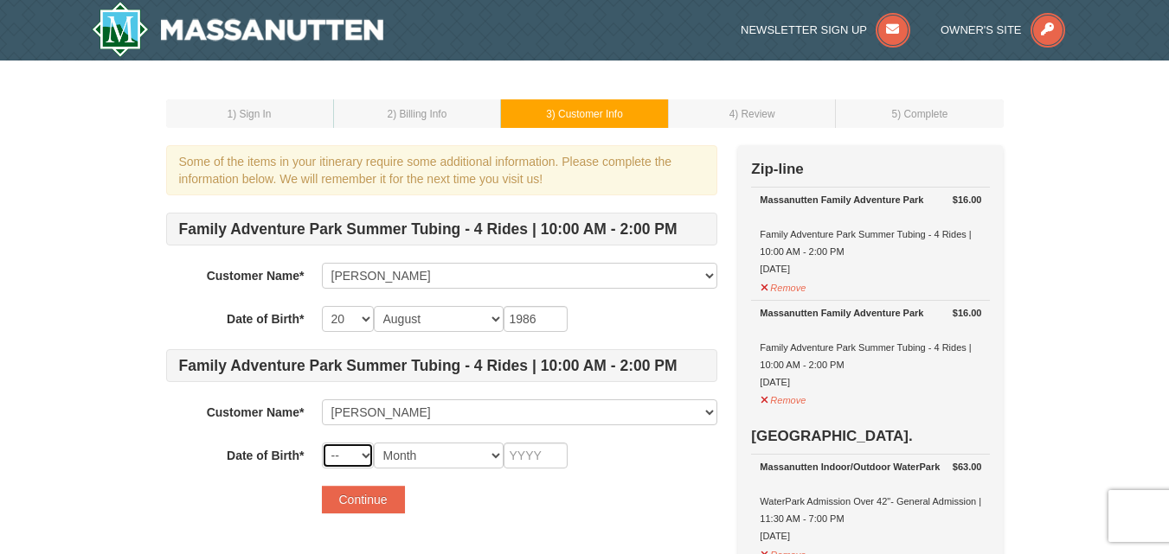
click at [366, 463] on select "-- 01 02 03 04 05 06 07 08 09 10 11 12 13 14 15 16 17 18 19 20 21 22 23 24 25 2…" at bounding box center [348, 456] width 52 height 26
select select "09"
click at [322, 443] on select "-- 01 02 03 04 05 06 07 08 09 10 11 12 13 14 15 16 17 18 19 20 21 22 23 24 25 2…" at bounding box center [348, 456] width 52 height 26
click at [468, 462] on select "Month January February March April May June July August September October Novem…" at bounding box center [439, 456] width 130 height 26
select select "09"
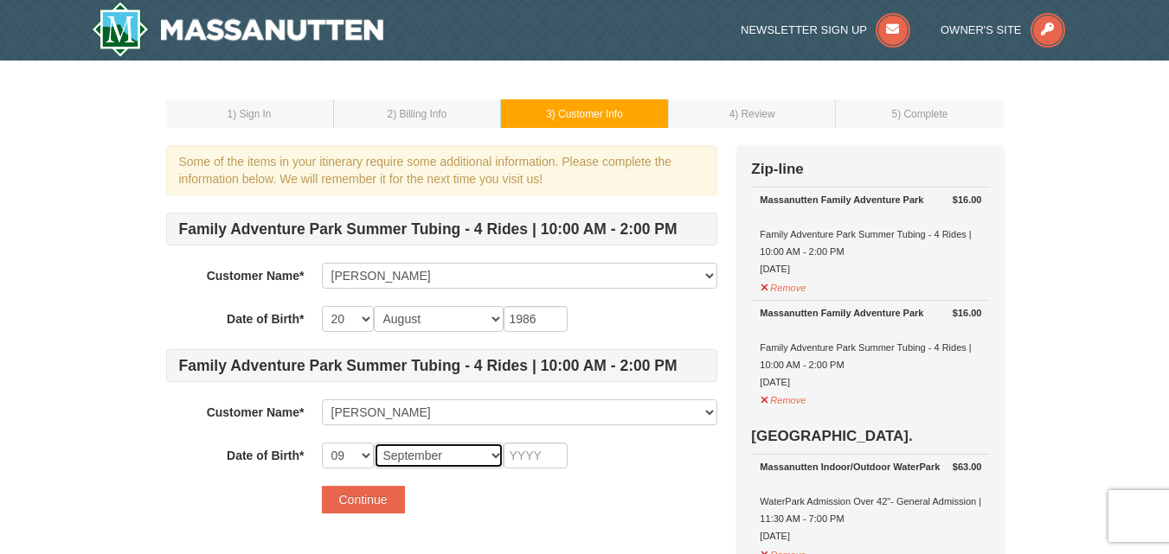
click at [374, 443] on select "Month January February March April May June July August September October Novem…" at bounding box center [439, 456] width 130 height 26
click at [522, 454] on input "text" at bounding box center [535, 456] width 64 height 26
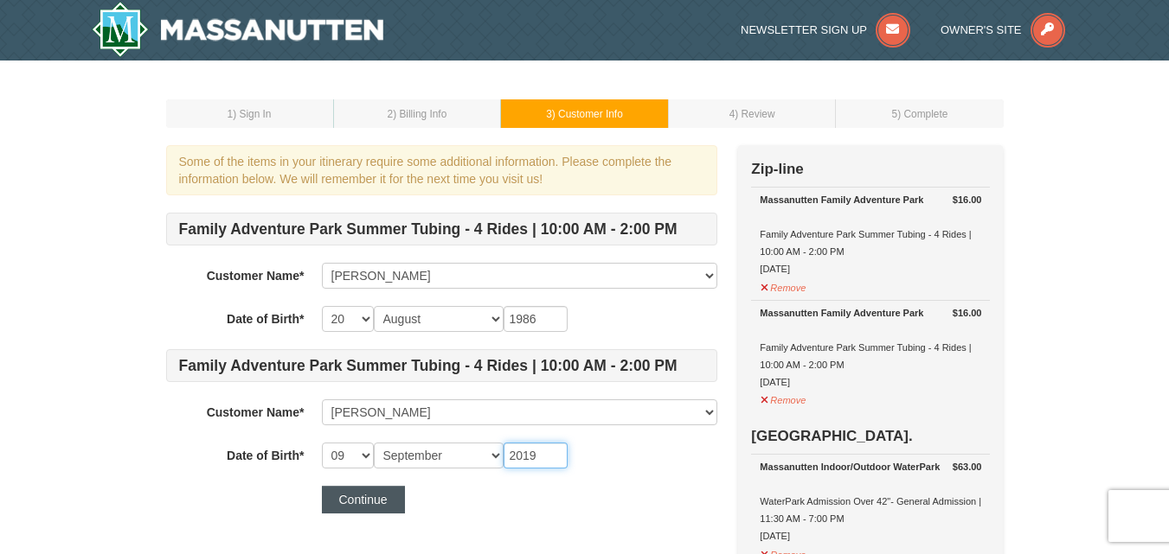
type input "2019"
click at [363, 505] on button "Continue" at bounding box center [363, 500] width 83 height 28
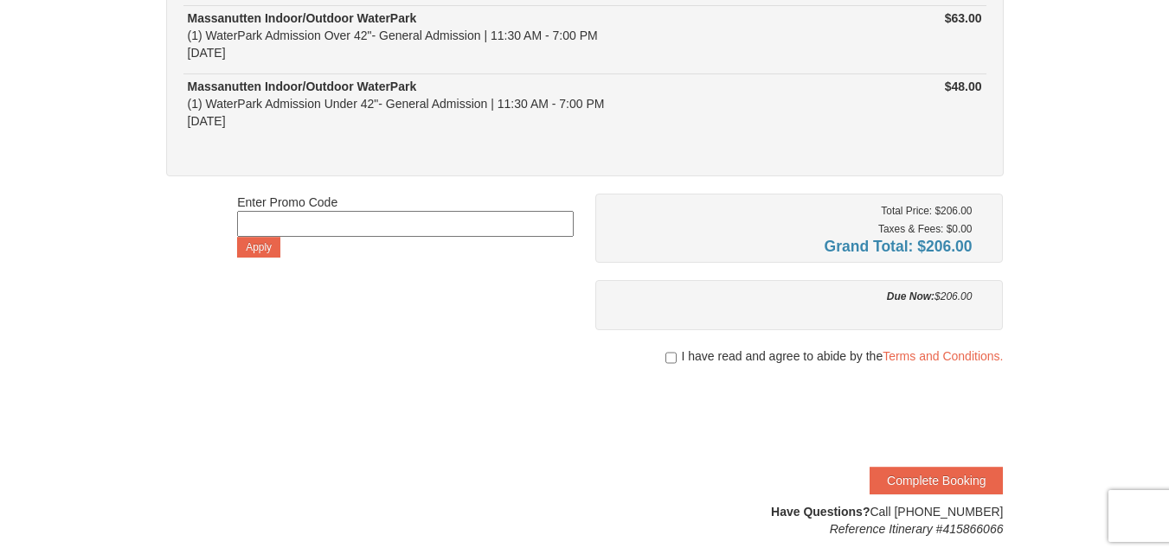
scroll to position [458, 0]
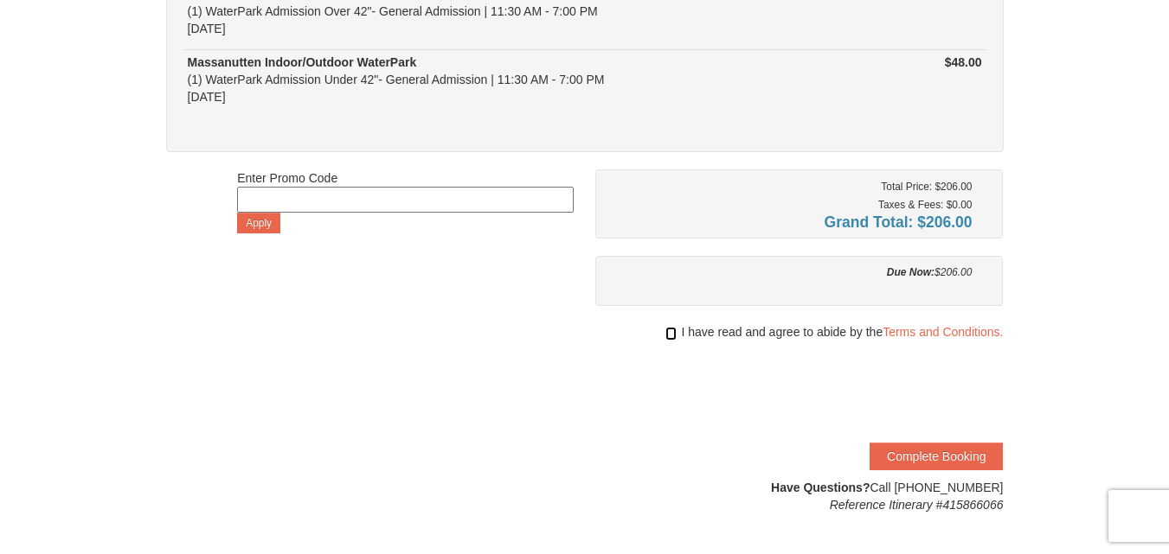
click at [665, 337] on input "checkbox" at bounding box center [670, 334] width 11 height 14
checkbox input "true"
click at [897, 453] on button "Complete Booking" at bounding box center [935, 457] width 133 height 28
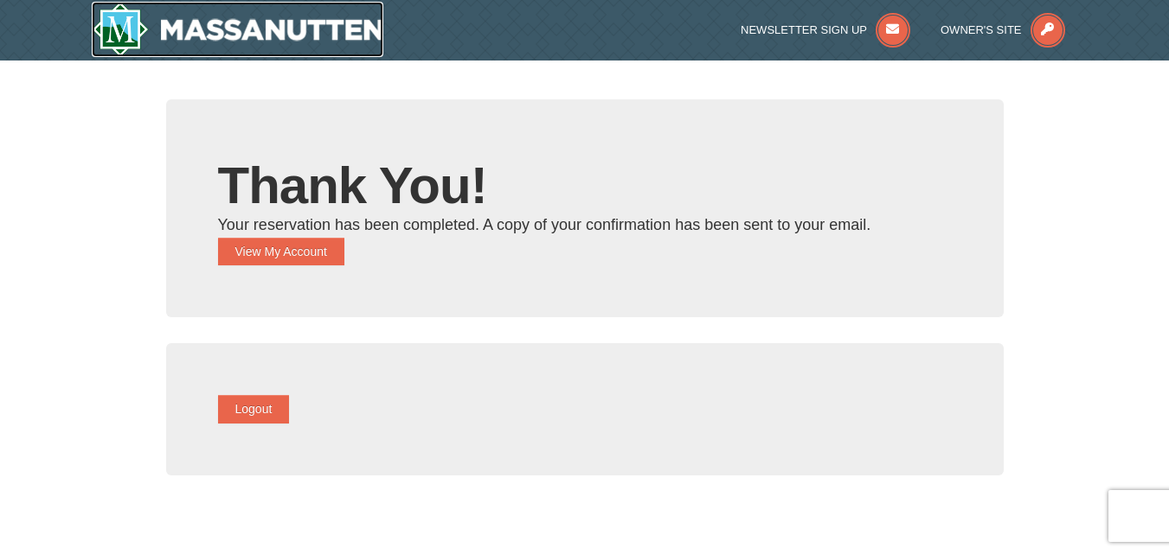
click at [250, 40] on img at bounding box center [238, 29] width 292 height 55
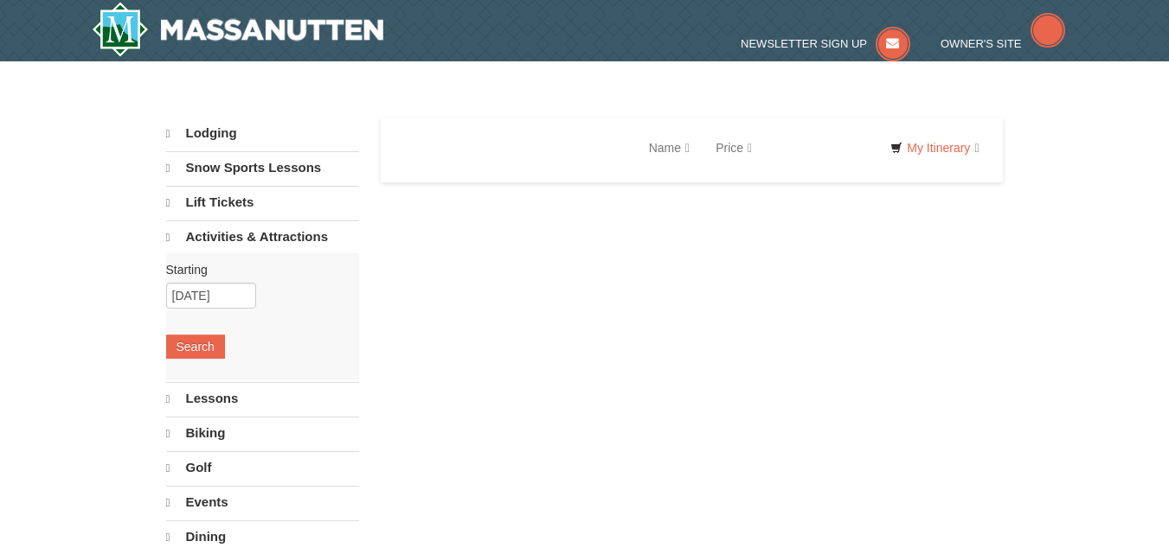
select select "9"
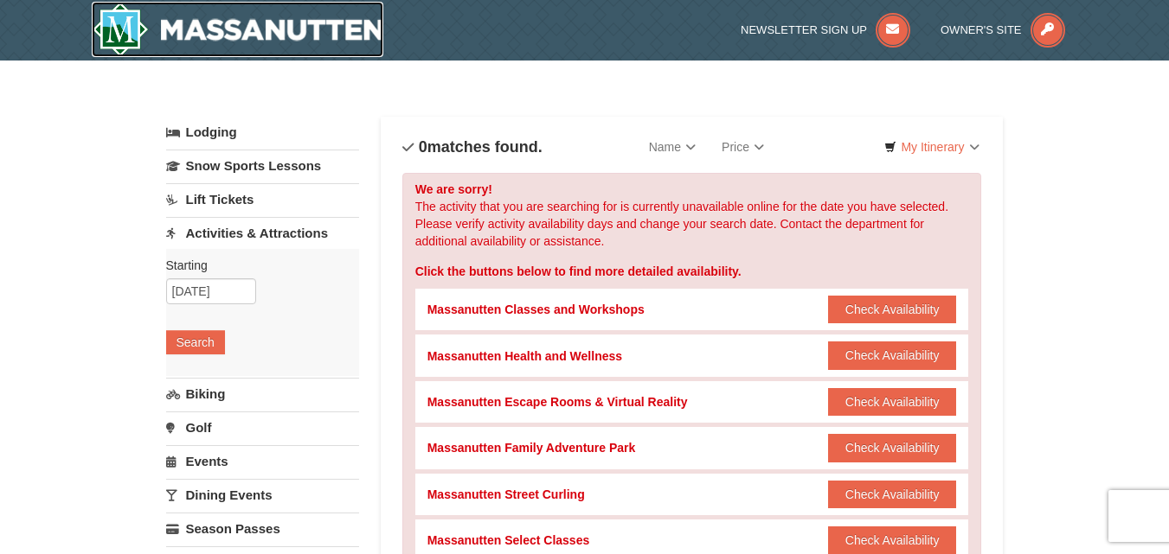
click at [303, 35] on img at bounding box center [238, 29] width 292 height 55
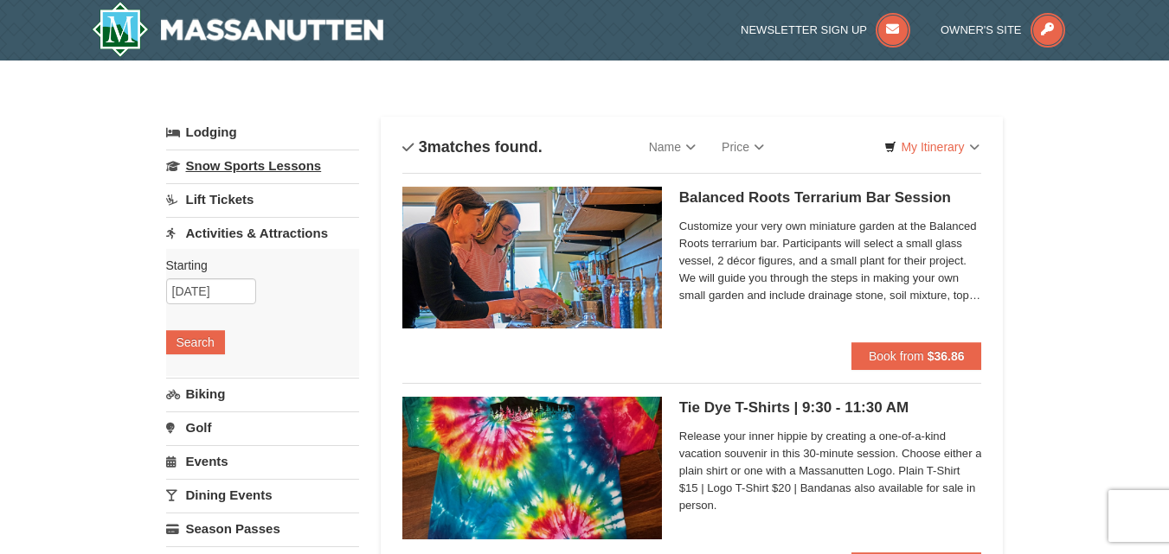
click at [258, 168] on link "Snow Sports Lessons" at bounding box center [262, 166] width 193 height 32
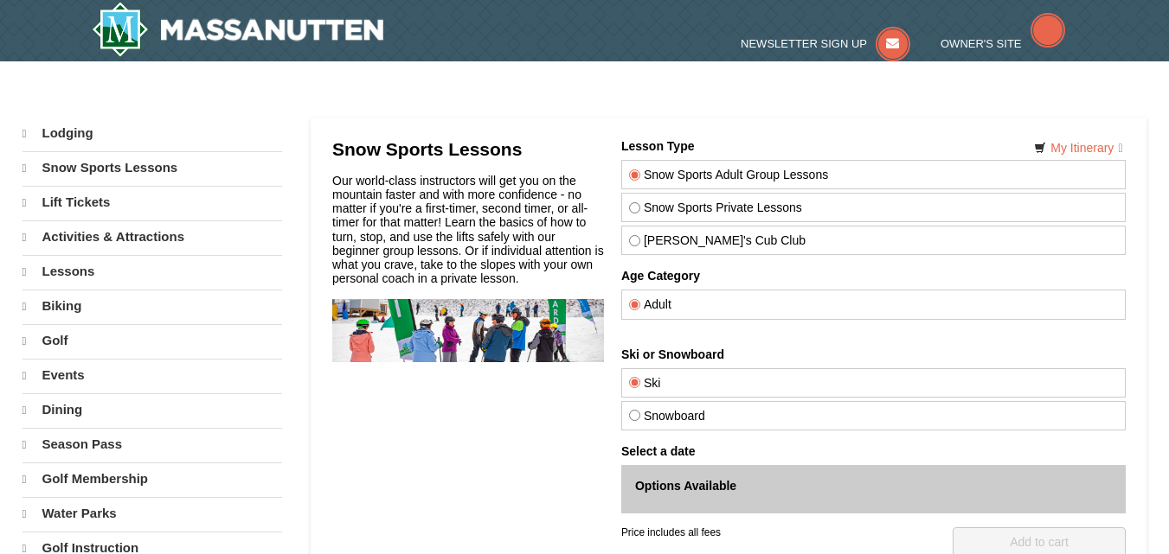
select select "9"
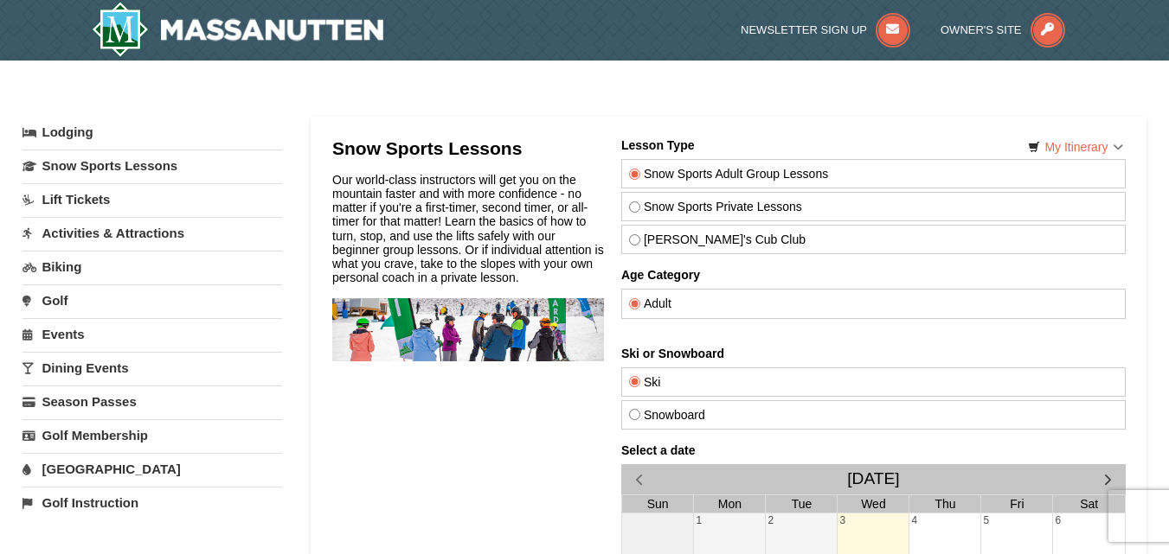
click at [144, 233] on link "Activities & Attractions" at bounding box center [151, 233] width 259 height 32
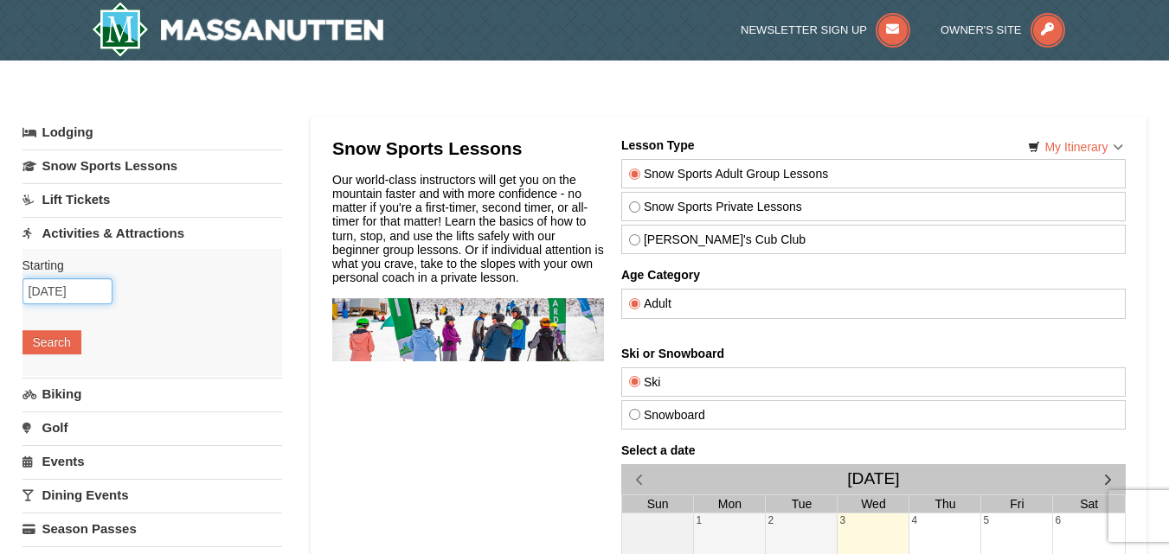
click at [69, 290] on input "09/03/2025" at bounding box center [67, 292] width 90 height 26
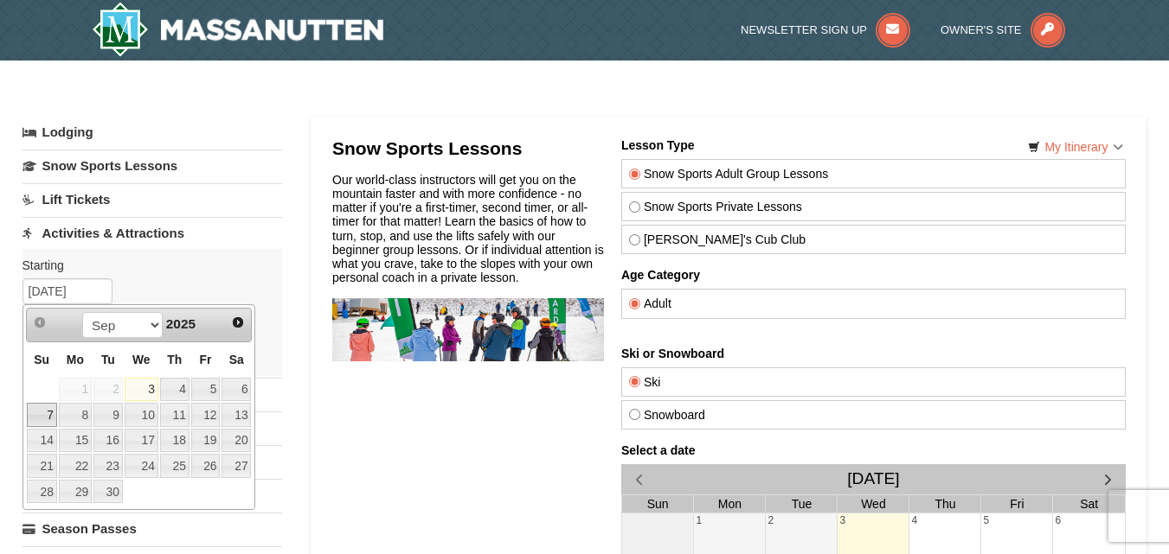
click at [50, 412] on link "7" at bounding box center [42, 415] width 30 height 24
type input "[DATE]"
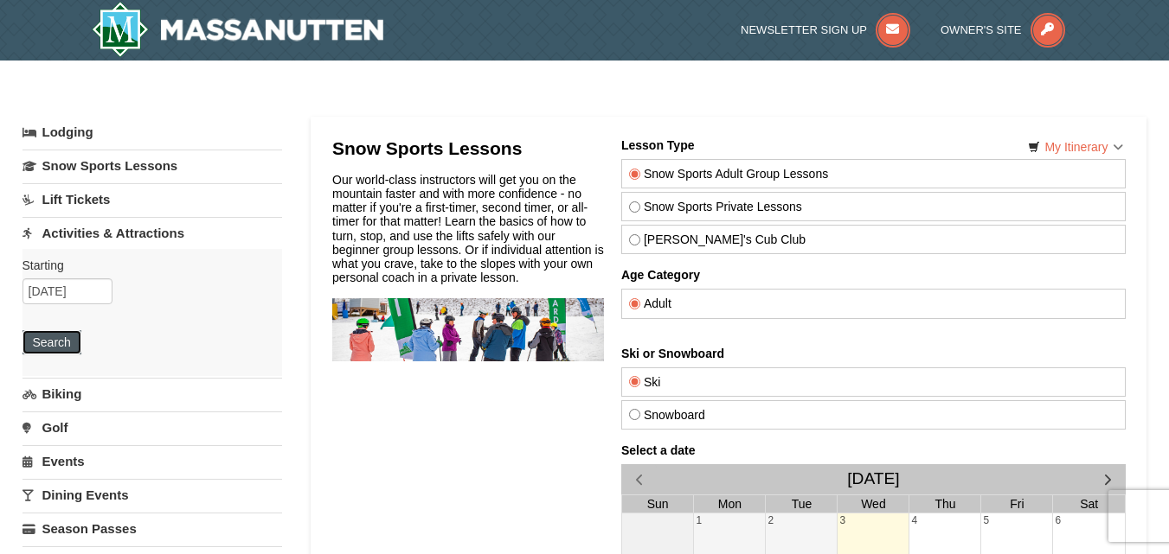
click at [73, 343] on button "Search" at bounding box center [51, 342] width 59 height 24
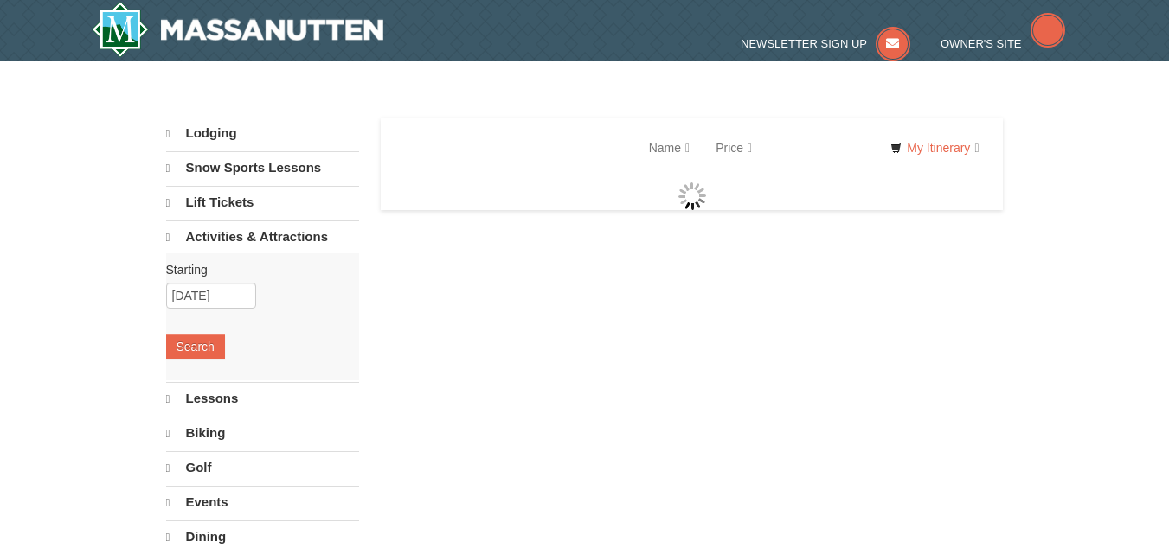
select select "9"
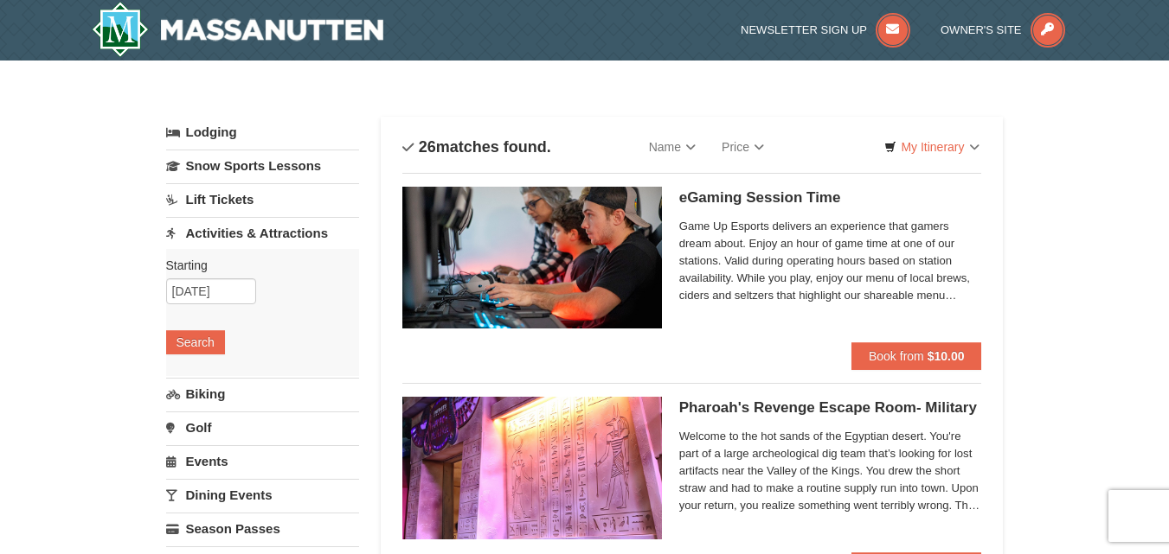
drag, startPoint x: 1178, startPoint y: 43, endPoint x: 1181, endPoint y: 7, distance: 36.4
click at [213, 458] on link "Events" at bounding box center [262, 461] width 193 height 32
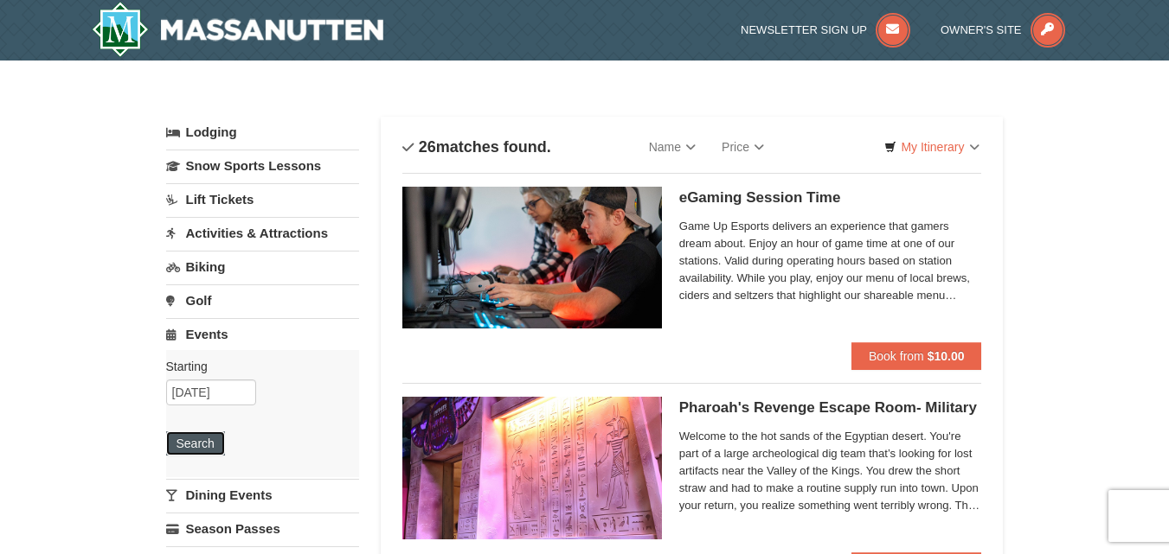
click at [193, 443] on button "Search" at bounding box center [195, 444] width 59 height 24
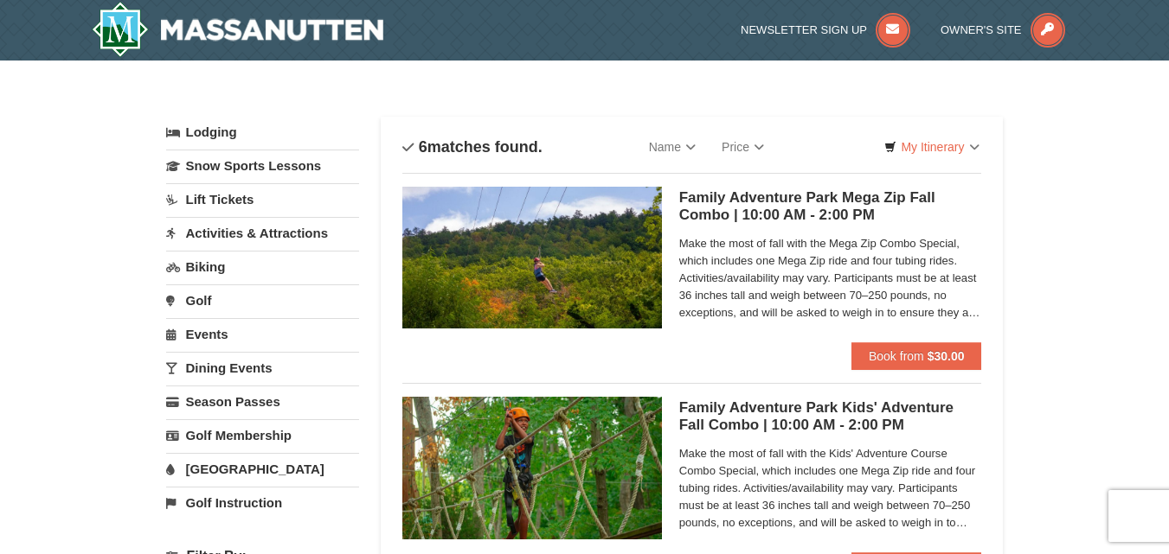
drag, startPoint x: 1181, startPoint y: 150, endPoint x: 1180, endPoint y: 131, distance: 18.2
